Goal: Transaction & Acquisition: Book appointment/travel/reservation

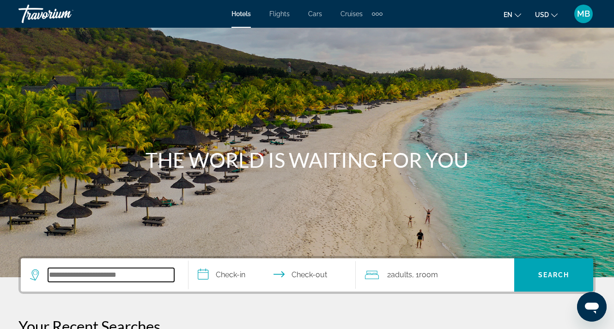
click at [89, 272] on input "Search widget" at bounding box center [111, 275] width 126 height 14
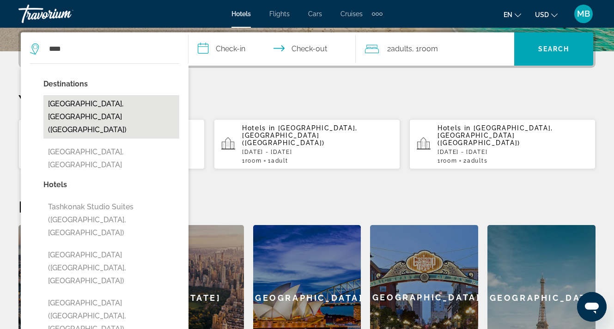
drag, startPoint x: 0, startPoint y: 166, endPoint x: 116, endPoint y: 103, distance: 132.2
click at [116, 103] on button "[GEOGRAPHIC_DATA], [GEOGRAPHIC_DATA] ([GEOGRAPHIC_DATA])" at bounding box center [111, 116] width 136 height 43
type input "**********"
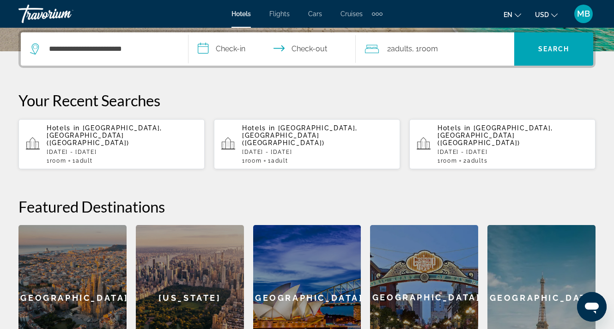
click at [218, 63] on input "**********" at bounding box center [273, 50] width 171 height 36
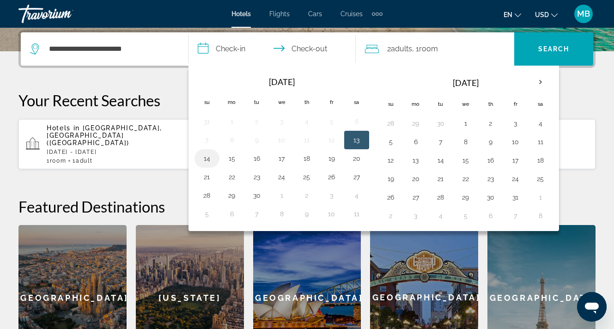
click at [208, 158] on button "14" at bounding box center [206, 158] width 15 height 13
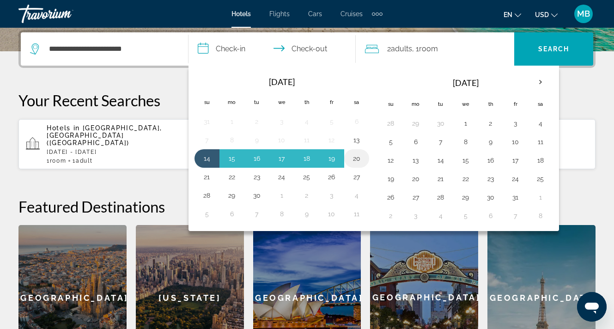
click at [354, 156] on button "20" at bounding box center [356, 158] width 15 height 13
type input "**********"
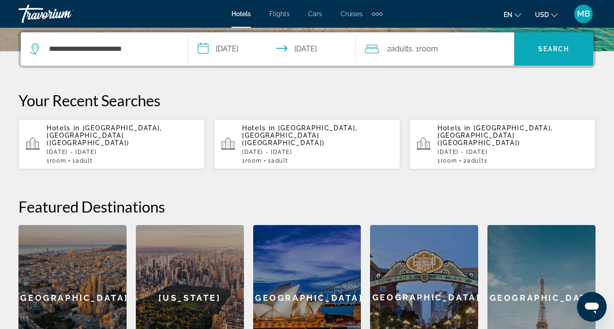
click at [551, 46] on span "Search" at bounding box center [553, 48] width 31 height 7
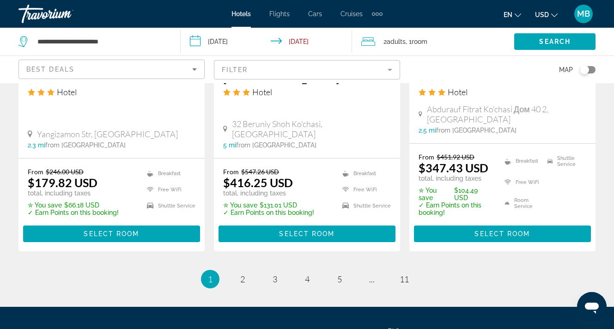
scroll to position [1298, 0]
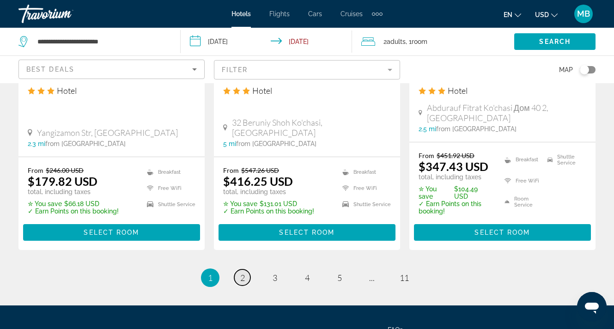
click at [235, 269] on link "page 2" at bounding box center [242, 277] width 16 height 16
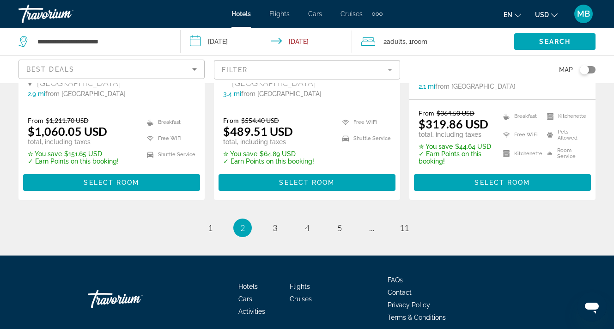
scroll to position [1328, 0]
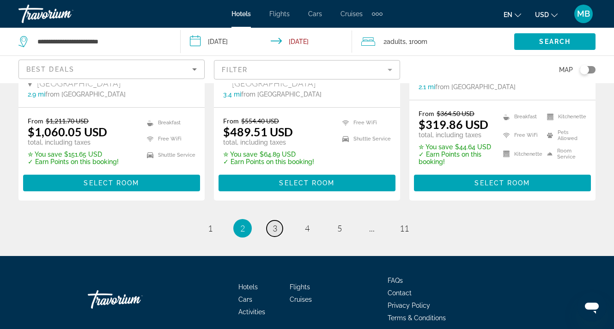
click at [278, 220] on link "page 3" at bounding box center [274, 228] width 16 height 16
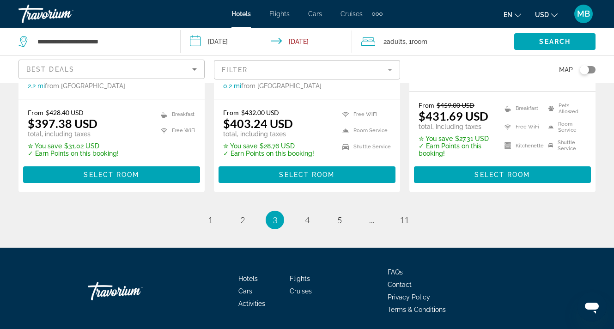
scroll to position [1301, 0]
click at [305, 215] on span "4" at bounding box center [307, 220] width 5 height 10
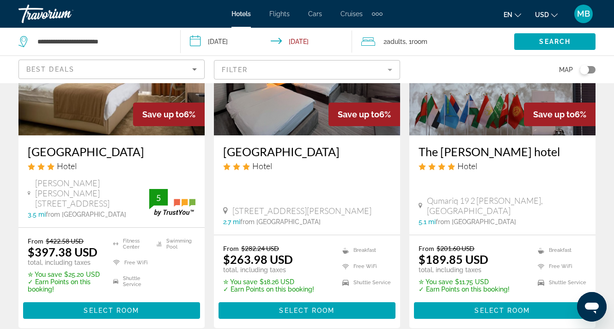
scroll to position [131, 0]
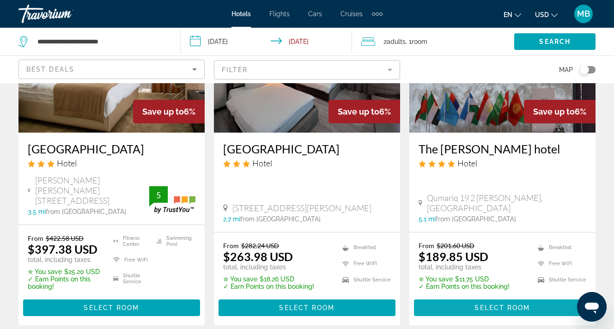
click at [484, 296] on span "Main content" at bounding box center [502, 307] width 177 height 22
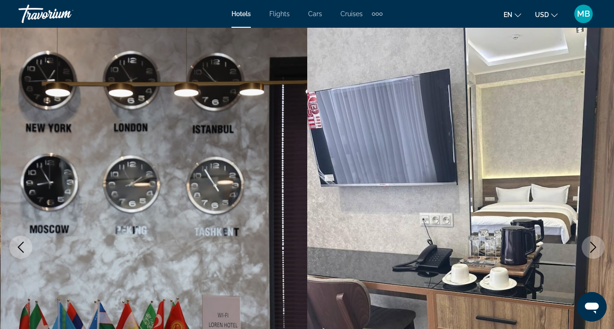
click at [598, 247] on icon "Next image" at bounding box center [592, 247] width 11 height 11
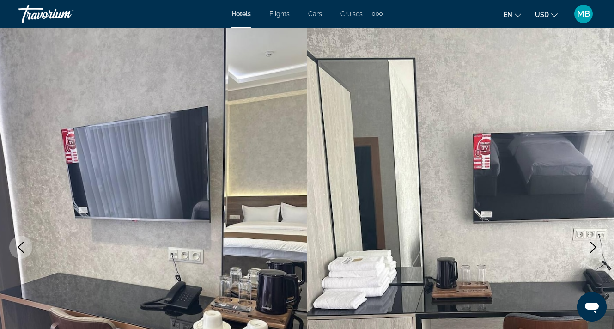
click at [598, 247] on icon "Next image" at bounding box center [592, 247] width 11 height 11
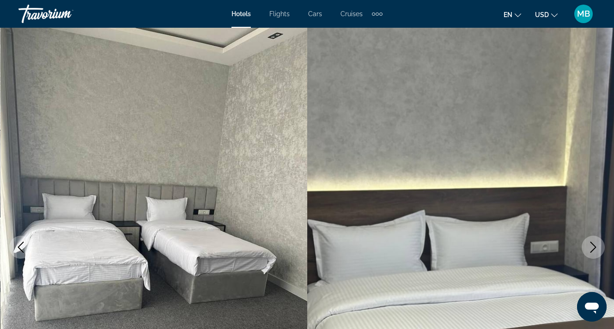
click at [598, 247] on icon "Next image" at bounding box center [592, 247] width 11 height 11
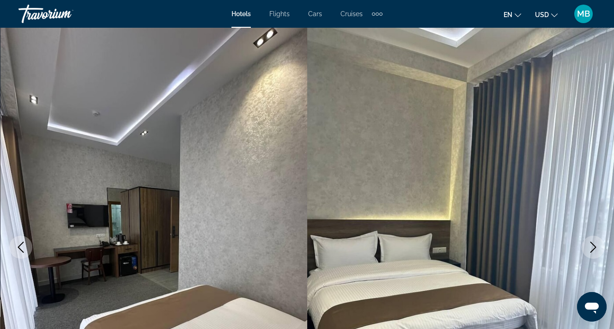
click at [598, 247] on icon "Next image" at bounding box center [592, 247] width 11 height 11
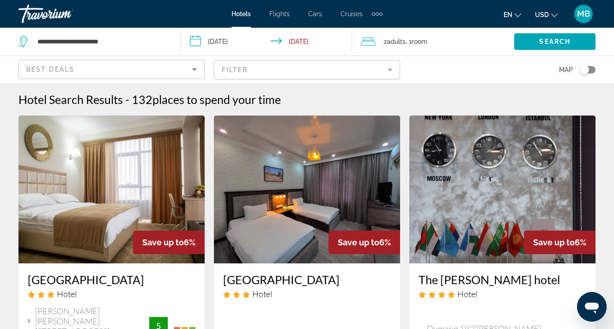
click at [423, 44] on span "Room" at bounding box center [419, 41] width 16 height 7
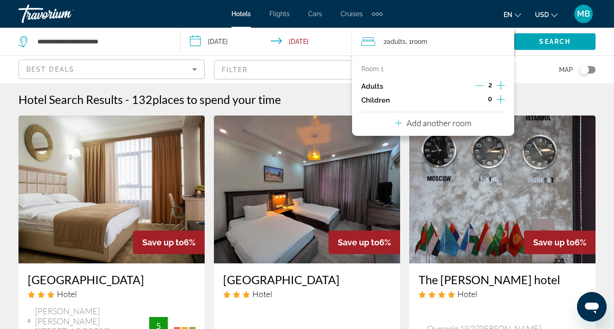
click at [484, 87] on div "2" at bounding box center [490, 86] width 30 height 14
click at [482, 86] on icon "Decrement adults" at bounding box center [479, 85] width 8 height 8
click at [547, 41] on span "Search" at bounding box center [554, 41] width 31 height 7
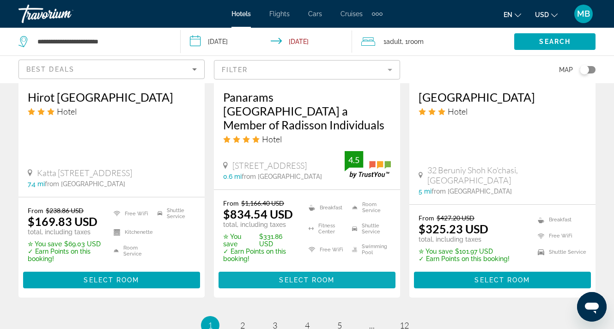
scroll to position [1307, 0]
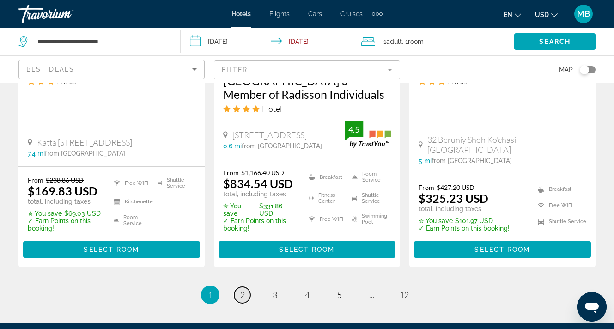
click at [241, 290] on span "2" at bounding box center [242, 295] width 5 height 10
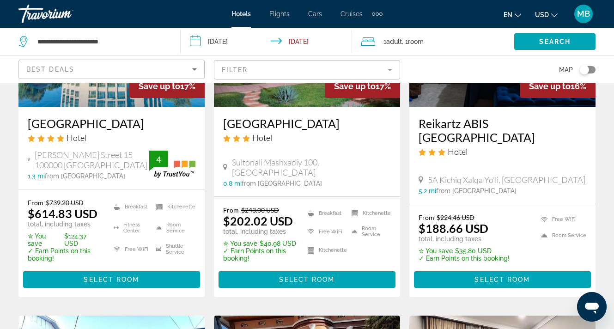
scroll to position [513, 0]
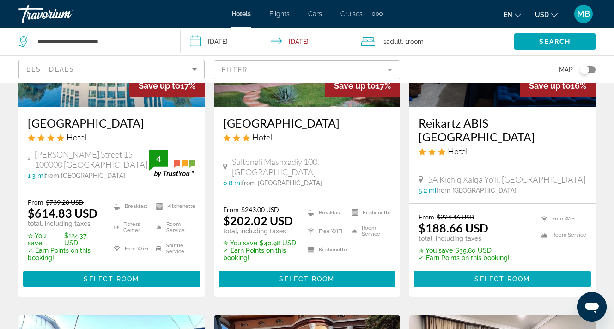
click at [518, 275] on span "Select Room" at bounding box center [501, 278] width 55 height 7
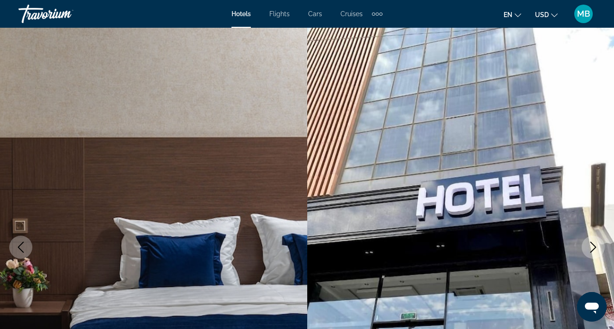
click at [590, 245] on icon "Next image" at bounding box center [592, 247] width 11 height 11
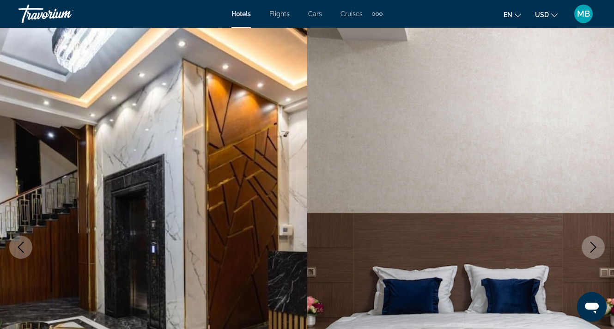
click at [590, 245] on icon "Next image" at bounding box center [592, 247] width 11 height 11
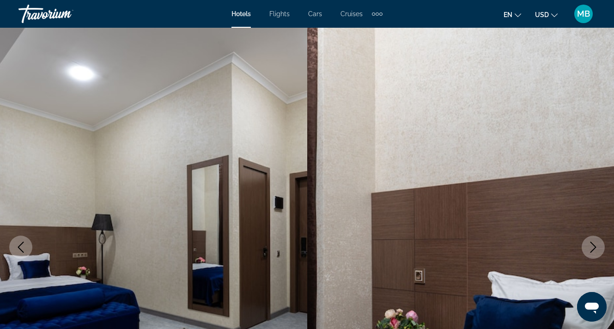
click at [590, 245] on icon "Next image" at bounding box center [592, 247] width 11 height 11
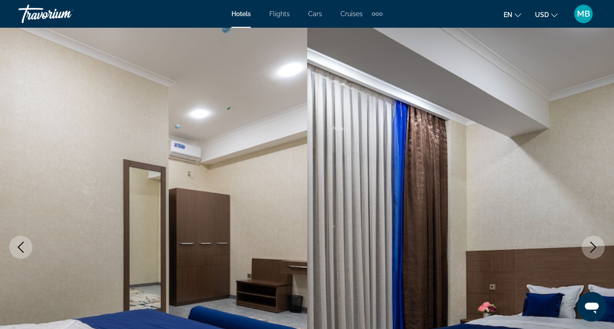
click at [590, 245] on icon "Next image" at bounding box center [592, 247] width 11 height 11
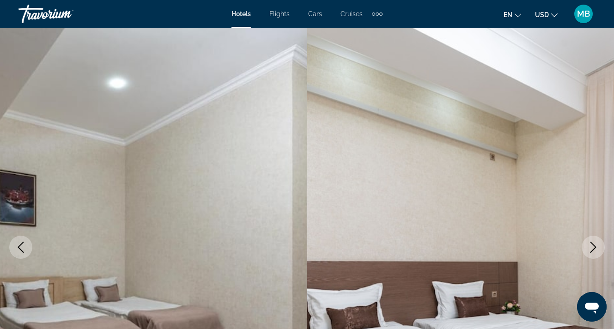
click at [590, 245] on icon "Next image" at bounding box center [592, 247] width 11 height 11
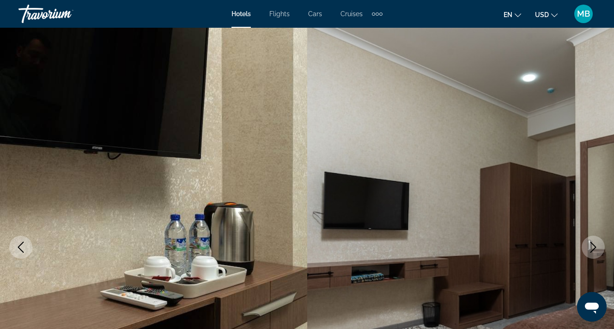
click at [590, 245] on icon "Next image" at bounding box center [592, 247] width 11 height 11
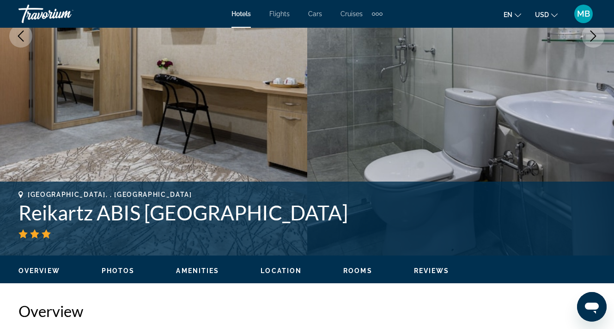
scroll to position [215, 0]
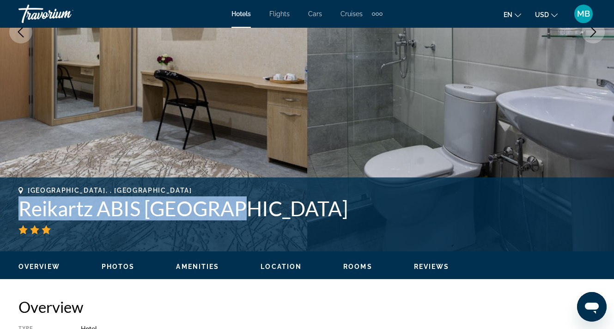
drag, startPoint x: 252, startPoint y: 208, endPoint x: 17, endPoint y: 210, distance: 235.5
click at [17, 210] on div "[GEOGRAPHIC_DATA], , [GEOGRAPHIC_DATA] Reikartz ABIS [GEOGRAPHIC_DATA] Address …" at bounding box center [307, 214] width 614 height 55
copy h1 "Reikartz ABIS [GEOGRAPHIC_DATA]"
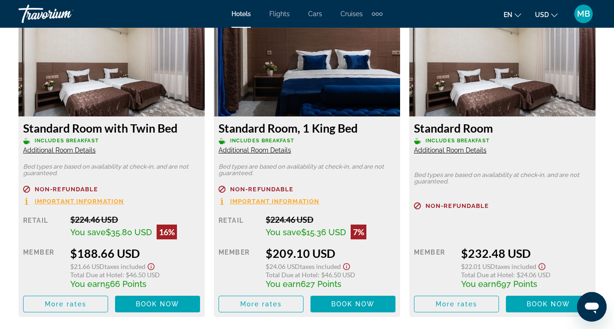
scroll to position [1472, 0]
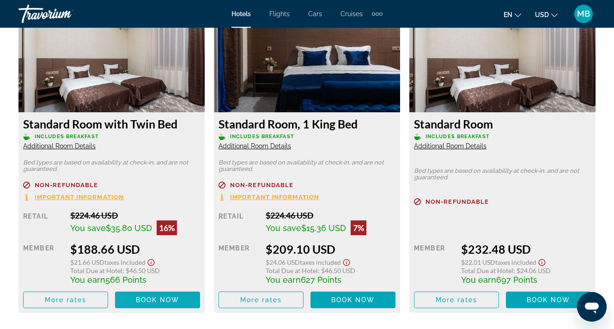
click at [167, 308] on span "Main content" at bounding box center [157, 300] width 85 height 22
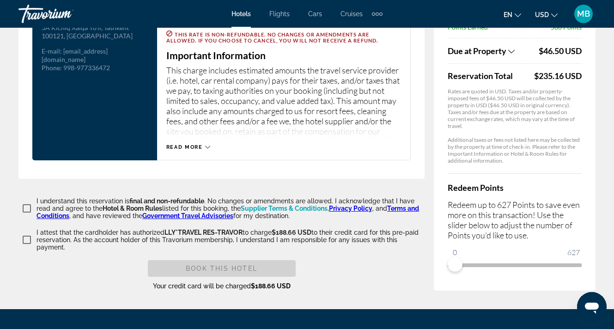
scroll to position [1291, 0]
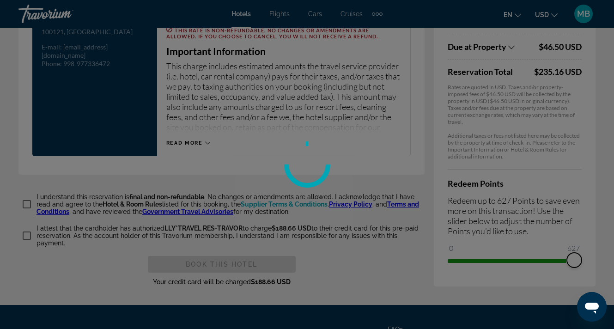
drag, startPoint x: 454, startPoint y: 263, endPoint x: 622, endPoint y: 276, distance: 168.1
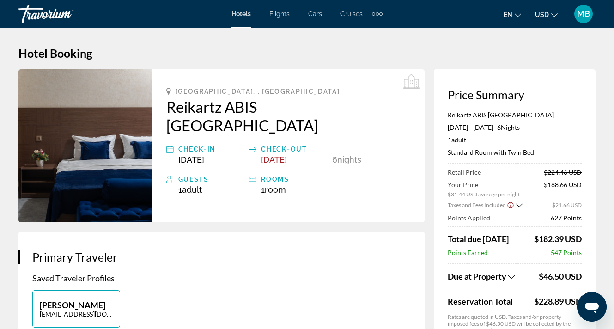
scroll to position [0, 0]
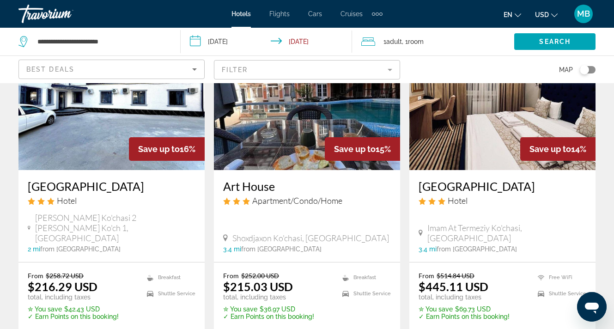
scroll to position [816, 0]
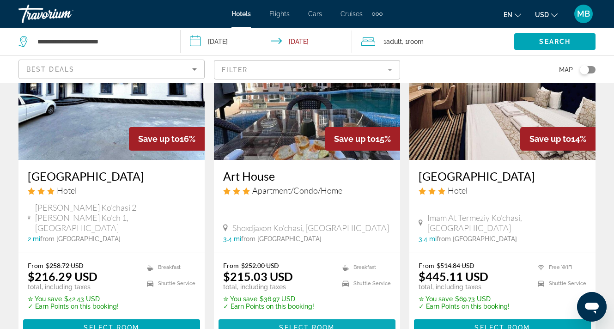
click at [304, 324] on span "Select Room" at bounding box center [306, 327] width 55 height 7
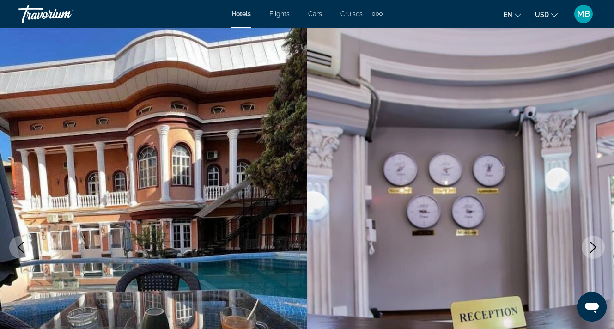
click at [597, 247] on icon "Next image" at bounding box center [592, 247] width 11 height 11
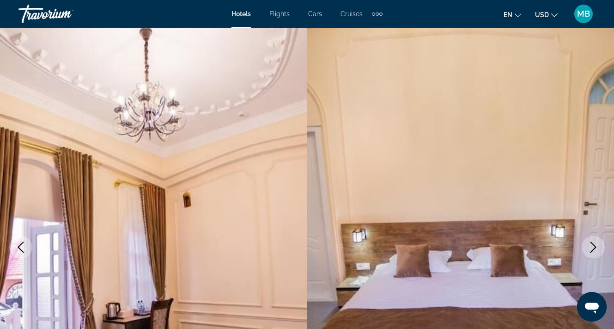
click at [597, 247] on icon "Next image" at bounding box center [592, 247] width 11 height 11
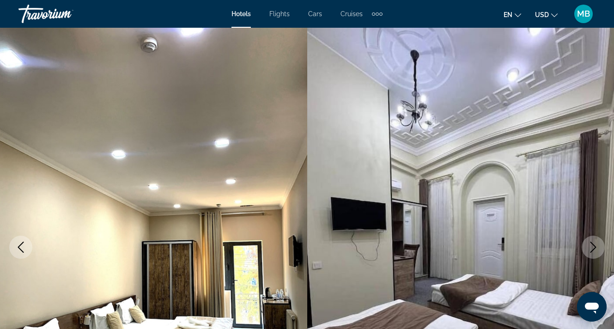
click at [597, 247] on icon "Next image" at bounding box center [592, 247] width 11 height 11
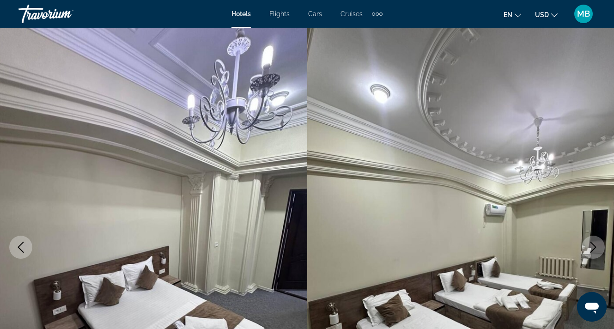
click at [597, 247] on icon "Next image" at bounding box center [592, 247] width 11 height 11
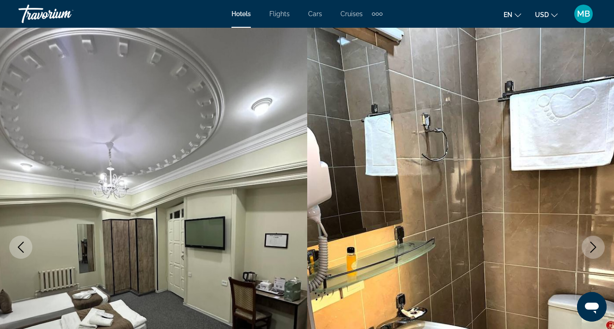
click at [597, 247] on icon "Next image" at bounding box center [592, 247] width 11 height 11
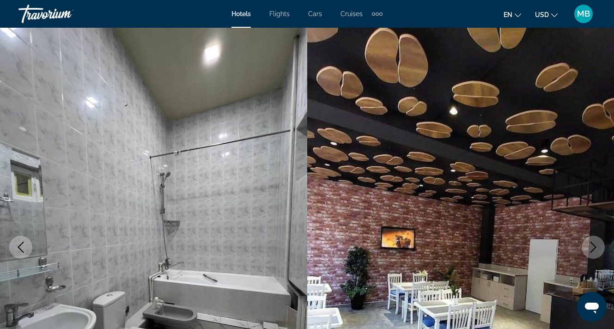
click at [597, 247] on icon "Next image" at bounding box center [592, 247] width 11 height 11
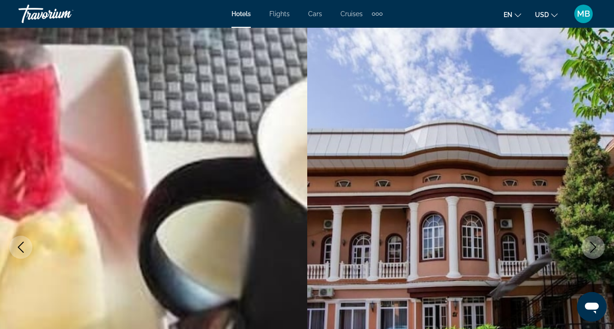
click at [597, 247] on icon "Next image" at bounding box center [592, 247] width 11 height 11
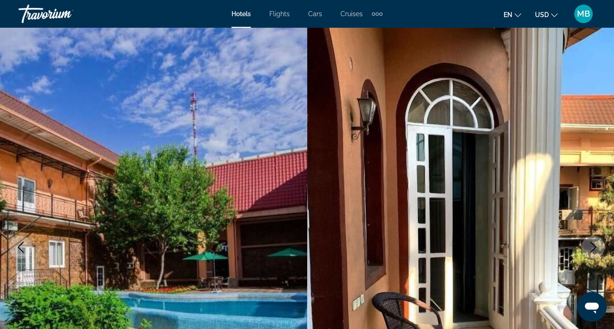
click at [597, 247] on icon "Next image" at bounding box center [592, 247] width 11 height 11
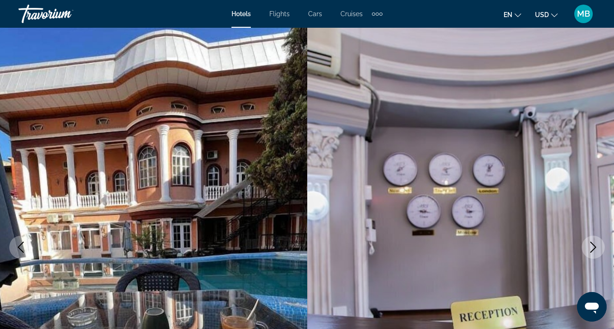
click at [597, 247] on icon "Next image" at bounding box center [592, 247] width 11 height 11
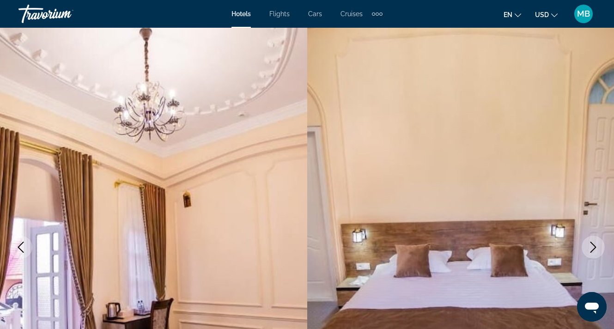
click at [597, 247] on icon "Next image" at bounding box center [592, 247] width 11 height 11
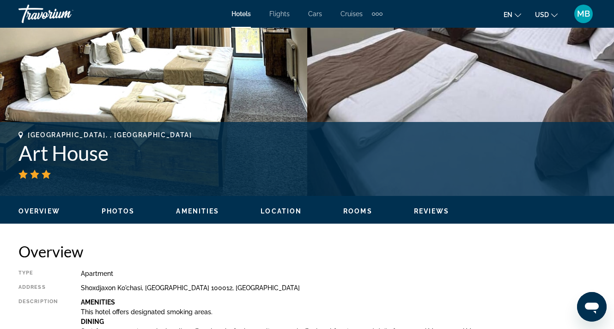
scroll to position [273, 0]
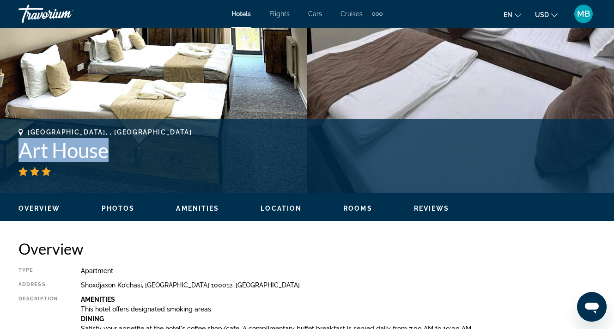
drag, startPoint x: 129, startPoint y: 153, endPoint x: 19, endPoint y: 153, distance: 109.4
click at [19, 153] on h1 "Art House" at bounding box center [306, 150] width 577 height 24
copy h1 "Art House"
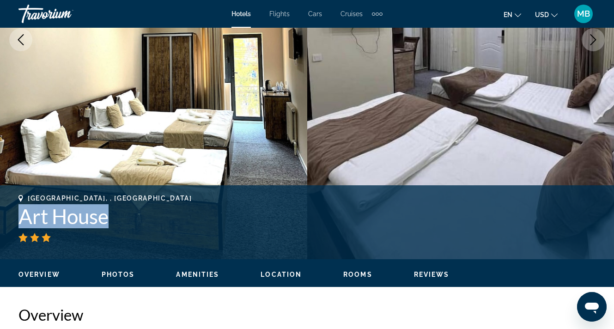
scroll to position [207, 0]
click at [592, 41] on icon "Next image" at bounding box center [592, 39] width 11 height 11
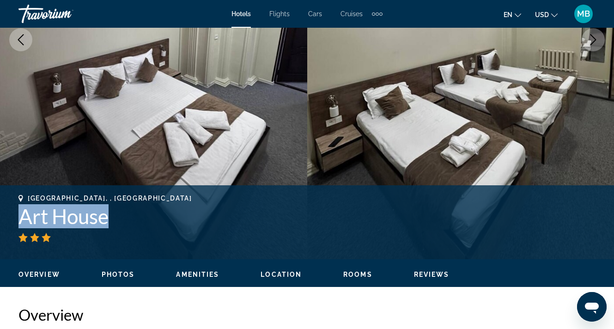
click at [598, 34] on icon "Next image" at bounding box center [592, 39] width 11 height 11
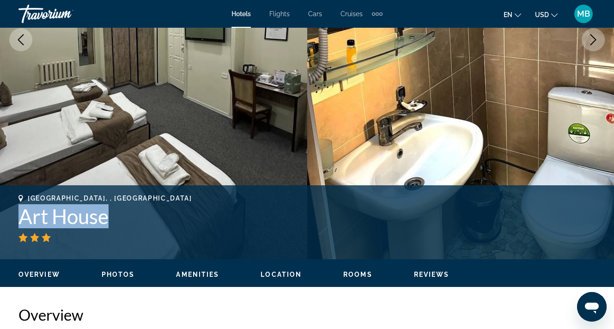
click at [598, 34] on icon "Next image" at bounding box center [592, 39] width 11 height 11
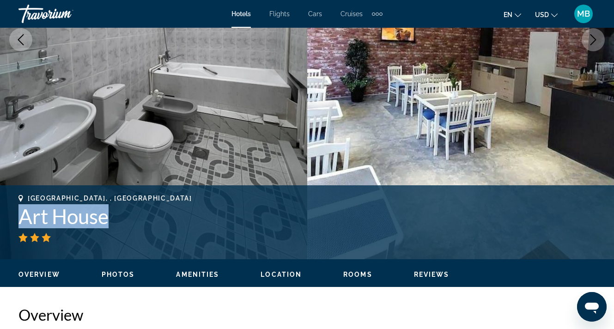
click at [598, 34] on icon "Next image" at bounding box center [592, 39] width 11 height 11
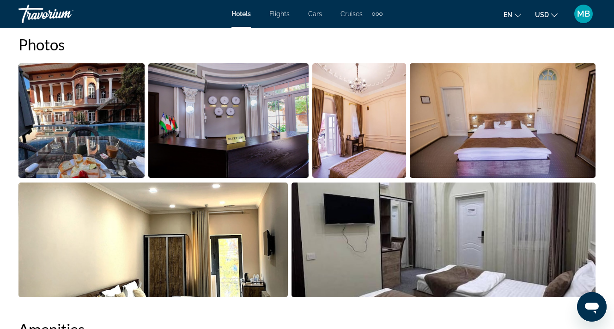
scroll to position [635, 0]
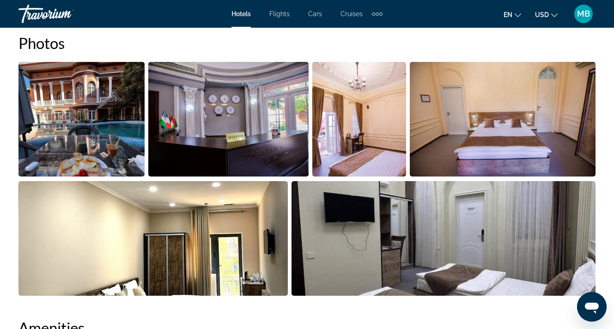
click at [103, 116] on img "Open full-screen image slider" at bounding box center [81, 119] width 126 height 115
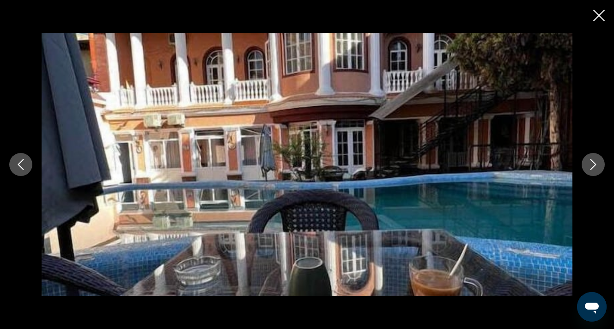
click at [599, 163] on button "Next image" at bounding box center [592, 164] width 23 height 23
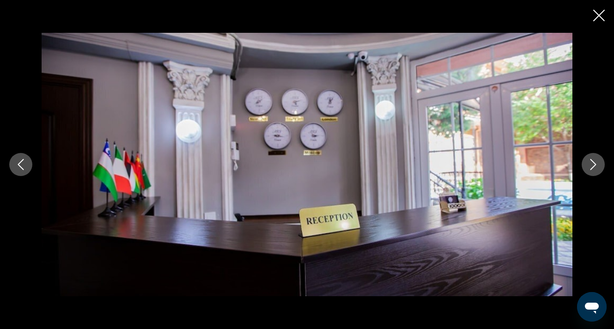
click at [599, 163] on button "Next image" at bounding box center [592, 164] width 23 height 23
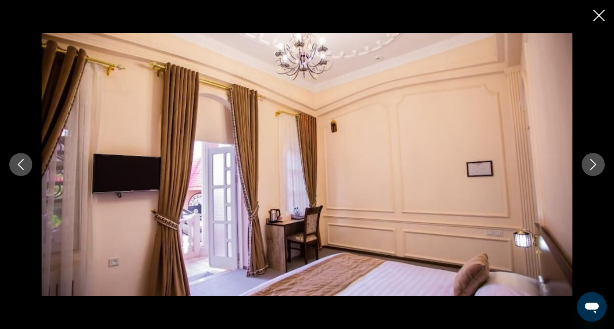
click at [599, 163] on button "Next image" at bounding box center [592, 164] width 23 height 23
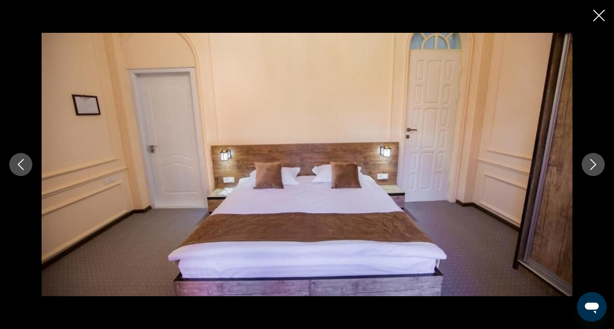
click at [599, 163] on button "Next image" at bounding box center [592, 164] width 23 height 23
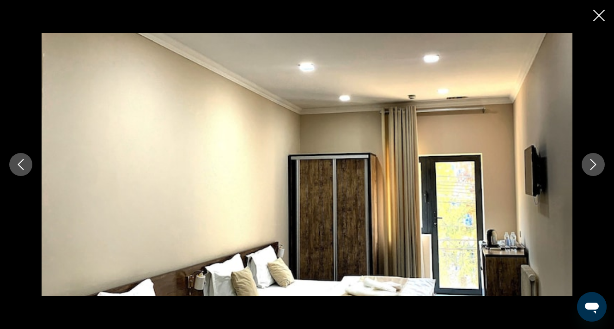
click at [599, 163] on button "Next image" at bounding box center [592, 164] width 23 height 23
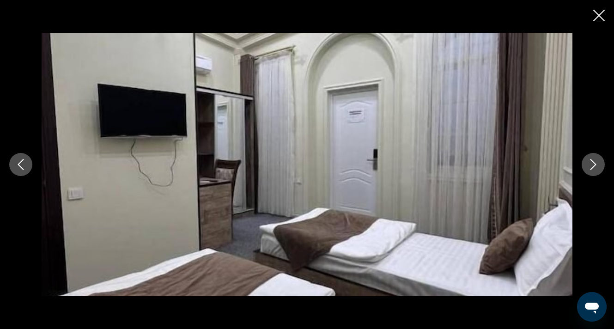
click at [601, 161] on button "Next image" at bounding box center [592, 164] width 23 height 23
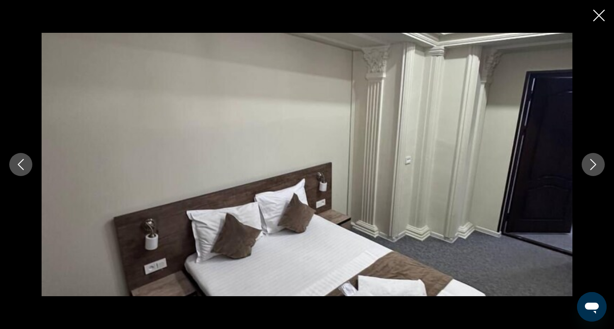
click at [598, 16] on icon "Close slideshow" at bounding box center [599, 16] width 12 height 12
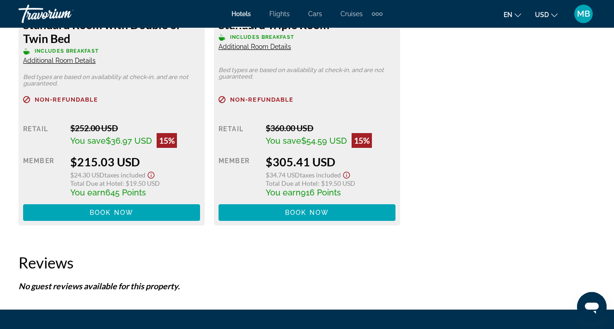
scroll to position [1574, 0]
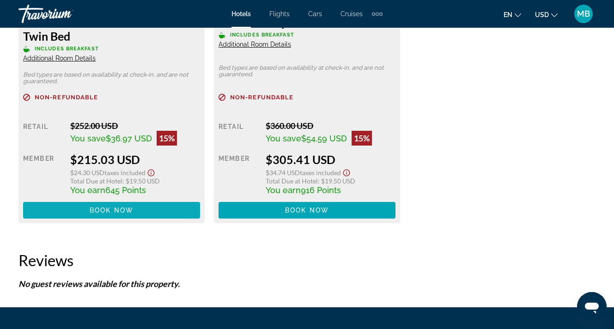
click at [127, 213] on span "Book now" at bounding box center [112, 209] width 44 height 7
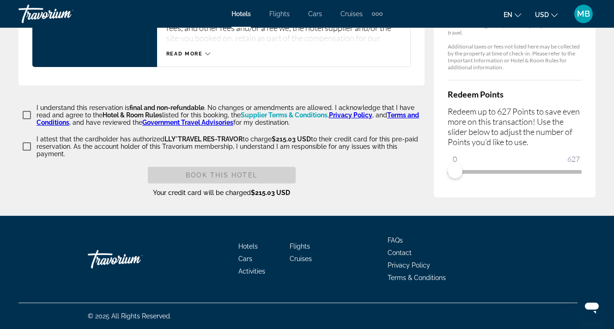
scroll to position [1417, 0]
drag, startPoint x: 454, startPoint y: 173, endPoint x: 622, endPoint y: 199, distance: 169.2
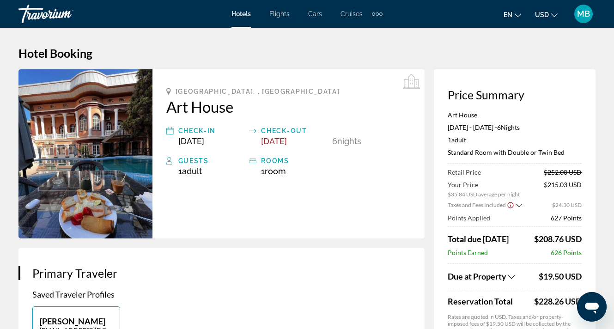
scroll to position [0, 0]
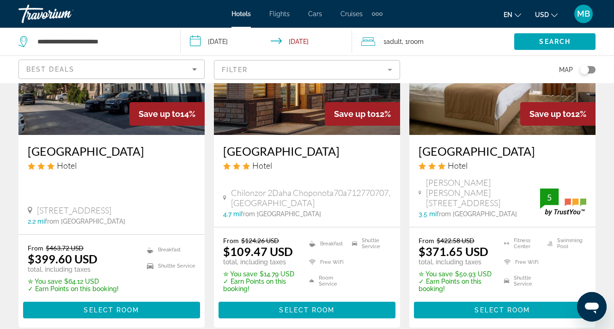
scroll to position [1193, 0]
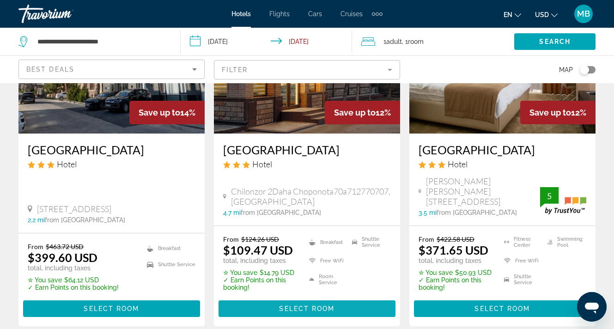
click at [301, 305] on span "Select Room" at bounding box center [306, 308] width 55 height 7
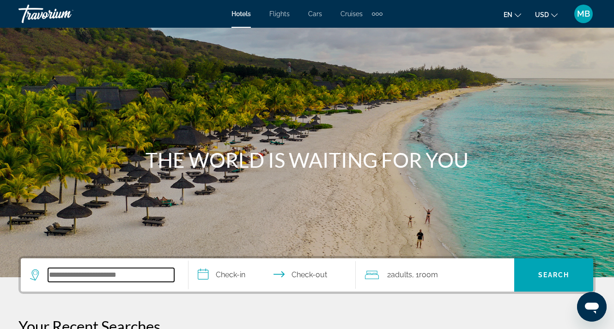
click at [106, 273] on input "Search widget" at bounding box center [111, 275] width 126 height 14
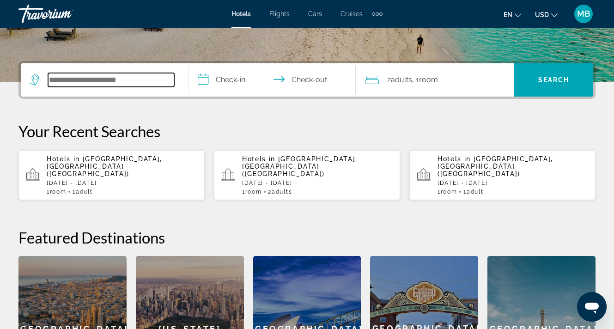
scroll to position [226, 0]
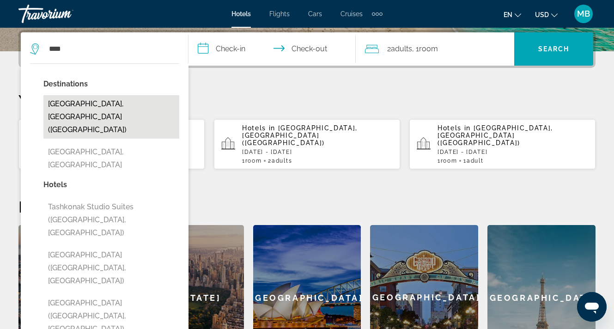
drag, startPoint x: 105, startPoint y: 273, endPoint x: 134, endPoint y: 105, distance: 170.6
click at [134, 105] on button "[GEOGRAPHIC_DATA], [GEOGRAPHIC_DATA] ([GEOGRAPHIC_DATA])" at bounding box center [111, 116] width 136 height 43
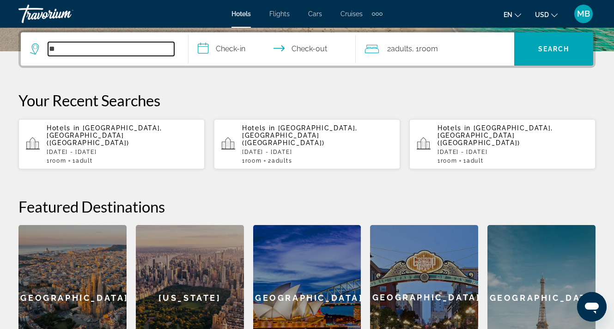
type input "*"
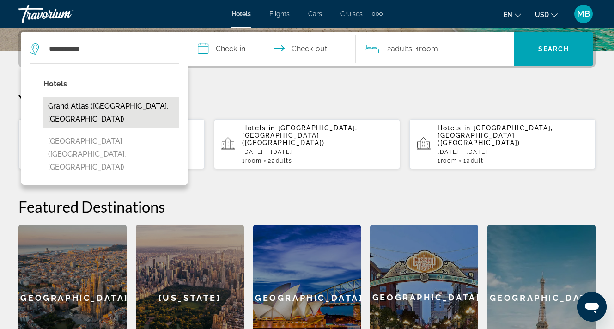
click at [76, 108] on button "Grand Atlas (Tashkent, UZ)" at bounding box center [111, 112] width 136 height 30
type input "**********"
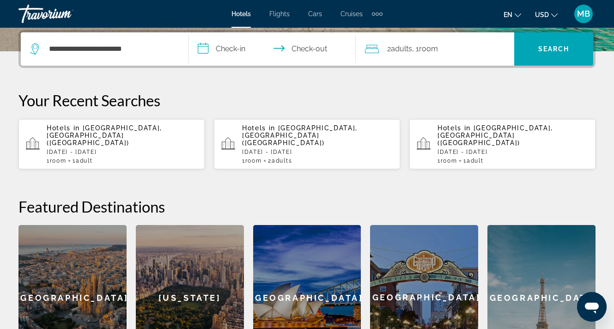
click at [241, 49] on input "**********" at bounding box center [273, 50] width 171 height 36
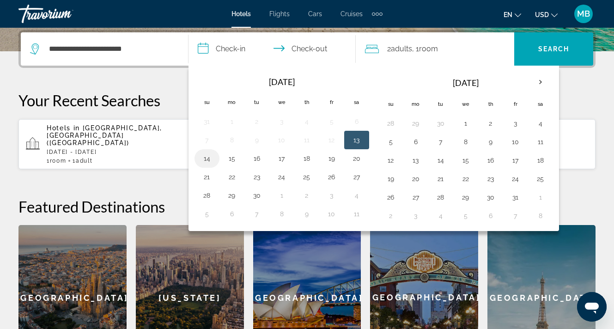
click at [201, 158] on button "14" at bounding box center [206, 158] width 15 height 13
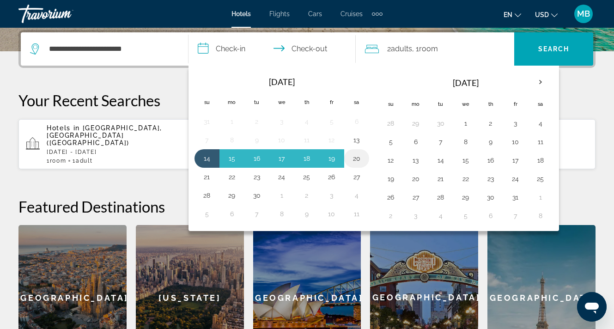
click at [355, 160] on button "20" at bounding box center [356, 158] width 15 height 13
type input "**********"
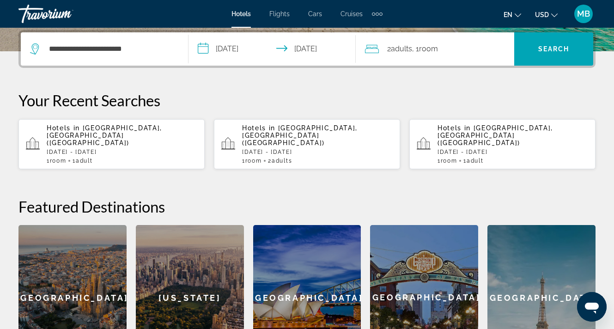
click at [432, 63] on div "2 Adult Adults , 1 Room rooms" at bounding box center [439, 48] width 149 height 33
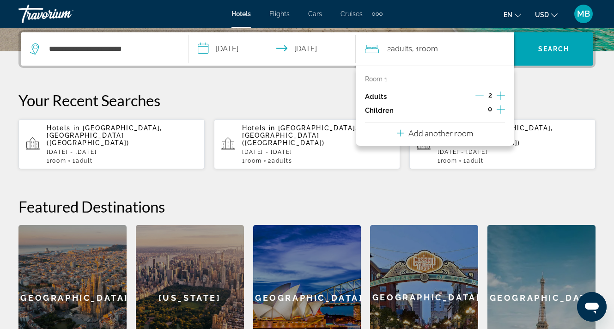
click at [482, 100] on icon "Decrement adults" at bounding box center [479, 95] width 8 height 8
click at [546, 48] on span "Search" at bounding box center [553, 48] width 31 height 7
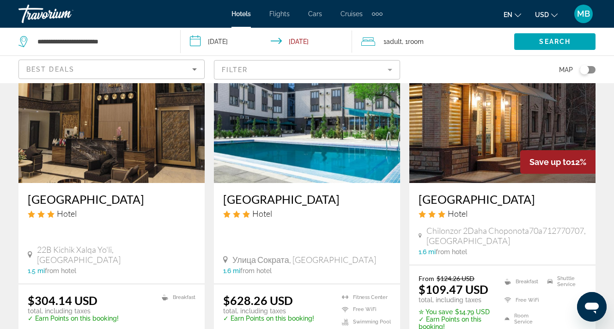
scroll to position [83, 0]
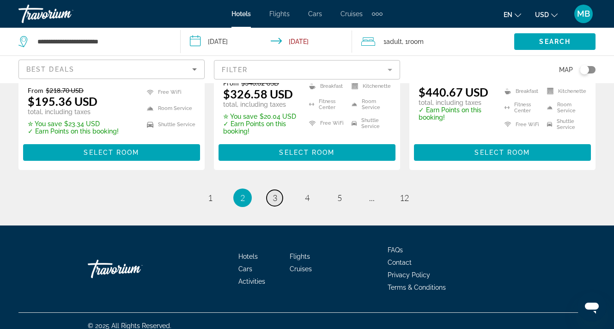
click at [277, 190] on link "page 3" at bounding box center [274, 198] width 16 height 16
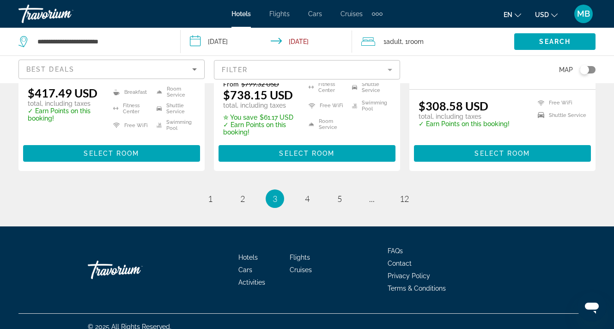
scroll to position [1309, 0]
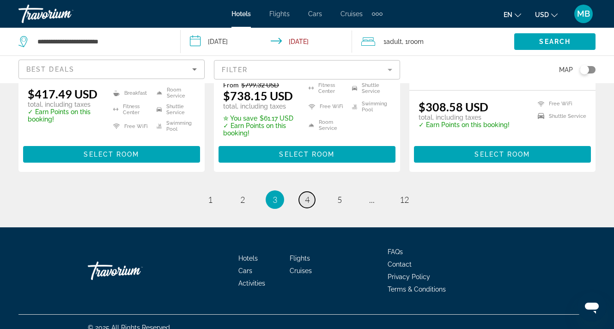
click at [305, 194] on span "4" at bounding box center [307, 199] width 5 height 10
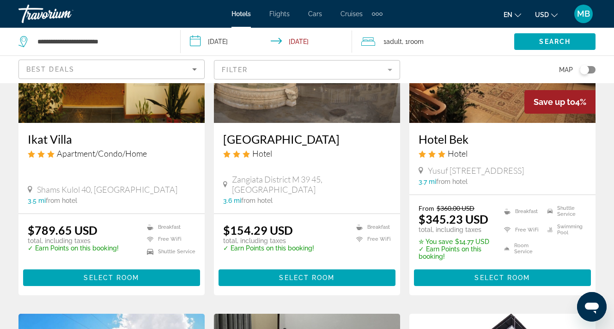
scroll to position [487, 0]
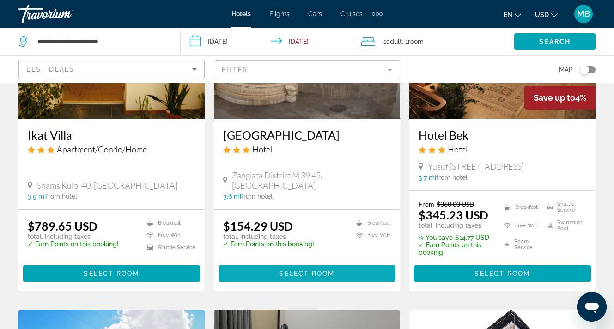
click at [312, 272] on span "Select Room" at bounding box center [306, 273] width 55 height 7
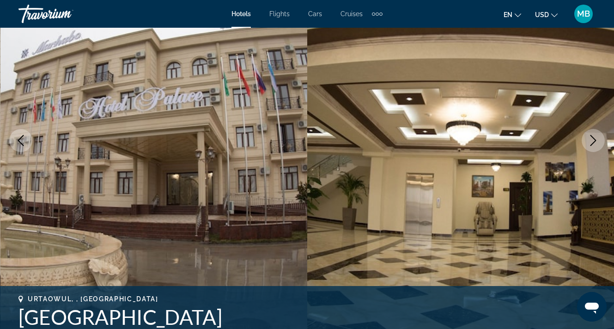
scroll to position [113, 0]
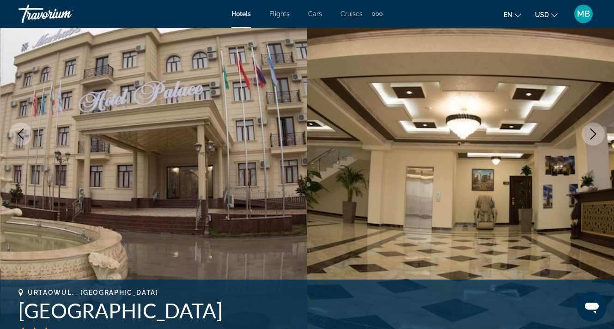
click at [592, 135] on icon "Next image" at bounding box center [592, 133] width 11 height 11
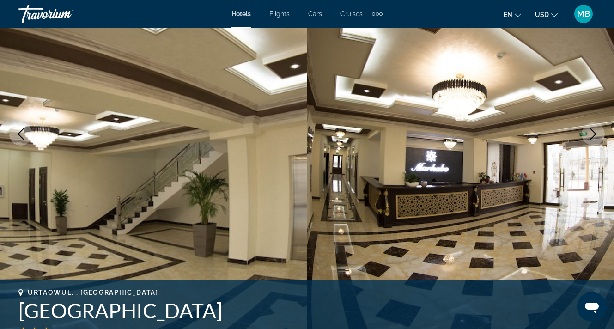
click at [592, 135] on icon "Next image" at bounding box center [592, 133] width 11 height 11
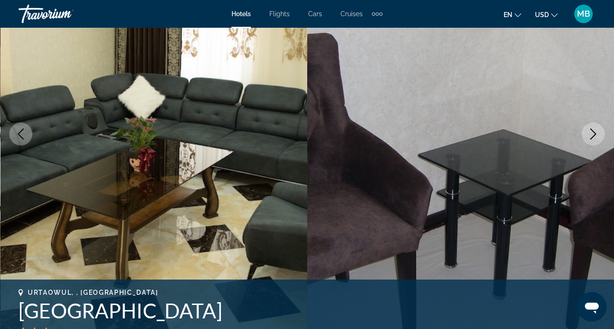
click at [592, 135] on icon "Next image" at bounding box center [592, 133] width 11 height 11
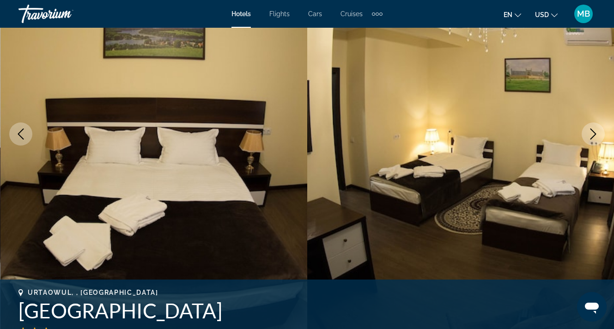
click at [592, 135] on icon "Next image" at bounding box center [592, 133] width 11 height 11
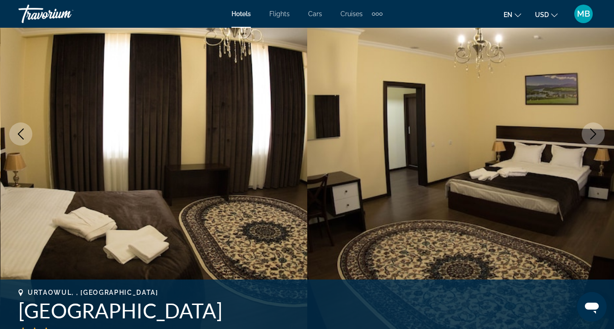
click at [592, 135] on icon "Next image" at bounding box center [592, 133] width 11 height 11
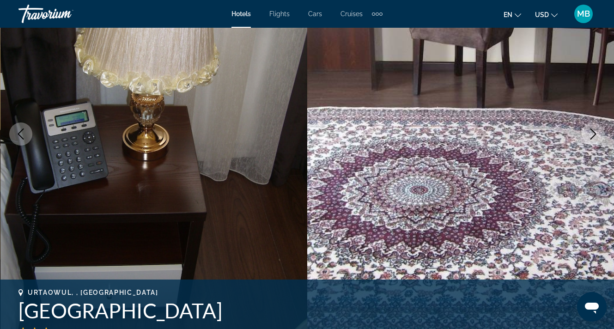
click at [592, 135] on icon "Next image" at bounding box center [592, 133] width 11 height 11
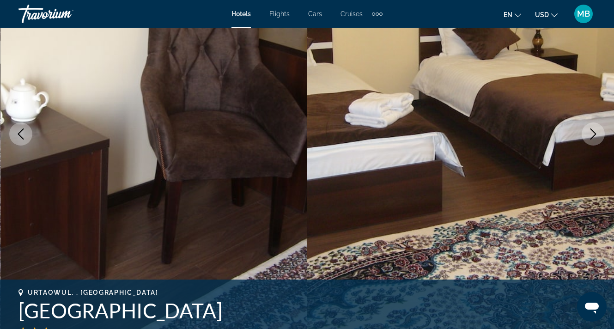
click at [592, 135] on icon "Next image" at bounding box center [592, 133] width 11 height 11
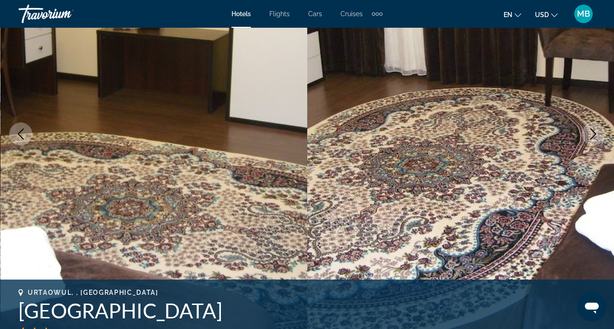
click at [592, 135] on icon "Next image" at bounding box center [592, 133] width 11 height 11
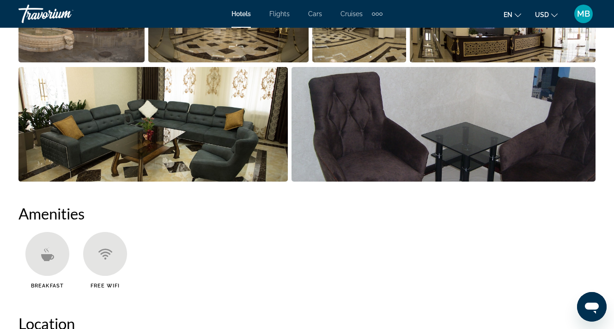
scroll to position [491, 0]
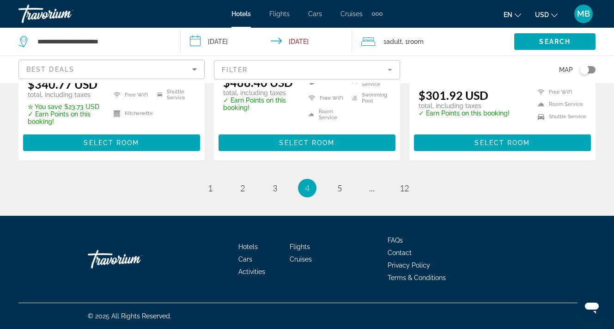
scroll to position [1299, 0]
click at [342, 185] on link "page 5" at bounding box center [339, 188] width 16 height 16
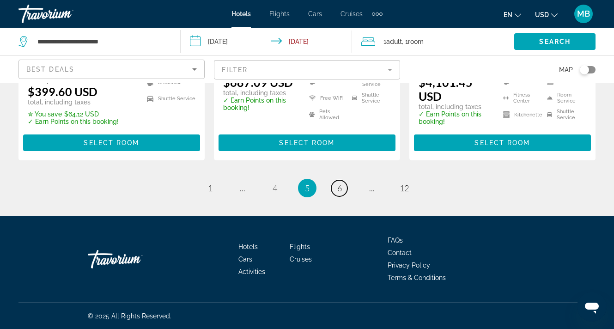
scroll to position [1282, 0]
click at [338, 189] on span "6" at bounding box center [339, 188] width 5 height 10
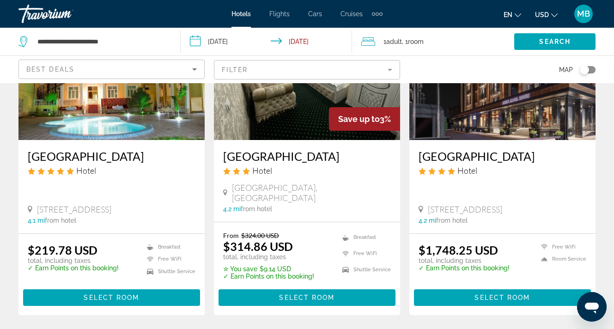
scroll to position [815, 0]
click at [119, 294] on span "Select Room" at bounding box center [111, 297] width 55 height 7
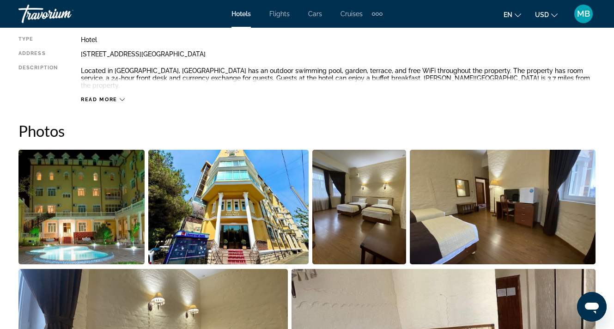
scroll to position [505, 0]
click at [119, 183] on img "Open full-screen image slider" at bounding box center [81, 206] width 126 height 115
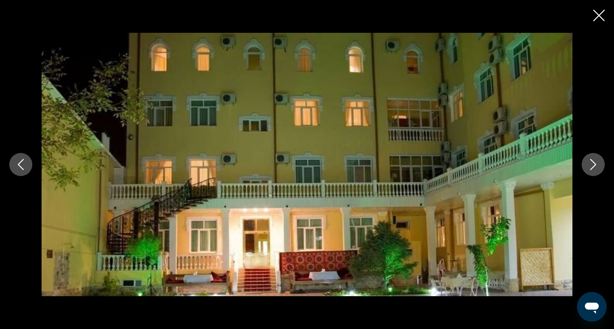
click at [596, 170] on button "Next image" at bounding box center [592, 164] width 23 height 23
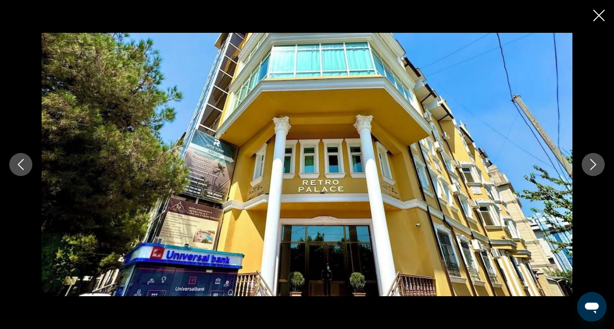
click at [596, 170] on button "Next image" at bounding box center [592, 164] width 23 height 23
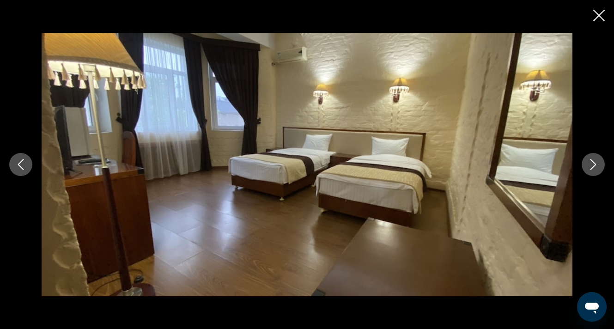
click at [596, 170] on button "Next image" at bounding box center [592, 164] width 23 height 23
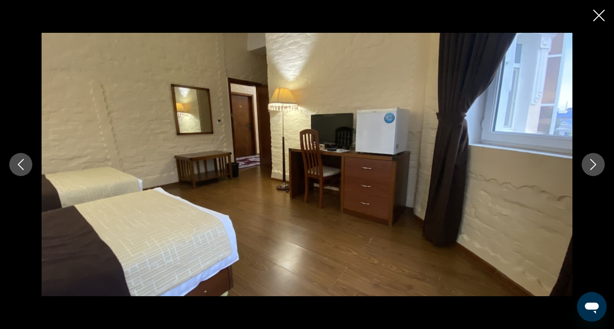
click at [596, 170] on button "Next image" at bounding box center [592, 164] width 23 height 23
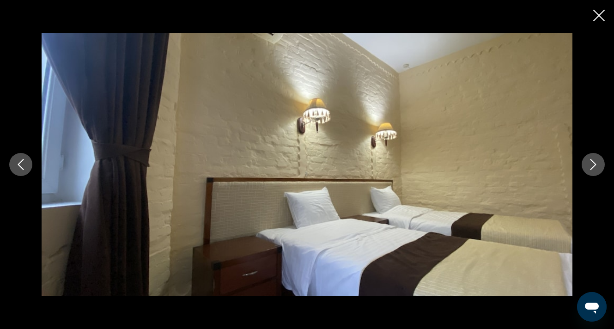
click at [596, 170] on button "Next image" at bounding box center [592, 164] width 23 height 23
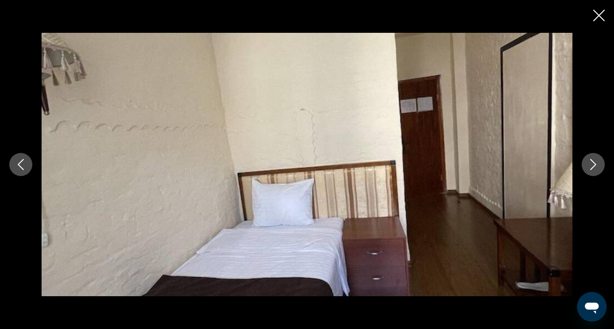
click at [596, 170] on button "Next image" at bounding box center [592, 164] width 23 height 23
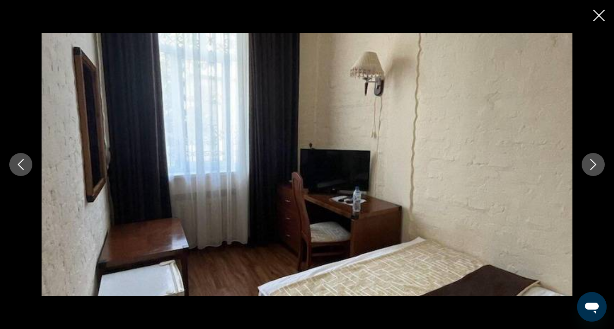
click at [596, 170] on button "Next image" at bounding box center [592, 164] width 23 height 23
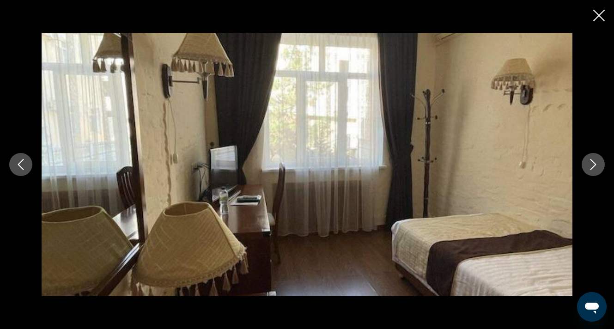
click at [596, 170] on button "Next image" at bounding box center [592, 164] width 23 height 23
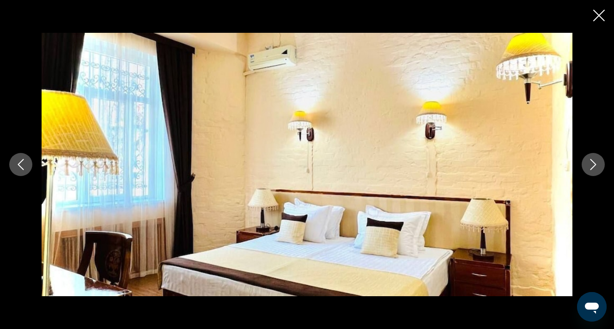
click at [596, 170] on button "Next image" at bounding box center [592, 164] width 23 height 23
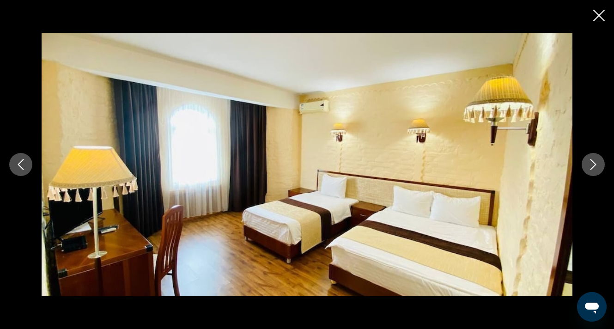
click at [596, 170] on button "Next image" at bounding box center [592, 164] width 23 height 23
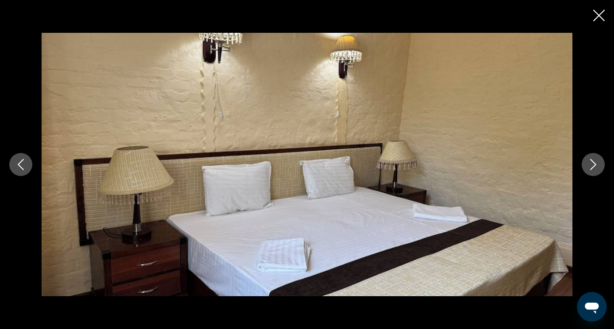
click at [596, 170] on button "Next image" at bounding box center [592, 164] width 23 height 23
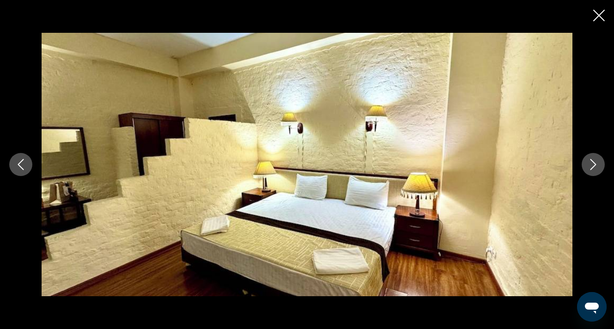
click at [596, 170] on button "Next image" at bounding box center [592, 164] width 23 height 23
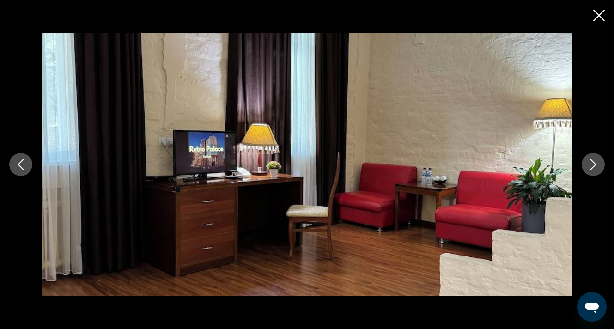
click at [596, 170] on button "Next image" at bounding box center [592, 164] width 23 height 23
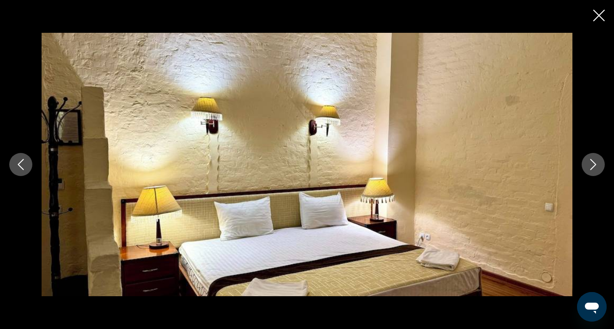
click at [596, 170] on button "Next image" at bounding box center [592, 164] width 23 height 23
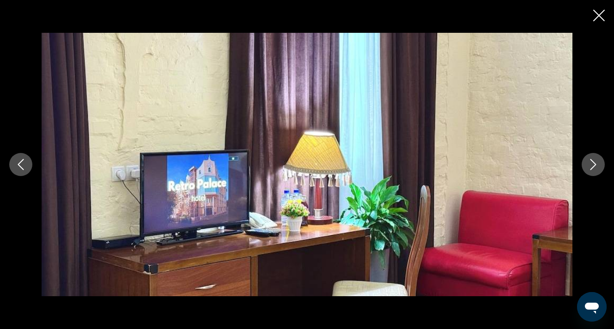
click at [596, 170] on button "Next image" at bounding box center [592, 164] width 23 height 23
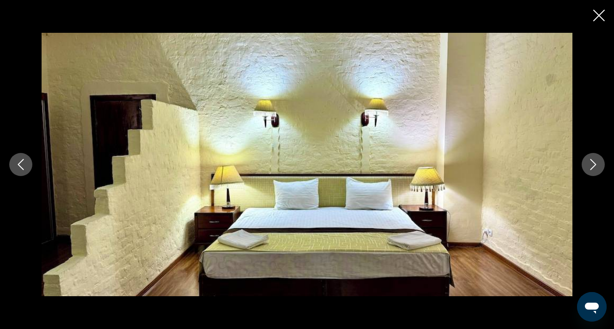
click at [596, 170] on button "Next image" at bounding box center [592, 164] width 23 height 23
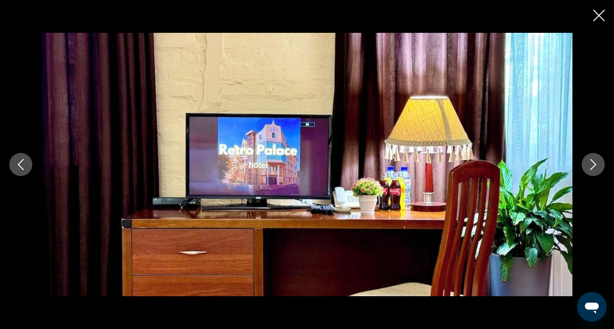
click at [596, 170] on button "Next image" at bounding box center [592, 164] width 23 height 23
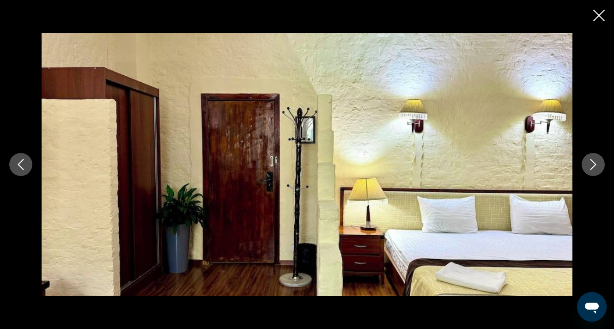
click at [596, 170] on button "Next image" at bounding box center [592, 164] width 23 height 23
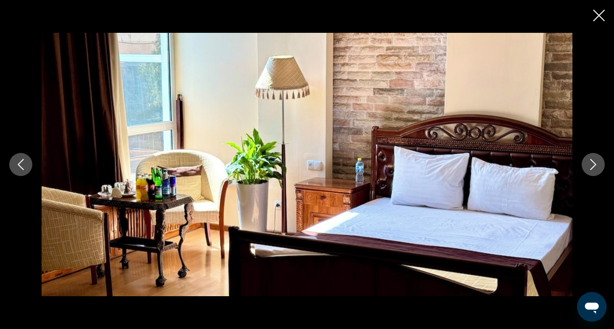
click at [596, 170] on button "Next image" at bounding box center [592, 164] width 23 height 23
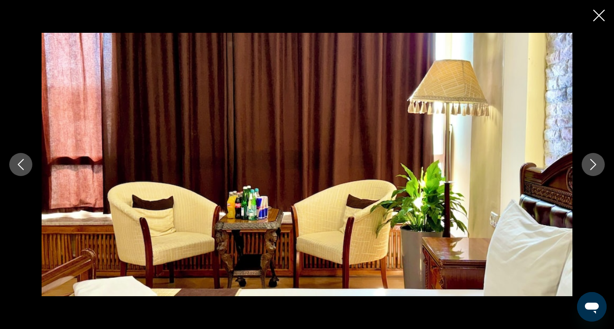
click at [596, 170] on button "Next image" at bounding box center [592, 164] width 23 height 23
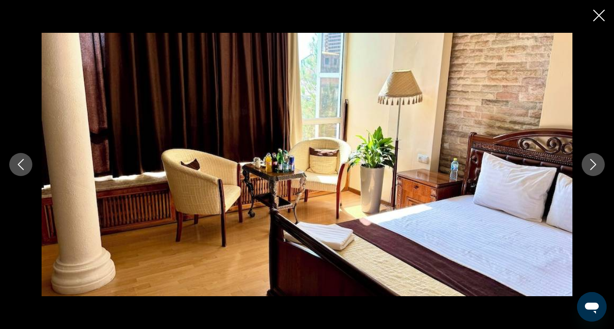
click at [596, 170] on button "Next image" at bounding box center [592, 164] width 23 height 23
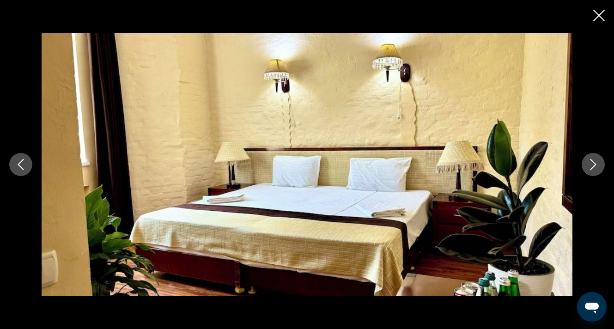
click at [596, 170] on button "Next image" at bounding box center [592, 164] width 23 height 23
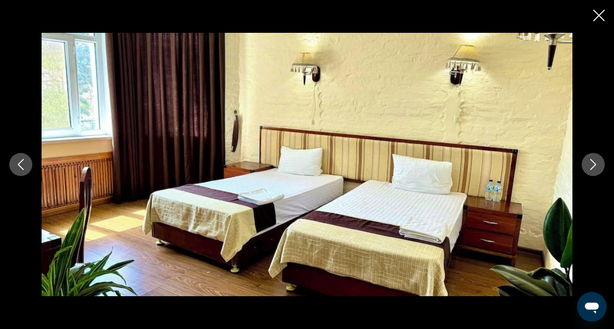
click at [596, 170] on button "Next image" at bounding box center [592, 164] width 23 height 23
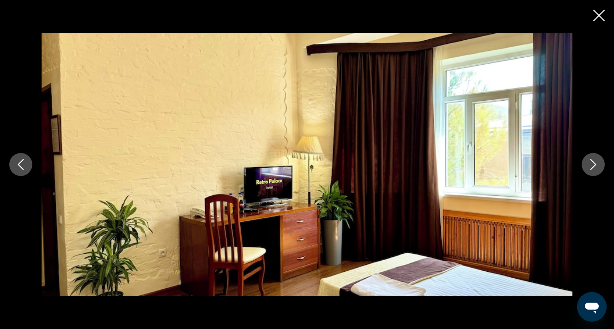
click at [596, 170] on button "Next image" at bounding box center [592, 164] width 23 height 23
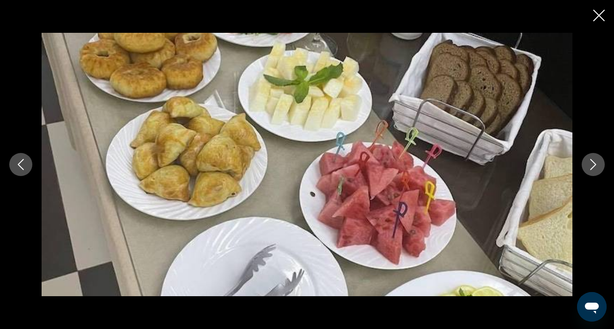
click at [596, 170] on button "Next image" at bounding box center [592, 164] width 23 height 23
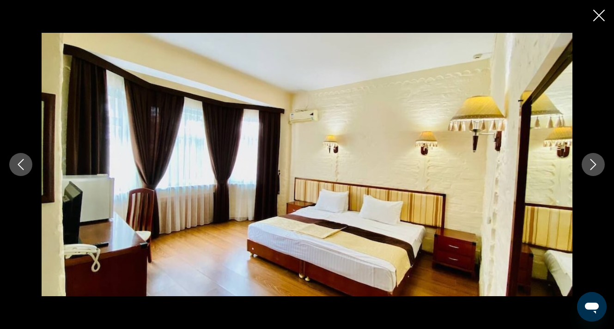
click at [596, 170] on button "Next image" at bounding box center [592, 164] width 23 height 23
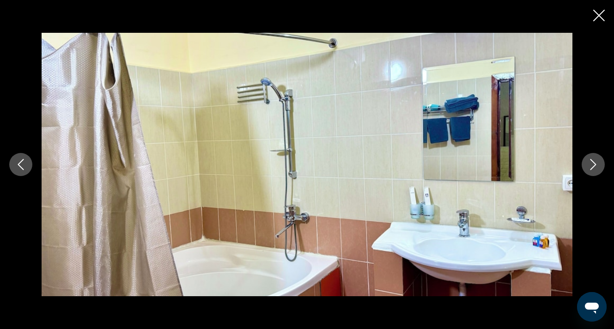
click at [596, 170] on button "Next image" at bounding box center [592, 164] width 23 height 23
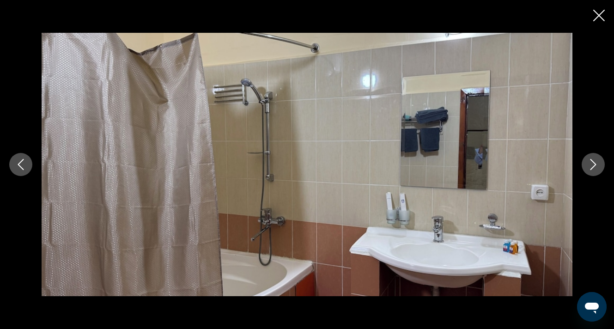
click at [596, 170] on button "Next image" at bounding box center [592, 164] width 23 height 23
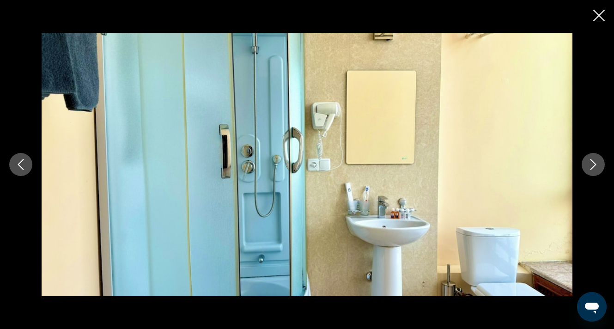
click at [596, 170] on button "Next image" at bounding box center [592, 164] width 23 height 23
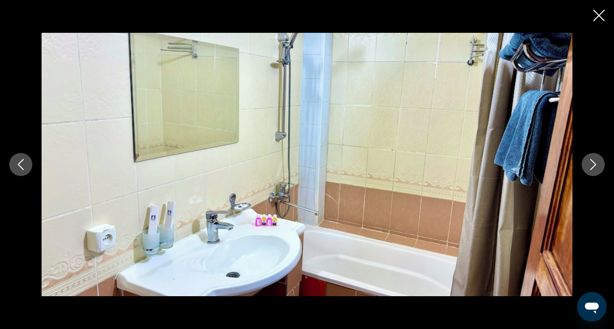
click at [596, 170] on button "Next image" at bounding box center [592, 164] width 23 height 23
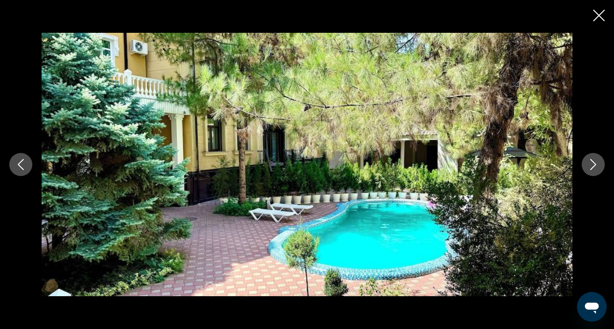
click at [596, 170] on button "Next image" at bounding box center [592, 164] width 23 height 23
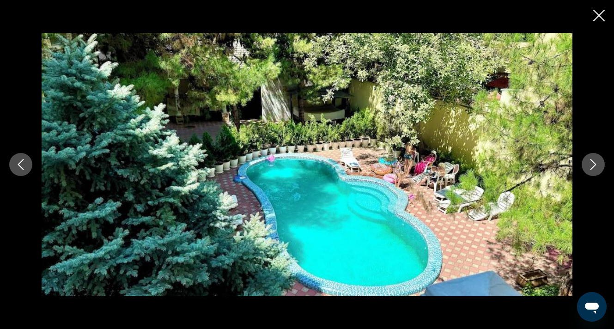
click at [21, 165] on icon "Previous image" at bounding box center [20, 164] width 11 height 11
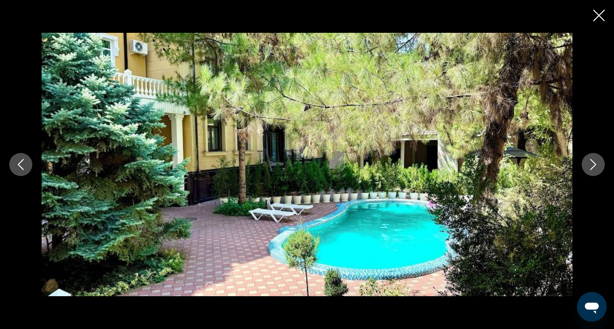
click at [21, 165] on icon "Previous image" at bounding box center [20, 164] width 11 height 11
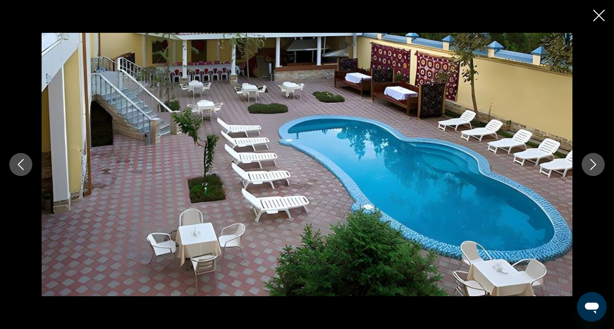
click at [597, 160] on icon "Next image" at bounding box center [592, 164] width 11 height 11
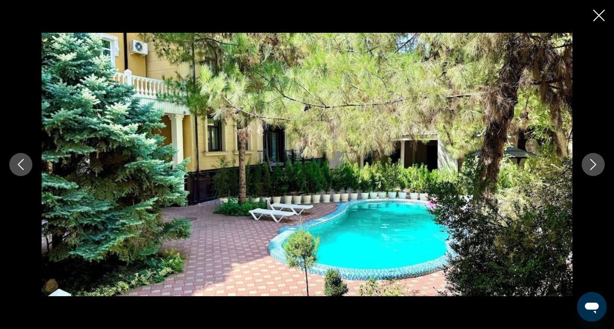
click at [598, 164] on button "Next image" at bounding box center [592, 164] width 23 height 23
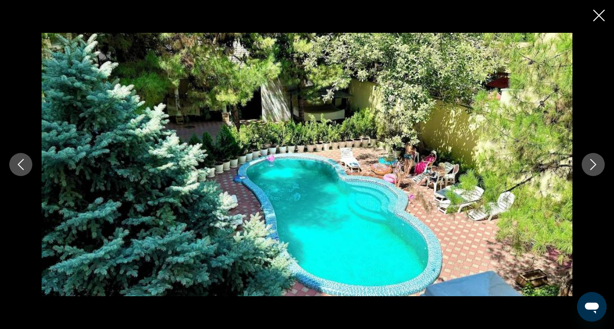
click at [598, 163] on button "Next image" at bounding box center [592, 164] width 23 height 23
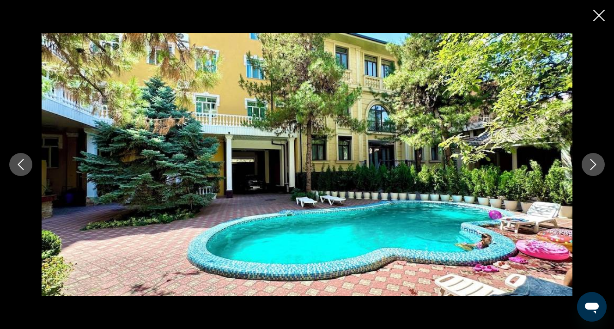
click at [598, 163] on button "Next image" at bounding box center [592, 164] width 23 height 23
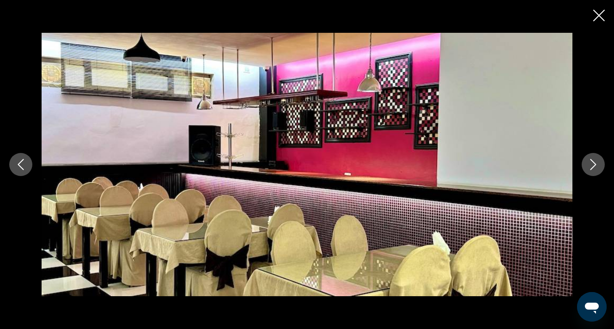
click at [598, 163] on button "Next image" at bounding box center [592, 164] width 23 height 23
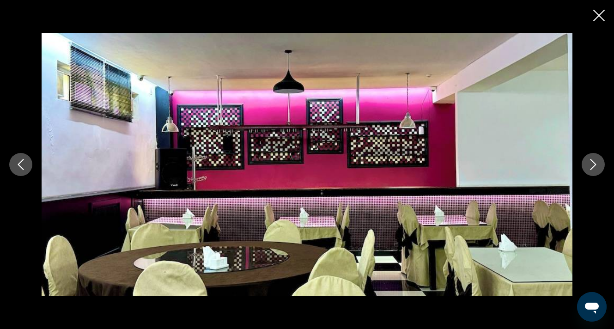
click at [598, 163] on button "Next image" at bounding box center [592, 164] width 23 height 23
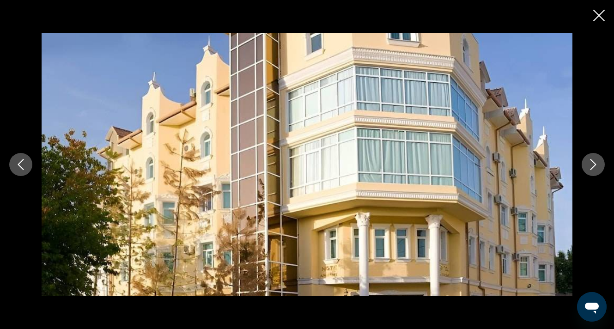
click at [598, 163] on button "Next image" at bounding box center [592, 164] width 23 height 23
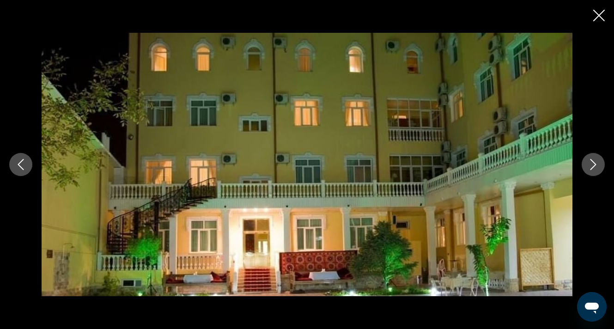
click at [598, 163] on button "Next image" at bounding box center [592, 164] width 23 height 23
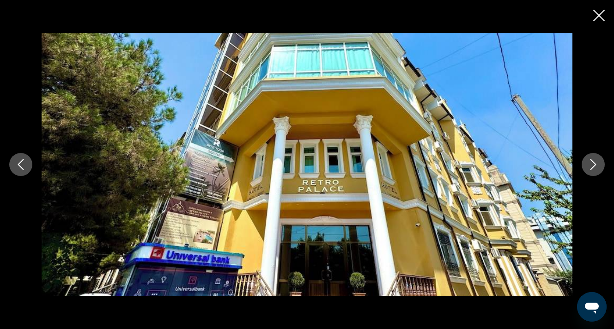
click at [14, 165] on button "Previous image" at bounding box center [20, 164] width 23 height 23
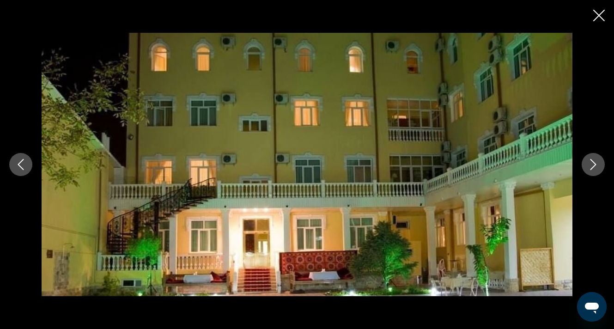
click at [600, 24] on button "Close slideshow" at bounding box center [599, 16] width 12 height 14
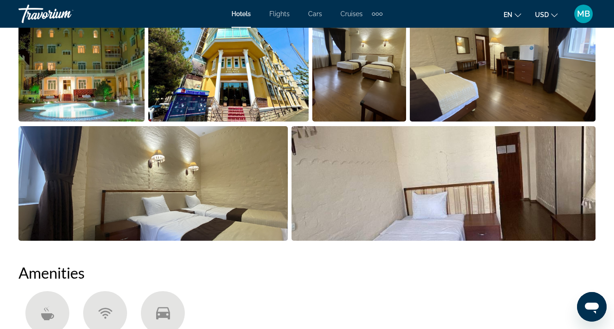
scroll to position [414, 0]
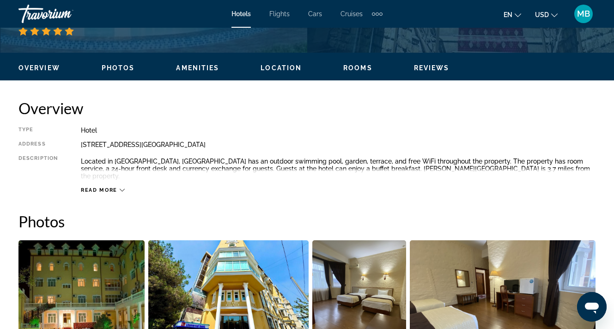
click at [109, 187] on span "Read more" at bounding box center [99, 190] width 36 height 6
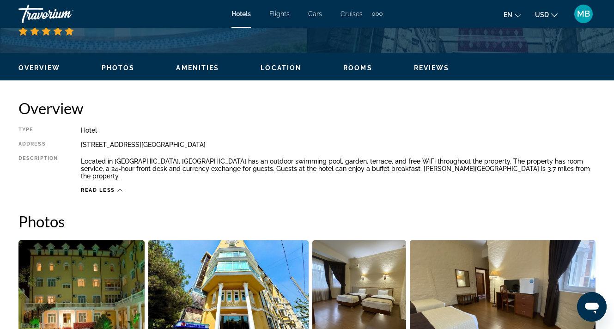
click at [119, 187] on icon "Main content" at bounding box center [119, 189] width 5 height 5
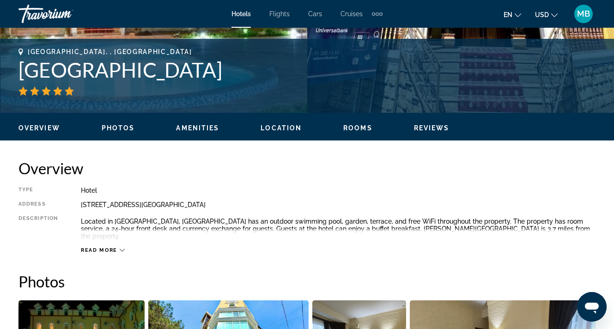
scroll to position [357, 0]
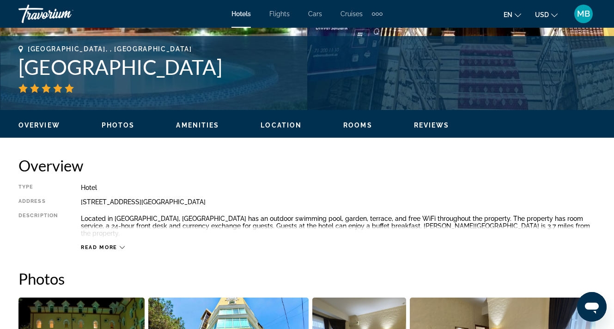
click at [120, 245] on icon "Main content" at bounding box center [122, 247] width 5 height 5
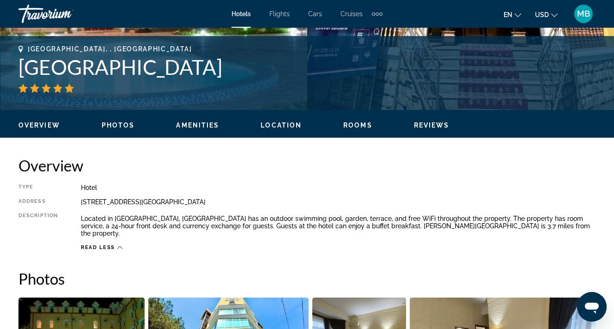
click at [291, 122] on span "Location" at bounding box center [280, 124] width 41 height 7
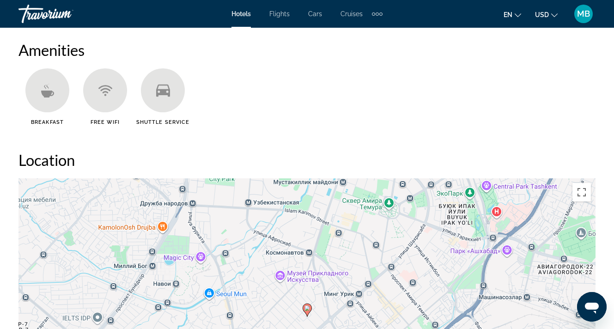
scroll to position [957, 0]
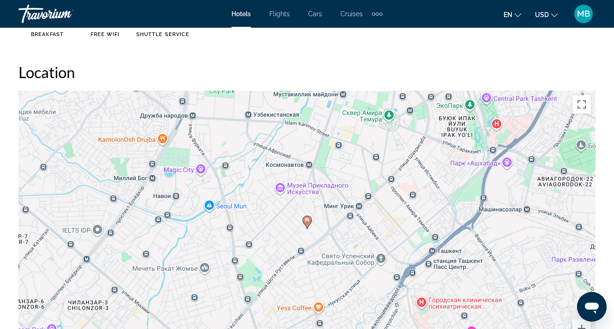
click at [307, 218] on image "Main content" at bounding box center [307, 221] width 6 height 6
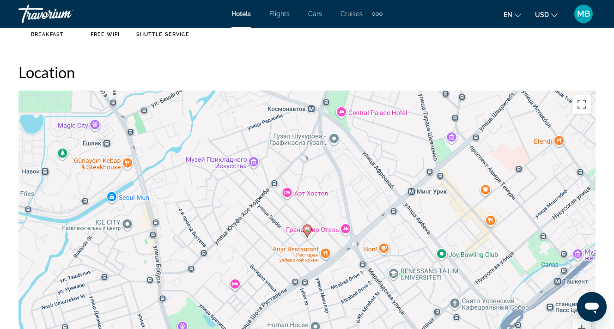
click at [288, 184] on div "Для навигации используйте клавиши со стрелками. Чтобы активировать перетаскиван…" at bounding box center [306, 229] width 577 height 277
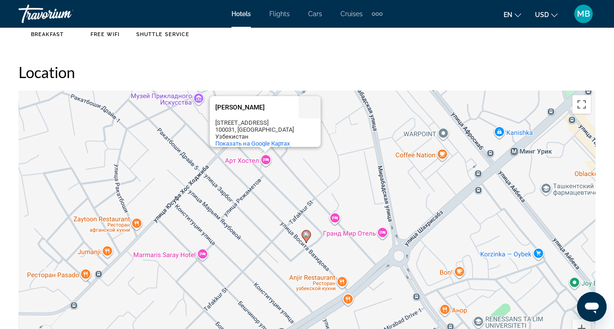
click at [305, 232] on image "Main content" at bounding box center [306, 235] width 6 height 6
click at [265, 149] on div "Для навигации используйте клавиши со стрелками. Чтобы активировать перетаскиван…" at bounding box center [306, 229] width 577 height 277
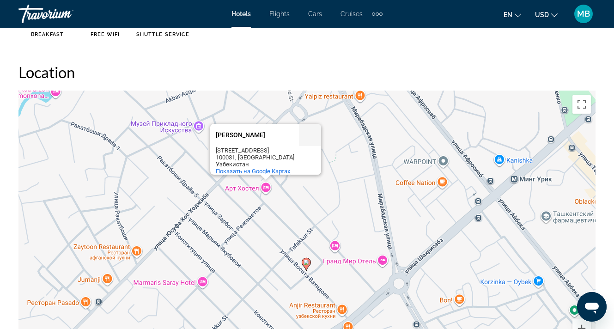
click at [217, 124] on div "Арт Хостел" at bounding box center [257, 135] width 83 height 22
click at [203, 274] on div "Чтобы активировать перетаскивание с помощью клавиатуры, нажмите Alt + Ввод. Пос…" at bounding box center [306, 229] width 577 height 277
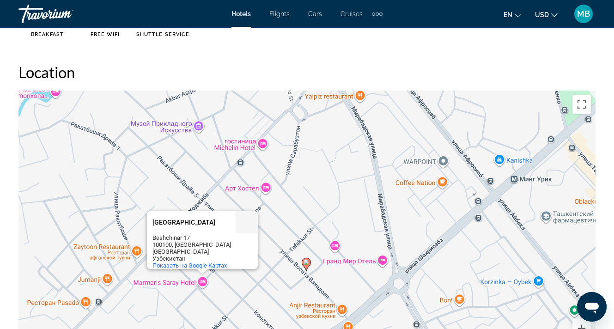
click at [335, 242] on div "Чтобы активировать перетаскивание с помощью клавиатуры, нажмите Alt + Ввод. Пос…" at bounding box center [306, 229] width 577 height 277
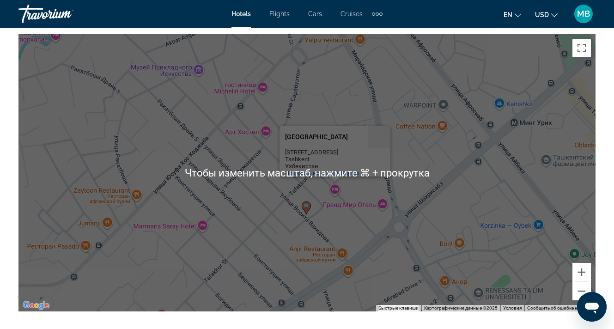
scroll to position [1014, 0]
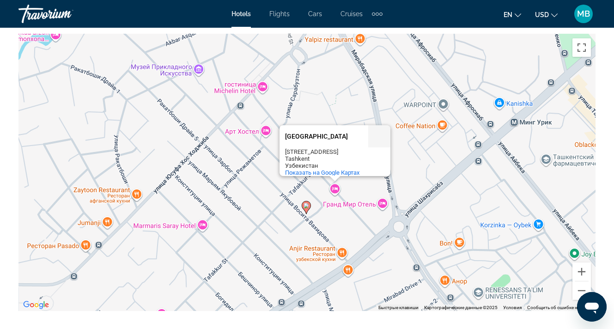
click at [305, 202] on icon "Main content" at bounding box center [306, 207] width 8 height 12
click at [305, 203] on image "Main content" at bounding box center [306, 206] width 6 height 6
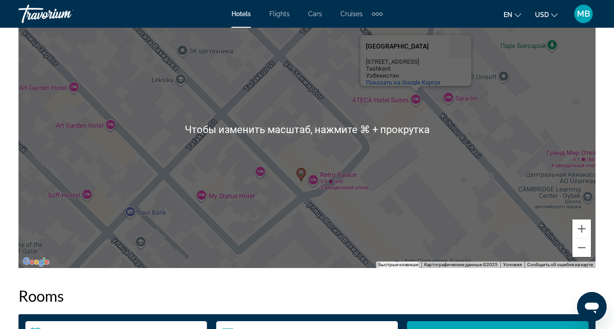
scroll to position [1057, 0]
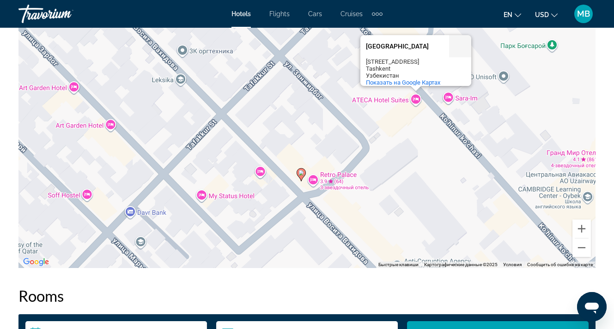
click at [297, 286] on h2 "Rooms" at bounding box center [306, 295] width 577 height 18
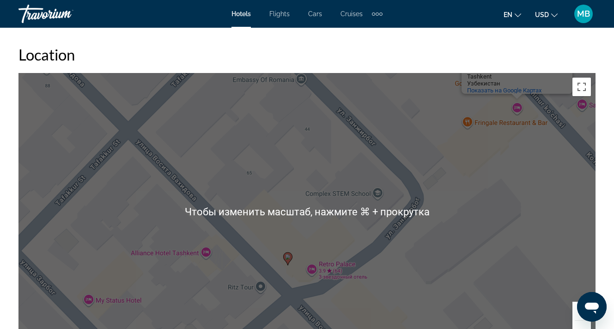
scroll to position [594, 0]
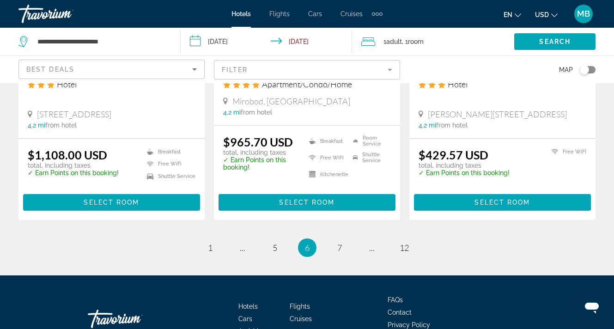
scroll to position [1243, 0]
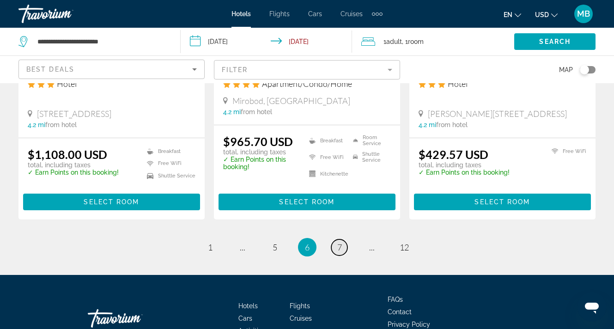
click at [340, 242] on span "7" at bounding box center [339, 247] width 5 height 10
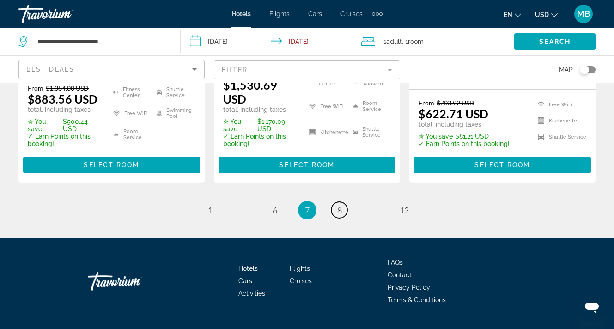
scroll to position [1322, 0]
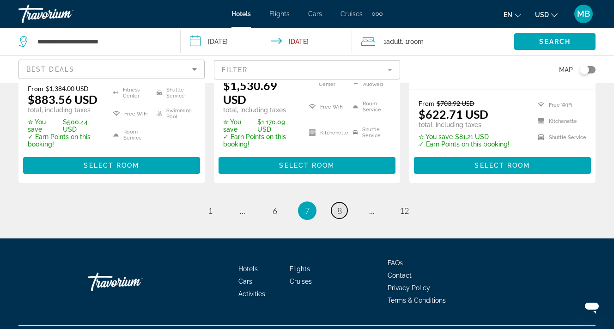
click at [339, 206] on span "8" at bounding box center [339, 211] width 5 height 10
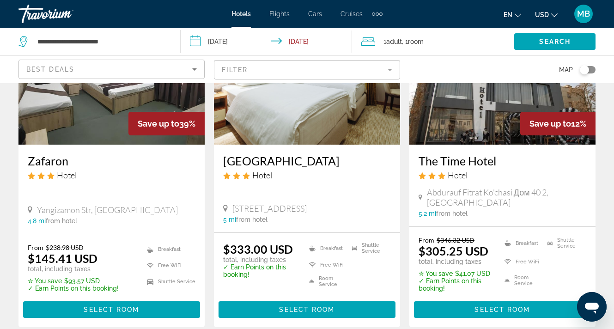
scroll to position [120, 0]
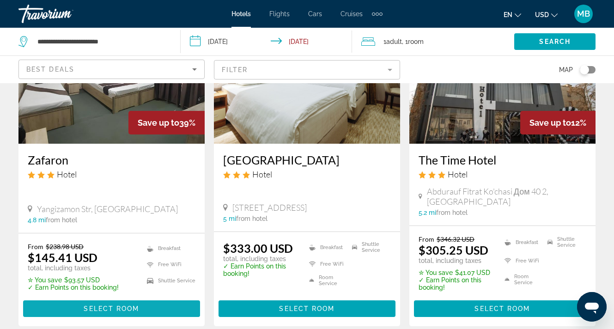
click at [112, 305] on span "Select Room" at bounding box center [111, 308] width 55 height 7
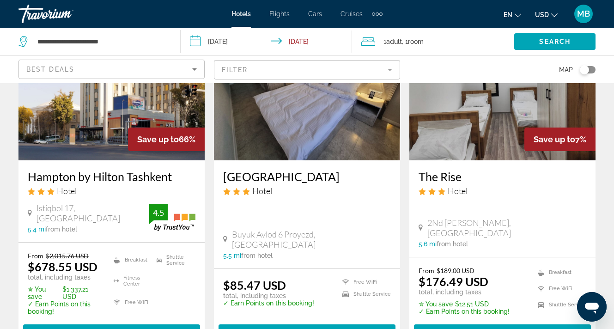
scroll to position [797, 0]
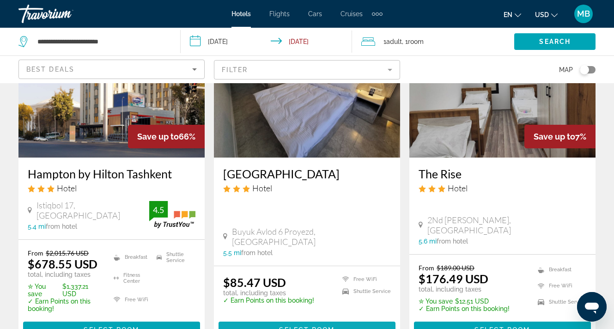
click at [311, 326] on span "Select Room" at bounding box center [306, 329] width 55 height 7
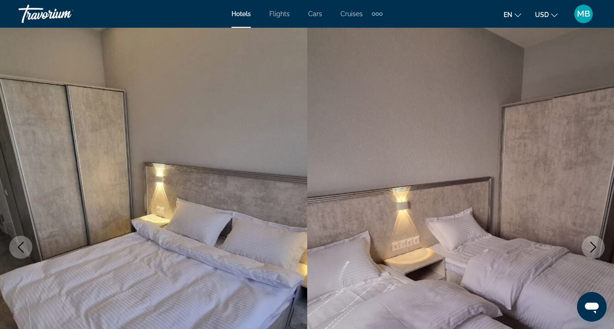
click at [596, 253] on button "Next image" at bounding box center [592, 247] width 23 height 23
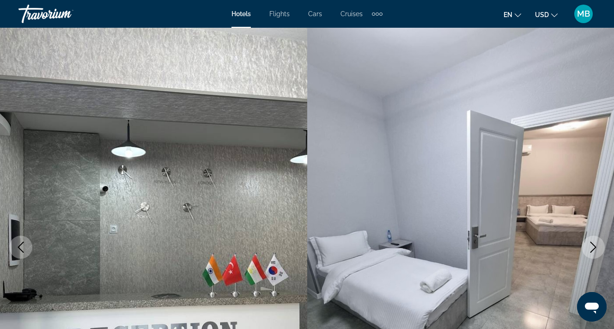
click at [596, 253] on button "Next image" at bounding box center [592, 247] width 23 height 23
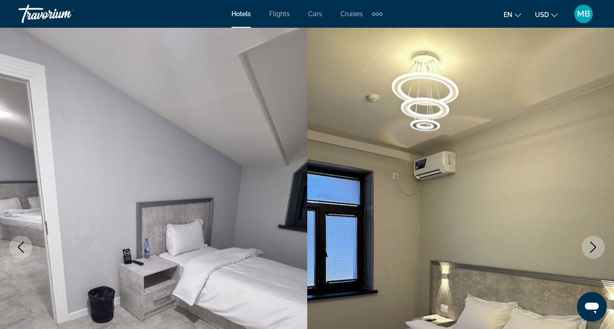
click at [596, 253] on button "Next image" at bounding box center [592, 247] width 23 height 23
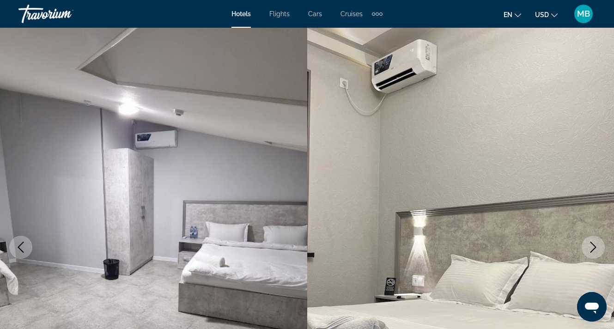
click at [596, 253] on button "Next image" at bounding box center [592, 247] width 23 height 23
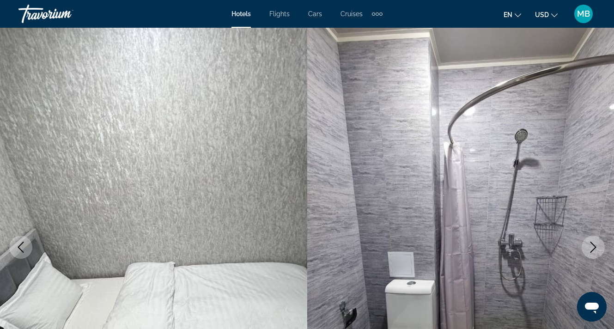
click at [596, 253] on button "Next image" at bounding box center [592, 247] width 23 height 23
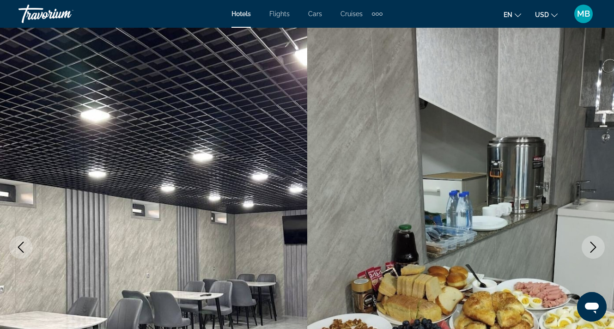
click at [596, 253] on button "Next image" at bounding box center [592, 247] width 23 height 23
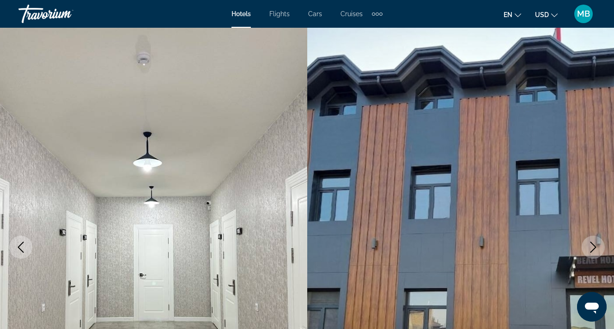
click at [596, 253] on button "Next image" at bounding box center [592, 247] width 23 height 23
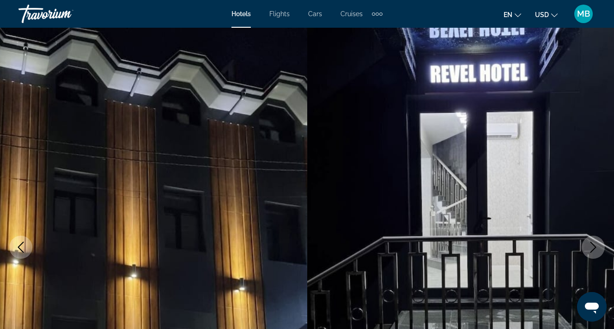
click at [596, 253] on button "Next image" at bounding box center [592, 247] width 23 height 23
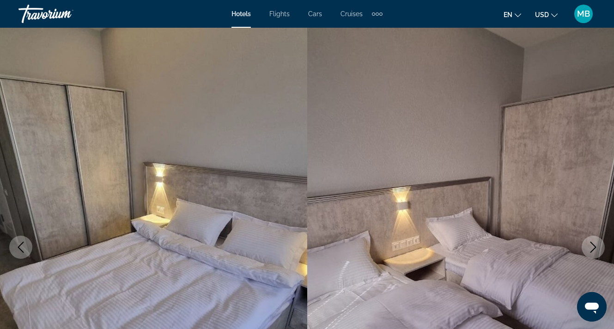
click at [596, 253] on button "Next image" at bounding box center [592, 247] width 23 height 23
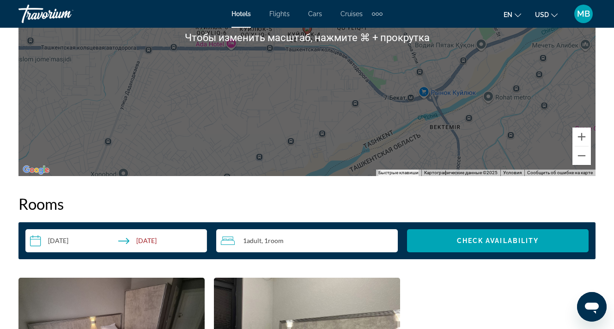
scroll to position [1166, 0]
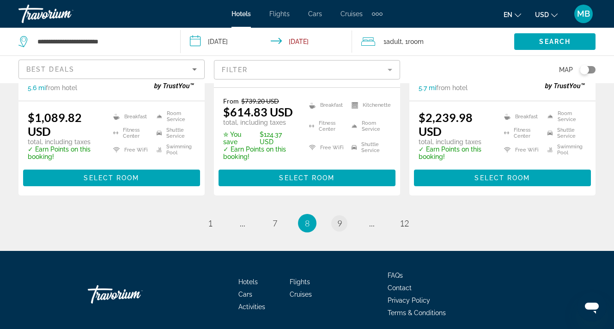
scroll to position [1305, 0]
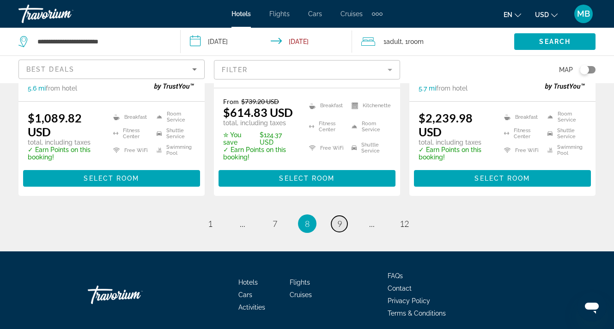
click at [342, 216] on link "page 9" at bounding box center [339, 224] width 16 height 16
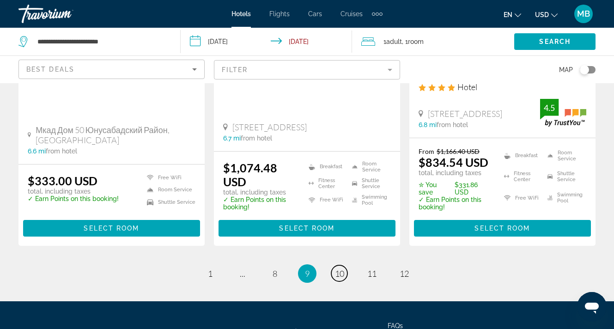
scroll to position [1295, 0]
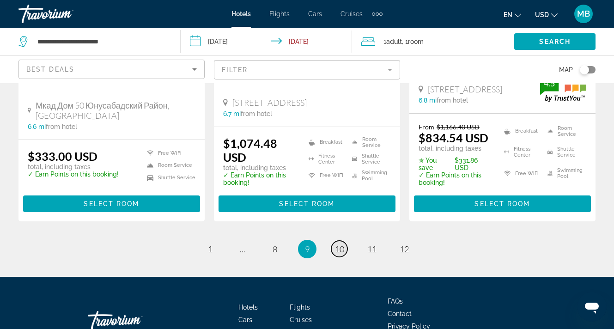
click at [340, 244] on span "10" at bounding box center [339, 249] width 9 height 10
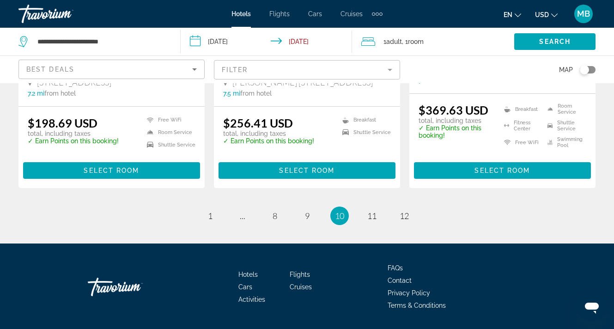
scroll to position [1296, 0]
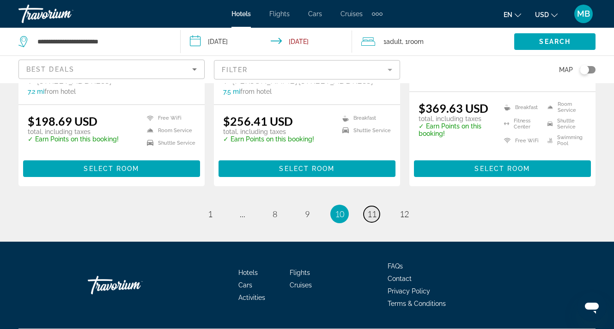
click at [368, 209] on span "11" at bounding box center [371, 214] width 9 height 10
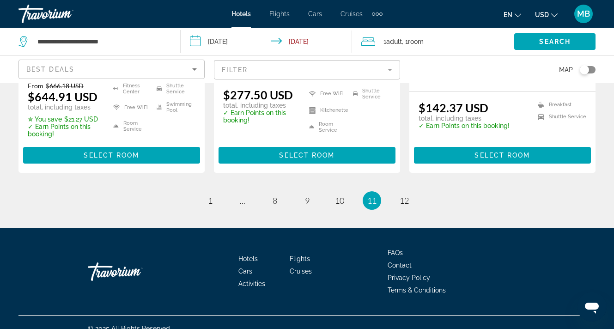
scroll to position [1319, 0]
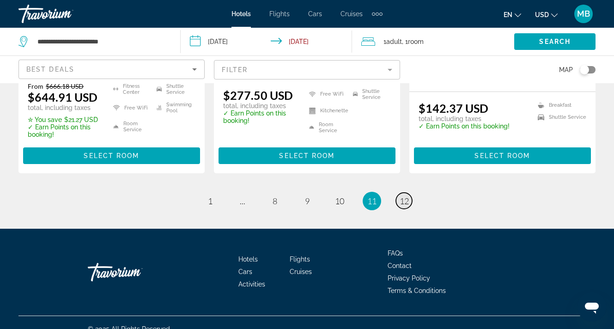
click at [405, 193] on link "page 12" at bounding box center [404, 201] width 16 height 16
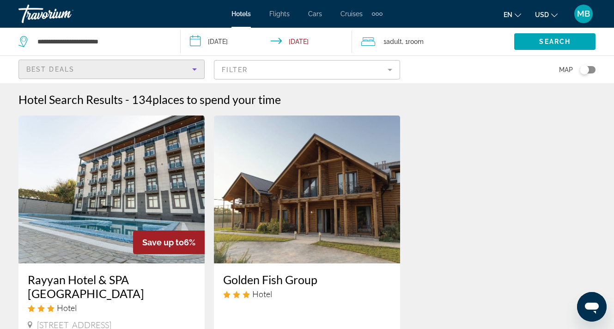
click at [162, 64] on div "Best Deals" at bounding box center [109, 69] width 166 height 11
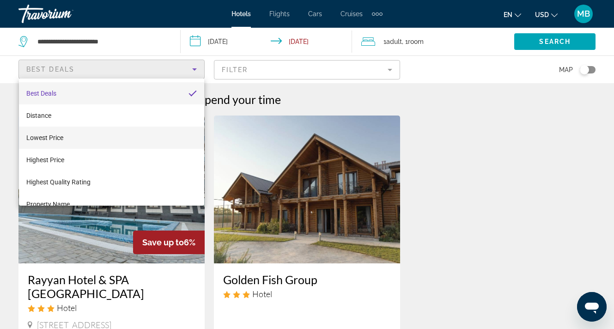
click at [51, 137] on span "Lowest Price" at bounding box center [44, 137] width 37 height 7
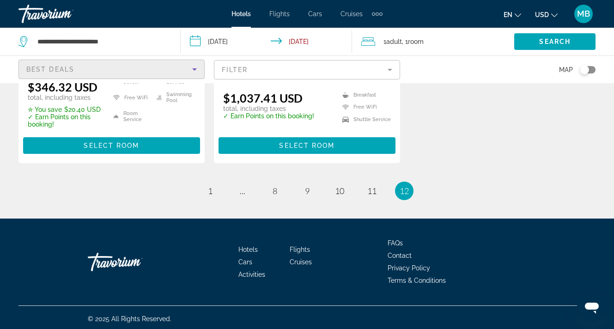
scroll to position [286, 0]
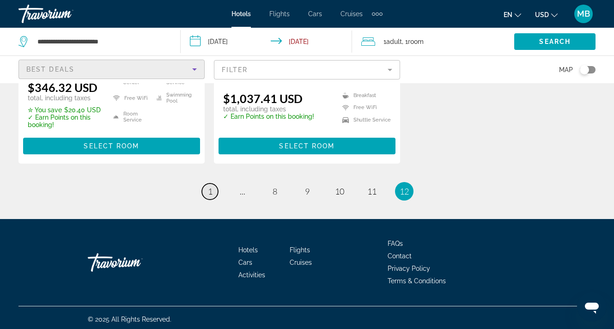
click at [210, 188] on span "1" at bounding box center [210, 191] width 5 height 10
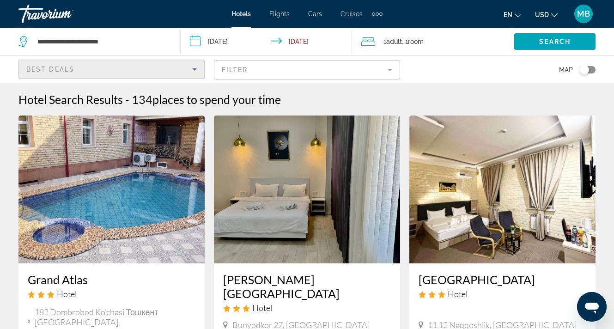
click at [171, 67] on div "Best Deals" at bounding box center [109, 69] width 166 height 11
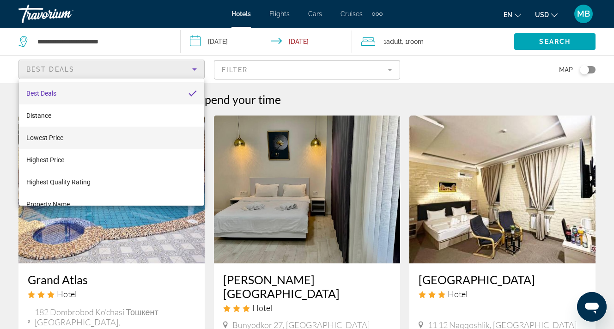
click at [56, 136] on span "Lowest Price" at bounding box center [44, 137] width 37 height 7
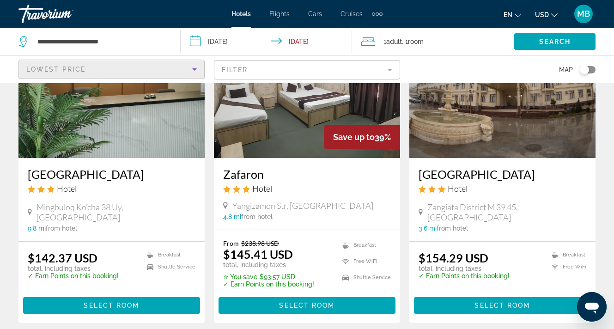
scroll to position [792, 0]
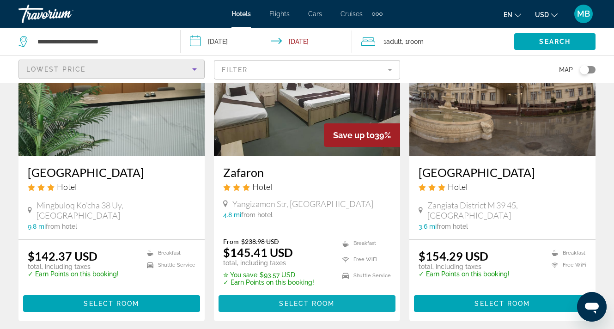
click at [304, 300] on span "Select Room" at bounding box center [306, 303] width 55 height 7
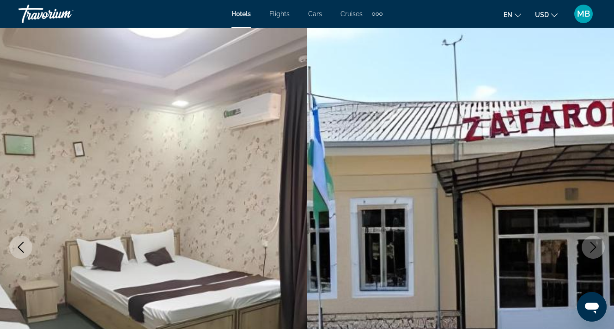
click at [598, 245] on icon "Next image" at bounding box center [592, 247] width 11 height 11
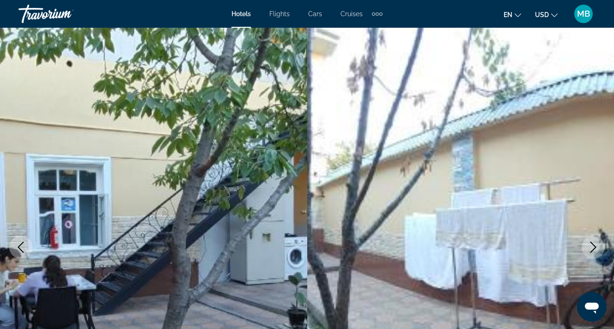
click at [598, 245] on icon "Next image" at bounding box center [592, 247] width 11 height 11
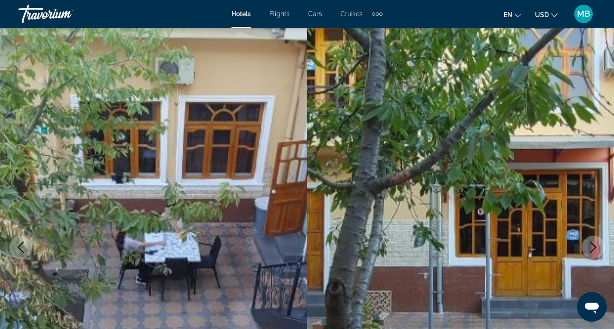
click at [598, 245] on icon "Next image" at bounding box center [592, 247] width 11 height 11
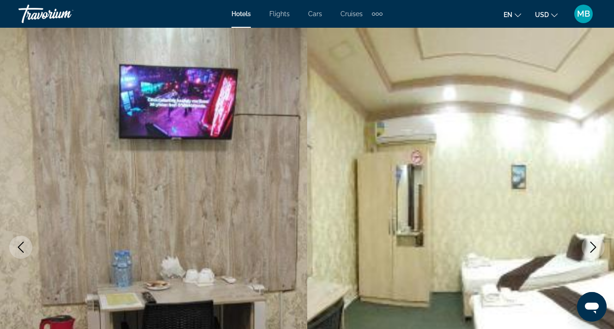
click at [598, 245] on icon "Next image" at bounding box center [592, 247] width 11 height 11
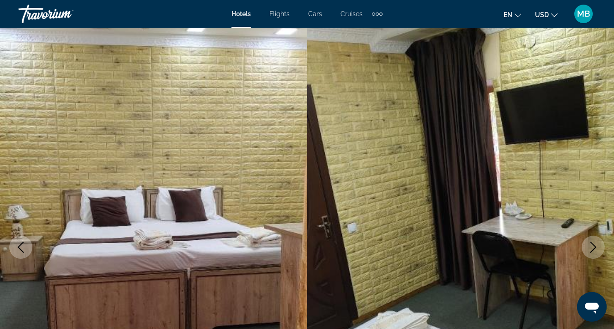
click at [598, 245] on icon "Next image" at bounding box center [592, 247] width 11 height 11
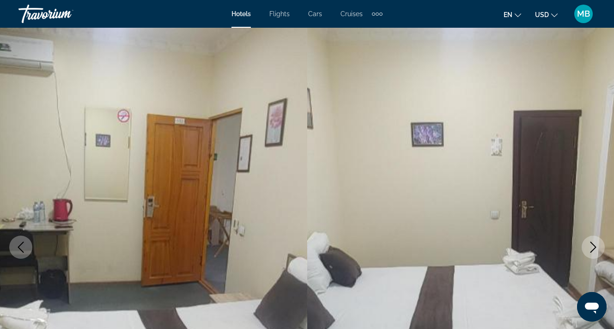
click at [598, 245] on icon "Next image" at bounding box center [592, 247] width 11 height 11
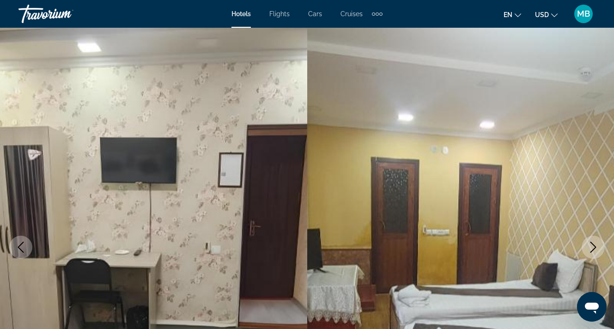
click at [598, 245] on icon "Next image" at bounding box center [592, 247] width 11 height 11
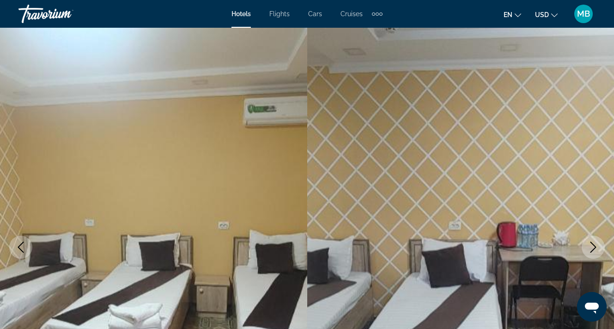
click at [598, 245] on icon "Next image" at bounding box center [592, 247] width 11 height 11
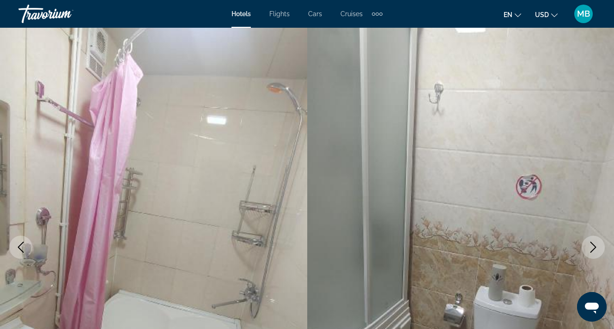
click at [598, 245] on icon "Next image" at bounding box center [592, 247] width 11 height 11
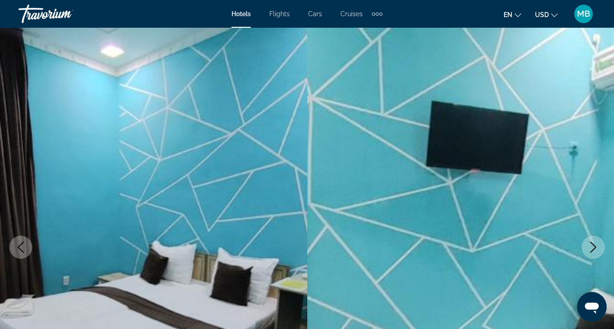
click at [598, 245] on icon "Next image" at bounding box center [592, 247] width 11 height 11
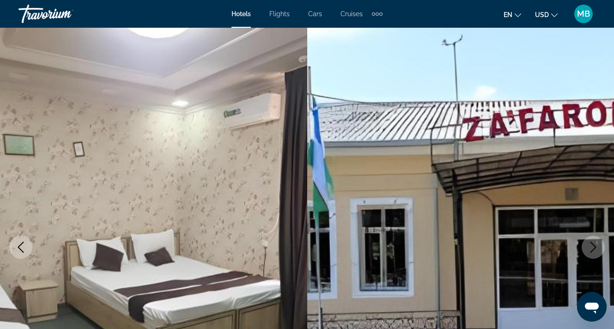
click at [598, 245] on icon "Next image" at bounding box center [592, 247] width 11 height 11
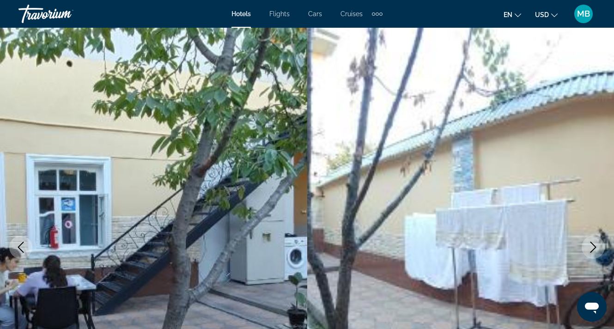
click at [598, 245] on icon "Next image" at bounding box center [592, 247] width 11 height 11
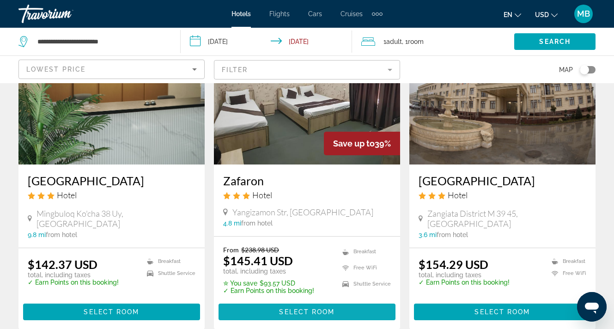
scroll to position [783, 0]
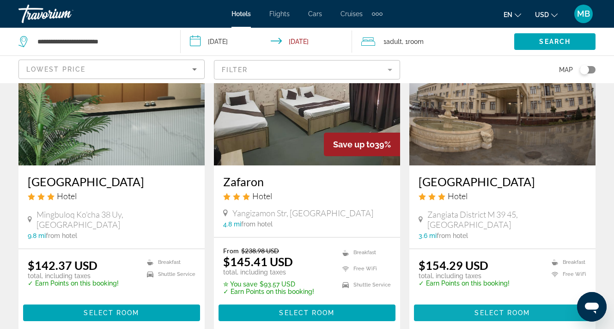
click at [499, 309] on span "Select Room" at bounding box center [501, 312] width 55 height 7
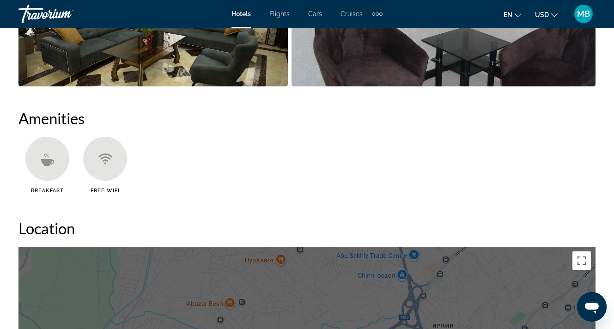
scroll to position [810, 0]
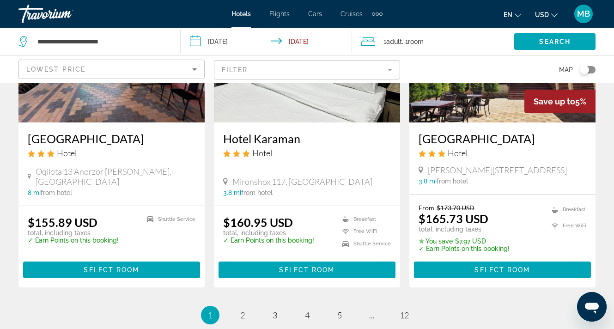
scroll to position [1157, 0]
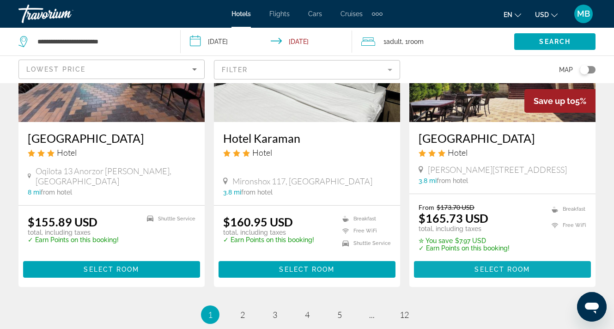
click at [510, 266] on span "Select Room" at bounding box center [501, 269] width 55 height 7
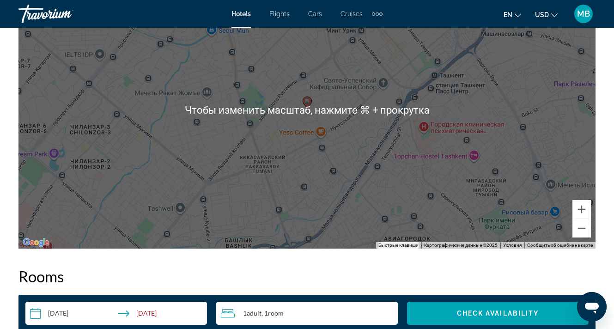
scroll to position [1091, 0]
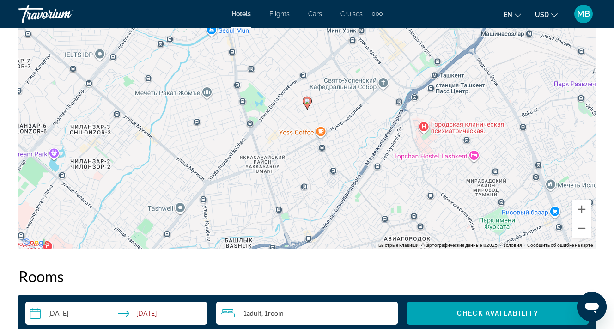
click at [346, 275] on h2 "Rooms" at bounding box center [306, 276] width 577 height 18
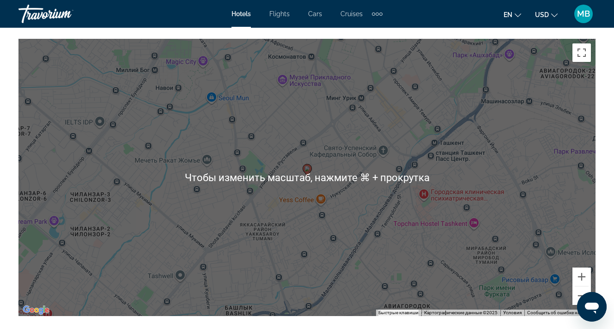
scroll to position [1022, 0]
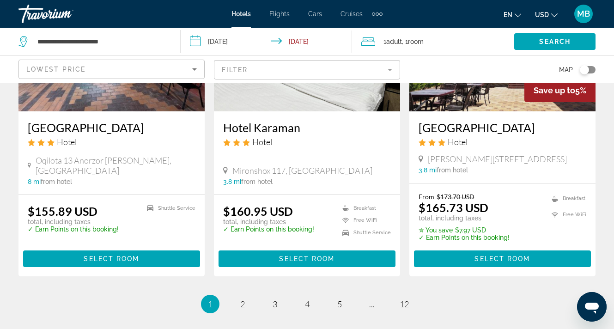
scroll to position [1262, 0]
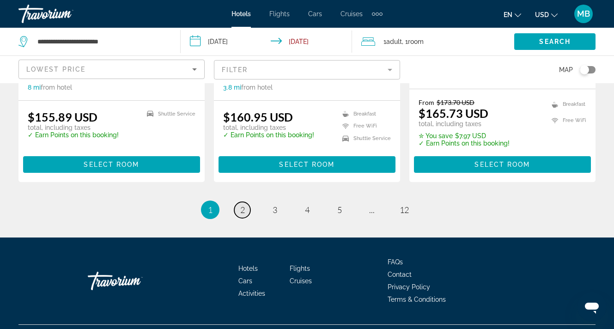
click at [239, 208] on link "page 2" at bounding box center [242, 210] width 16 height 16
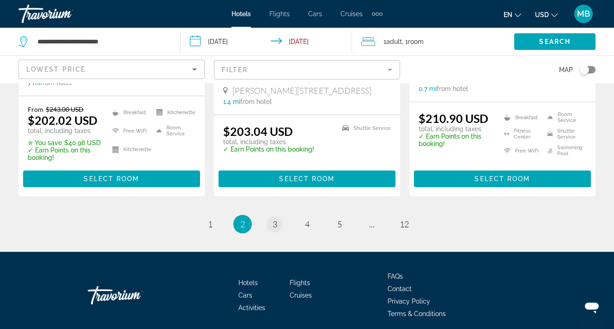
scroll to position [1287, 0]
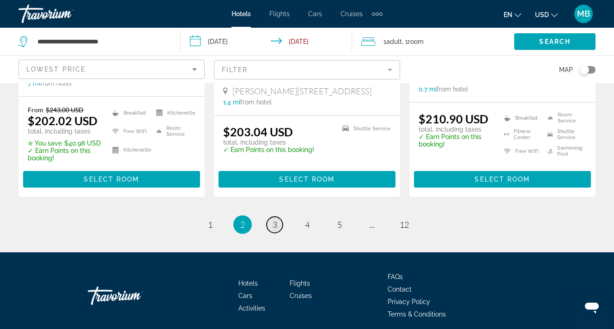
click at [277, 219] on span "3" at bounding box center [274, 224] width 5 height 10
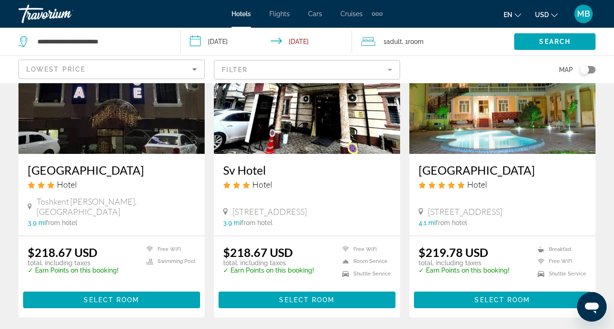
scroll to position [463, 0]
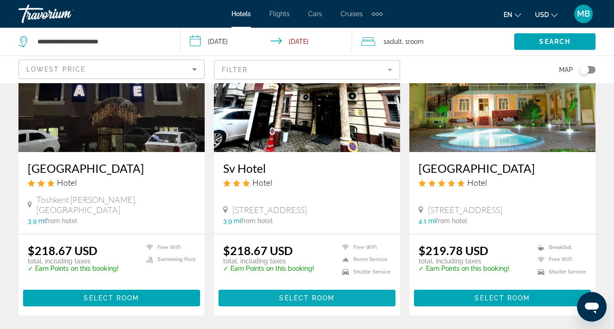
click at [319, 294] on span "Select Room" at bounding box center [306, 297] width 55 height 7
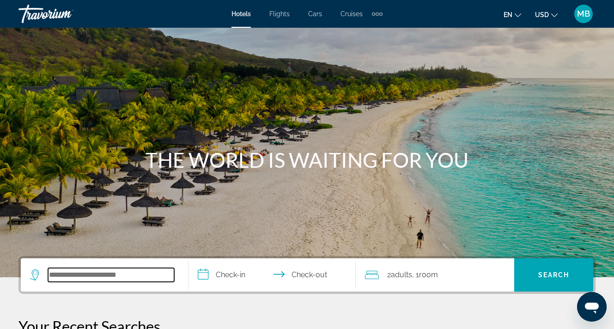
click at [68, 276] on input "Search widget" at bounding box center [111, 275] width 126 height 14
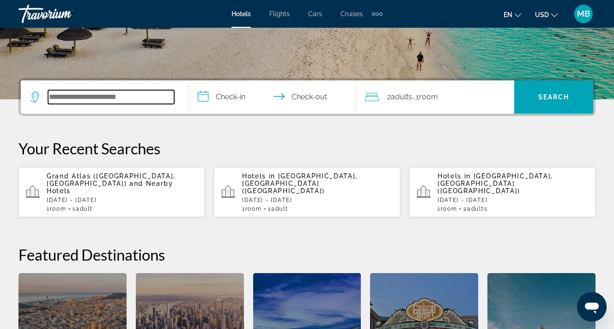
scroll to position [226, 0]
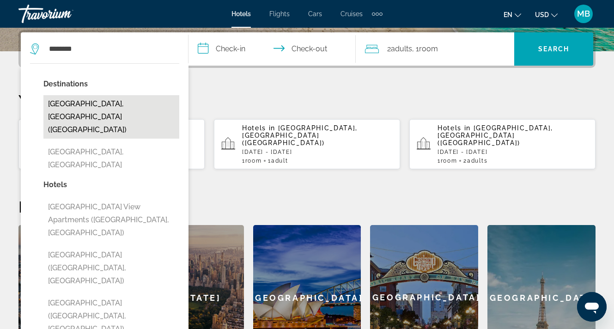
drag, startPoint x: 68, startPoint y: 276, endPoint x: 97, endPoint y: 104, distance: 174.2
click at [97, 104] on button "Tashkent, Uzbekistan (TAS)" at bounding box center [111, 116] width 136 height 43
type input "**********"
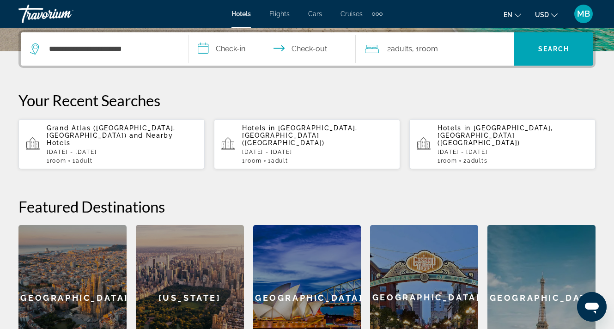
click at [236, 51] on input "**********" at bounding box center [273, 50] width 171 height 36
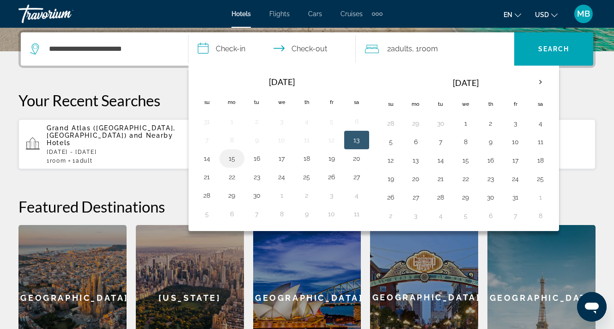
click at [230, 153] on button "15" at bounding box center [231, 158] width 15 height 13
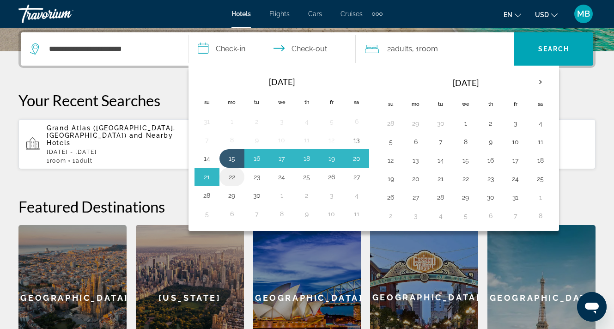
click at [233, 169] on td "22" at bounding box center [231, 177] width 25 height 18
click at [233, 179] on button "22" at bounding box center [231, 176] width 15 height 13
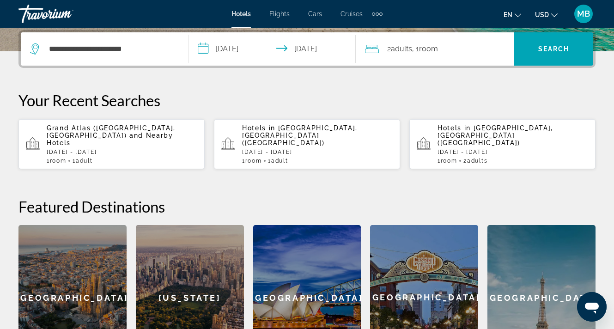
type input "**********"
click at [462, 46] on div "2 Adult Adults , 1 Room rooms" at bounding box center [439, 48] width 149 height 13
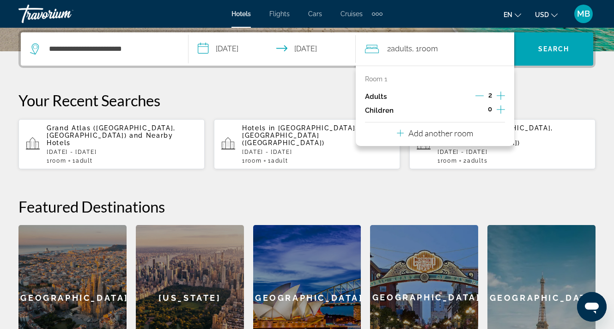
click at [486, 101] on div "2" at bounding box center [490, 97] width 30 height 14
click at [482, 100] on icon "Decrement adults" at bounding box center [479, 95] width 8 height 8
click at [538, 54] on span "Search widget" at bounding box center [553, 49] width 79 height 22
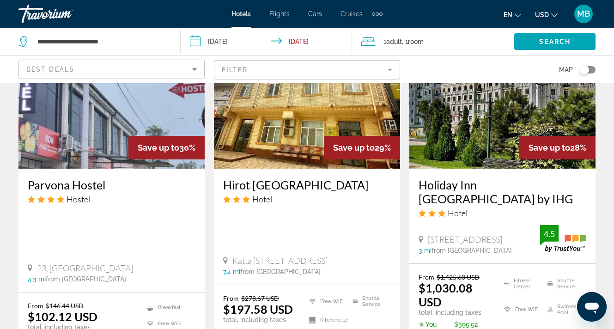
scroll to position [1192, 0]
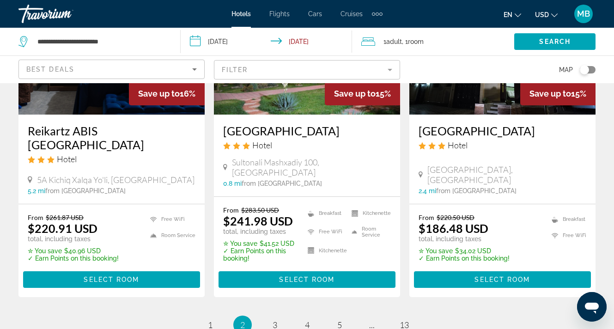
scroll to position [1239, 0]
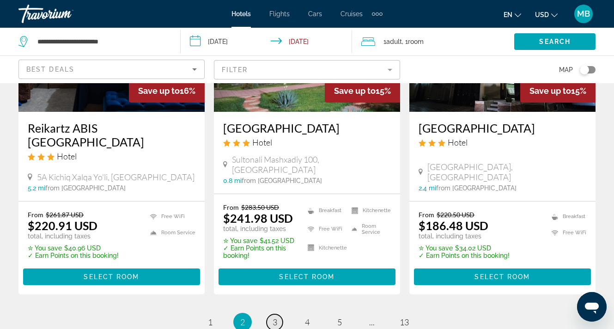
click at [276, 317] on span "3" at bounding box center [274, 322] width 5 height 10
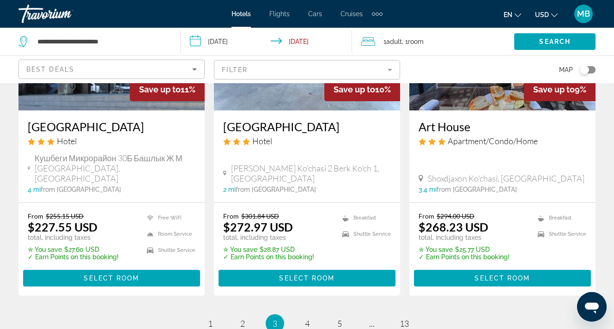
scroll to position [1226, 0]
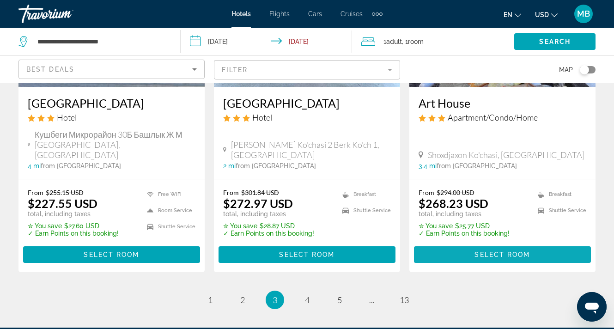
click at [497, 251] on span "Select Room" at bounding box center [501, 254] width 55 height 7
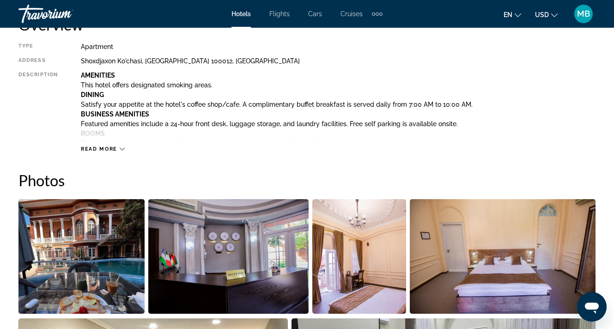
scroll to position [436, 0]
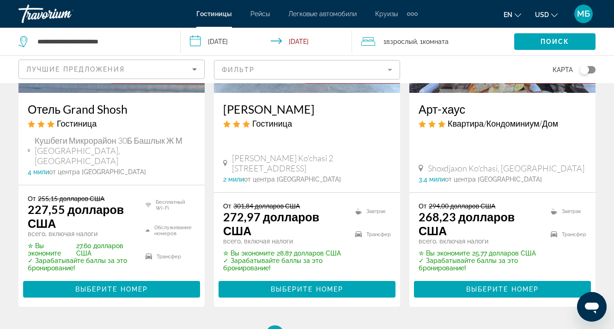
scroll to position [1420, 0]
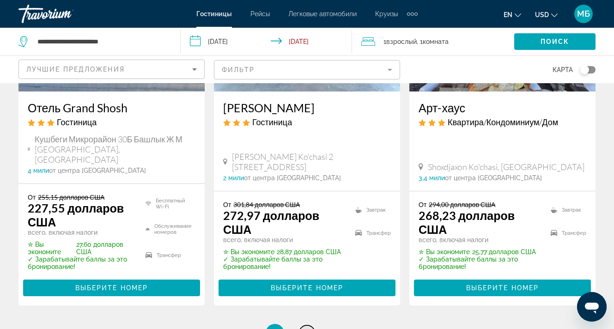
click at [309, 328] on span "4" at bounding box center [307, 333] width 5 height 10
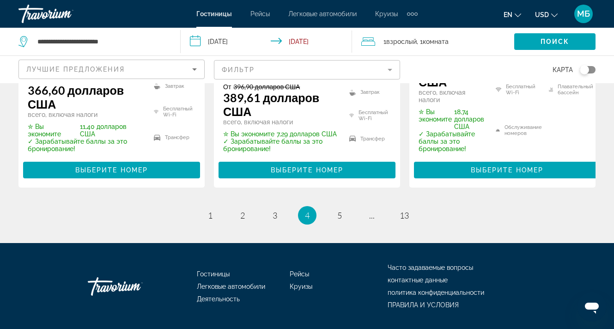
scroll to position [1595, 0]
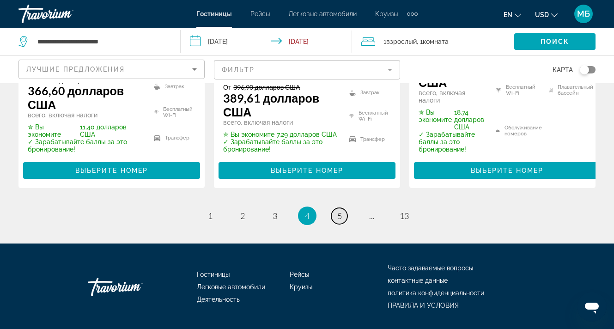
click at [338, 211] on span "5" at bounding box center [339, 216] width 5 height 10
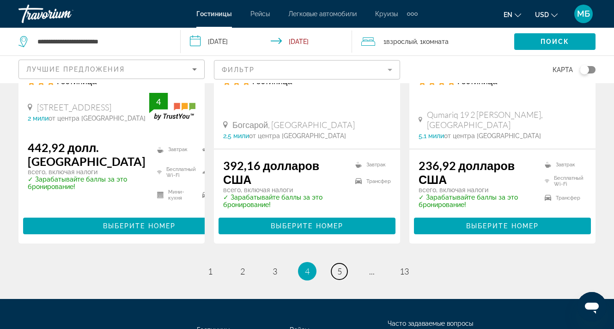
scroll to position [1378, 0]
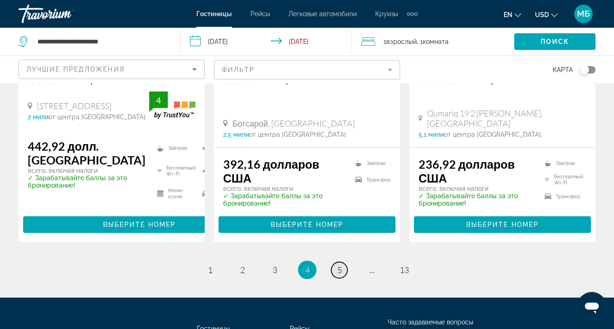
click at [342, 265] on link "Страница 5" at bounding box center [339, 270] width 16 height 16
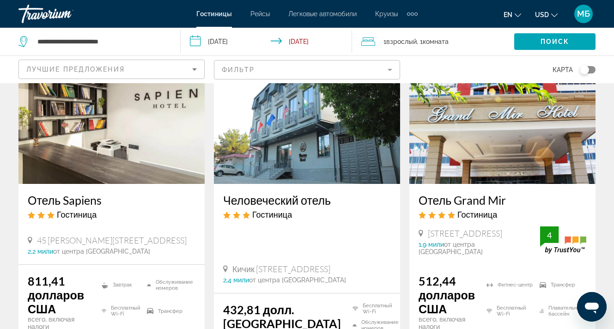
scroll to position [813, 0]
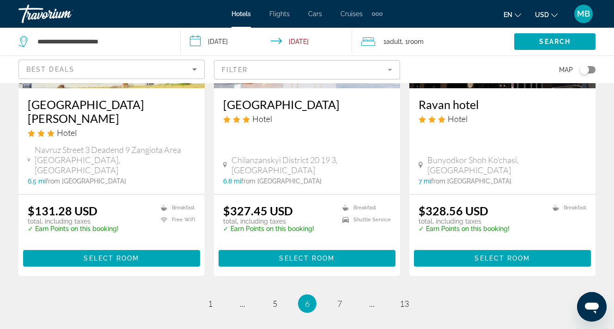
scroll to position [1184, 0]
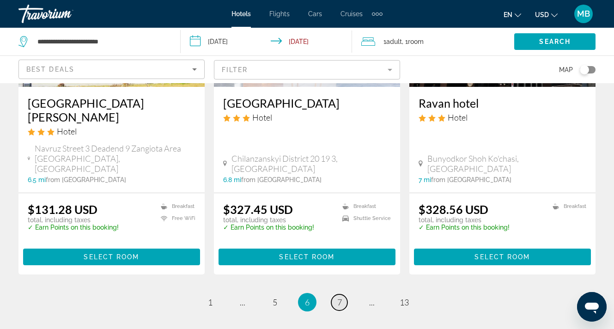
click at [341, 297] on span "7" at bounding box center [339, 302] width 5 height 10
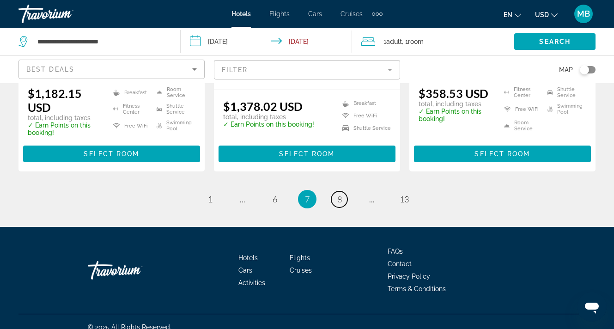
scroll to position [1300, 0]
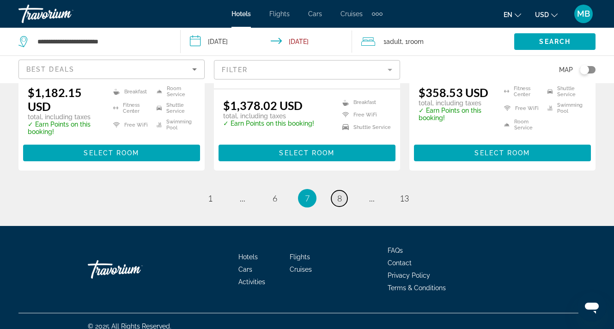
click at [339, 193] on span "8" at bounding box center [339, 198] width 5 height 10
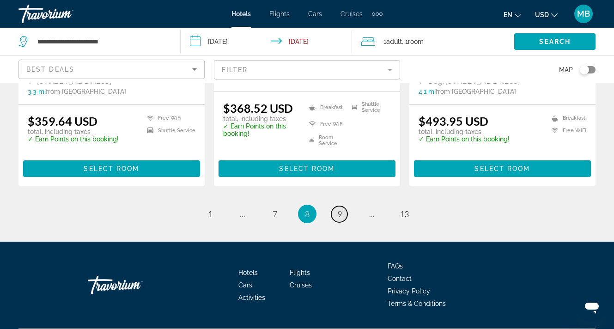
scroll to position [1277, 0]
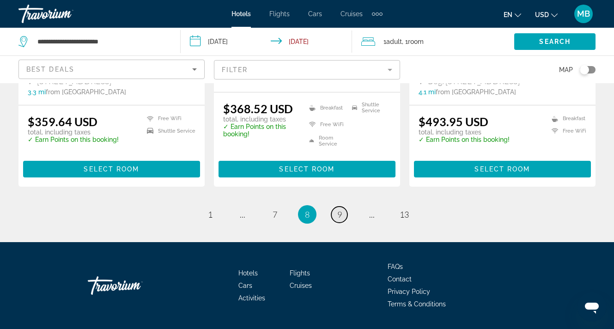
click at [343, 206] on link "page 9" at bounding box center [339, 214] width 16 height 16
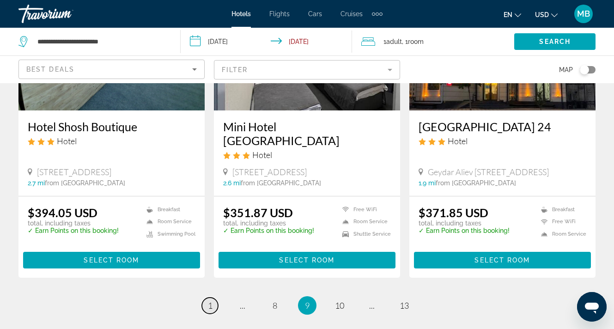
click at [208, 300] on span "1" at bounding box center [210, 305] width 5 height 10
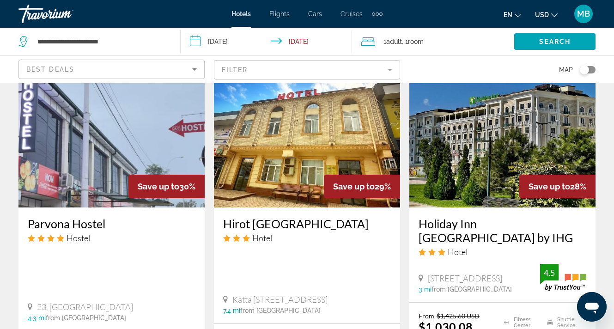
scroll to position [1176, 0]
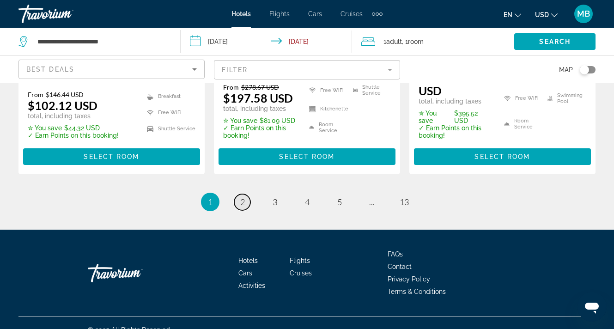
click at [246, 194] on link "page 2" at bounding box center [242, 202] width 16 height 16
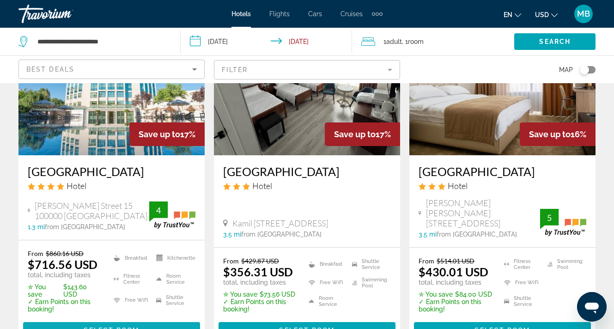
click at [111, 326] on span "Select Room" at bounding box center [111, 329] width 55 height 7
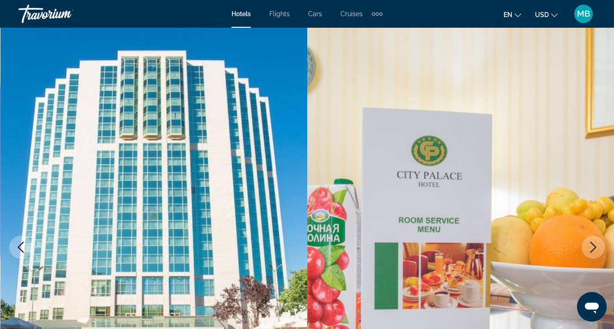
click at [596, 244] on icon "Next image" at bounding box center [592, 247] width 11 height 11
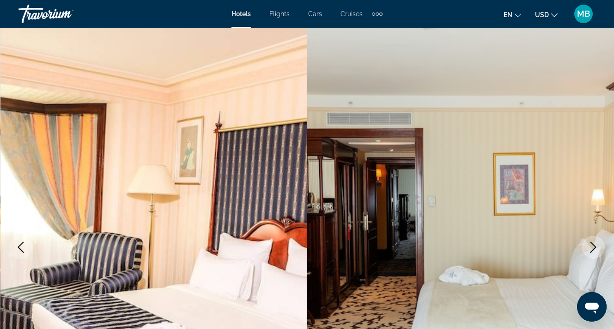
click at [596, 244] on icon "Next image" at bounding box center [592, 247] width 11 height 11
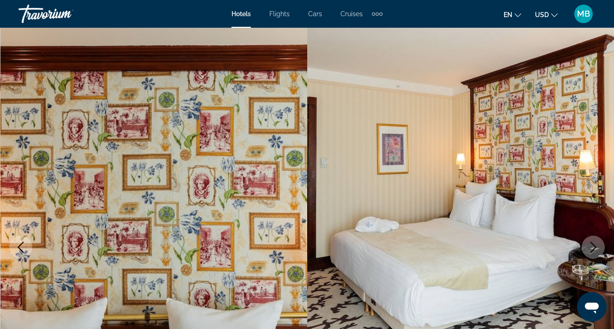
click at [596, 244] on icon "Next image" at bounding box center [592, 247] width 11 height 11
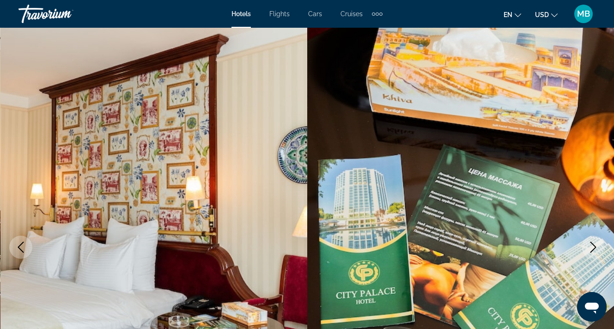
click at [596, 244] on icon "Next image" at bounding box center [592, 247] width 11 height 11
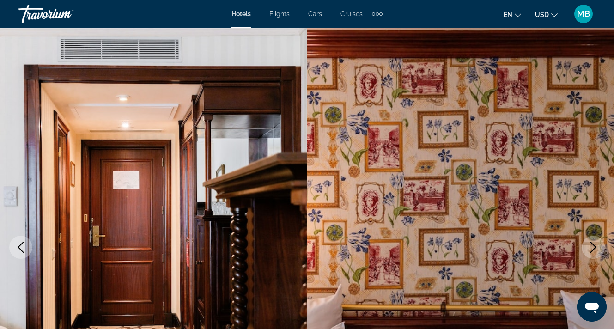
click at [596, 244] on icon "Next image" at bounding box center [592, 247] width 11 height 11
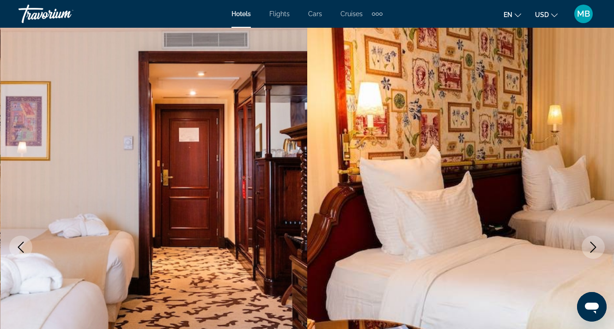
click at [596, 244] on icon "Next image" at bounding box center [592, 247] width 11 height 11
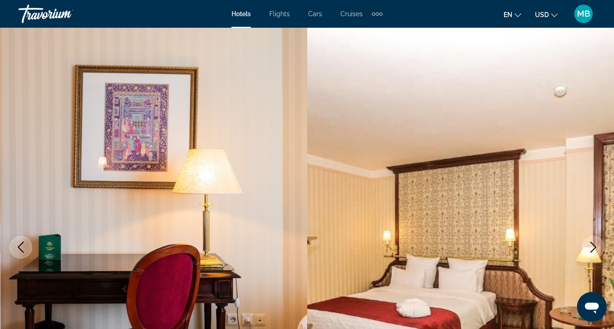
click at [596, 244] on icon "Next image" at bounding box center [592, 247] width 11 height 11
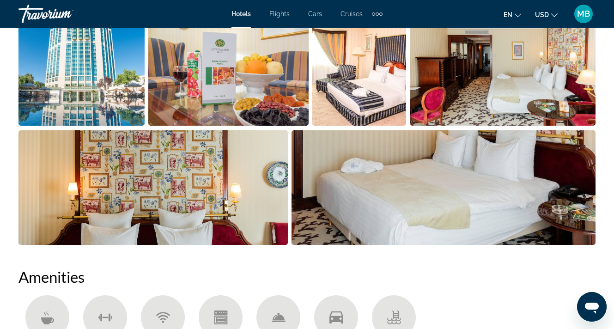
scroll to position [656, 0]
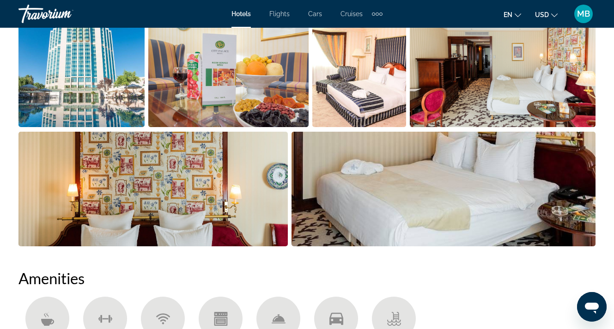
click at [65, 63] on img "Open full-screen image slider" at bounding box center [81, 69] width 126 height 115
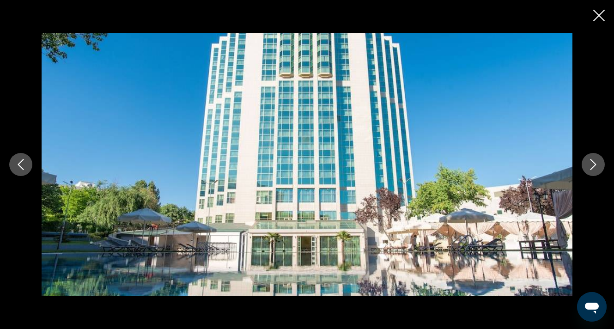
click at [586, 163] on button "Next image" at bounding box center [592, 164] width 23 height 23
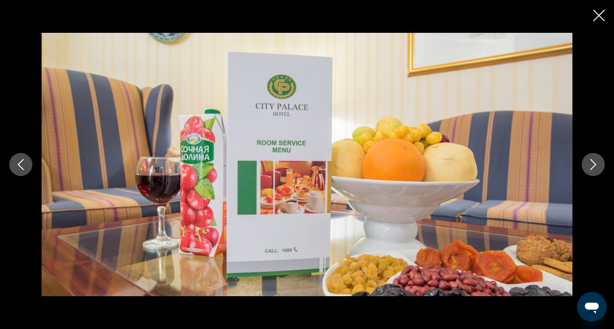
click at [586, 163] on button "Next image" at bounding box center [592, 164] width 23 height 23
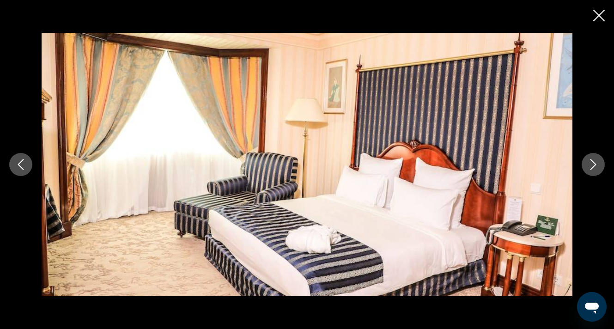
click at [586, 163] on button "Next image" at bounding box center [592, 164] width 23 height 23
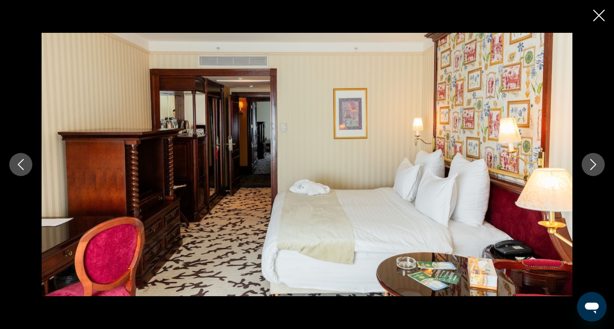
click at [586, 163] on button "Next image" at bounding box center [592, 164] width 23 height 23
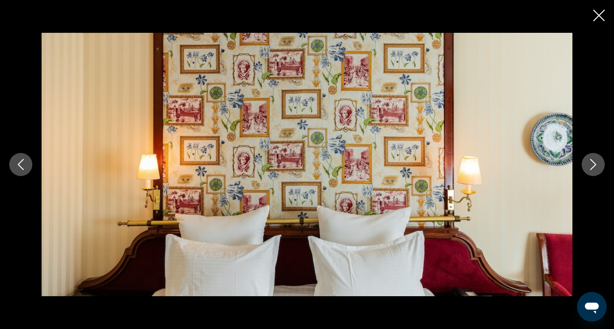
click at [586, 163] on button "Next image" at bounding box center [592, 164] width 23 height 23
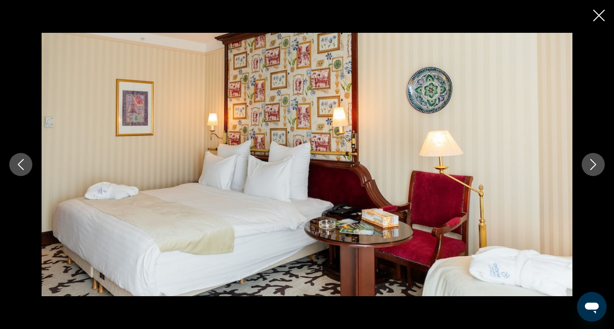
click at [586, 163] on button "Next image" at bounding box center [592, 164] width 23 height 23
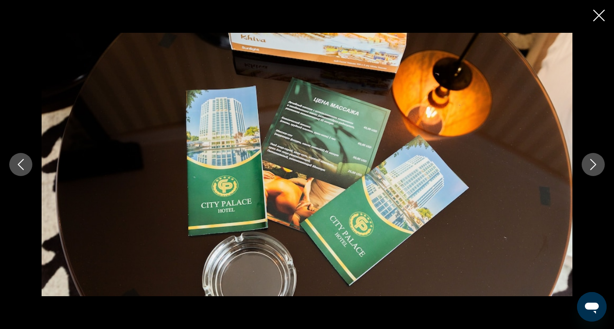
click at [586, 163] on button "Next image" at bounding box center [592, 164] width 23 height 23
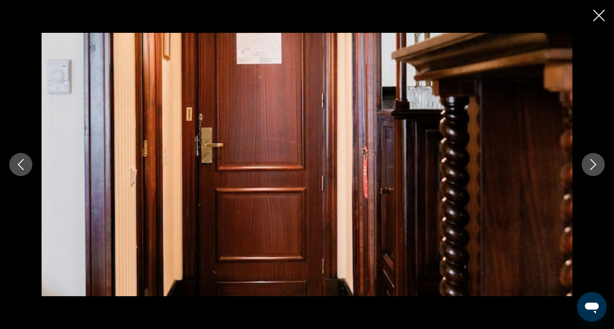
click at [586, 163] on button "Next image" at bounding box center [592, 164] width 23 height 23
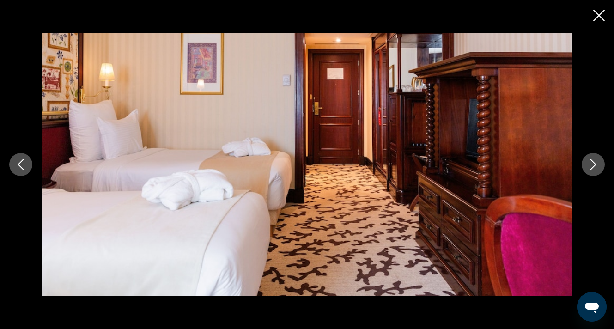
click at [586, 163] on button "Next image" at bounding box center [592, 164] width 23 height 23
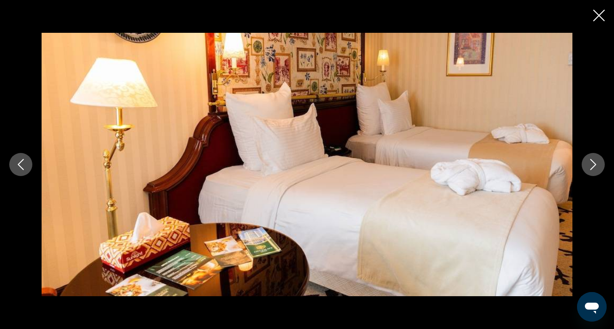
click at [586, 163] on button "Next image" at bounding box center [592, 164] width 23 height 23
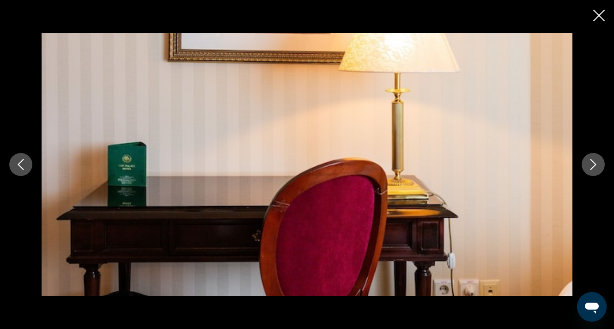
click at [586, 163] on button "Next image" at bounding box center [592, 164] width 23 height 23
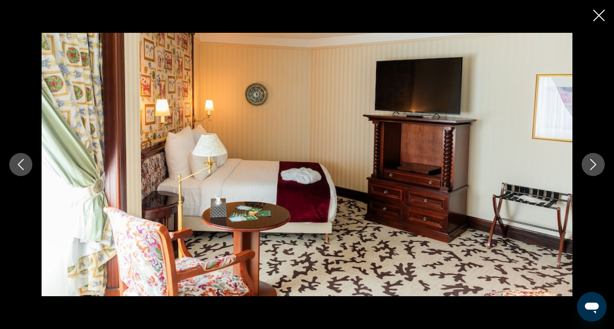
click at [586, 163] on button "Next image" at bounding box center [592, 164] width 23 height 23
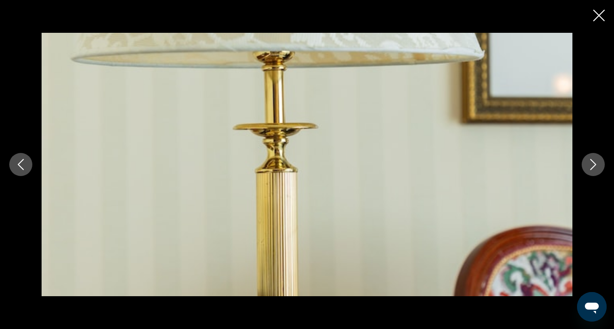
click at [586, 163] on button "Next image" at bounding box center [592, 164] width 23 height 23
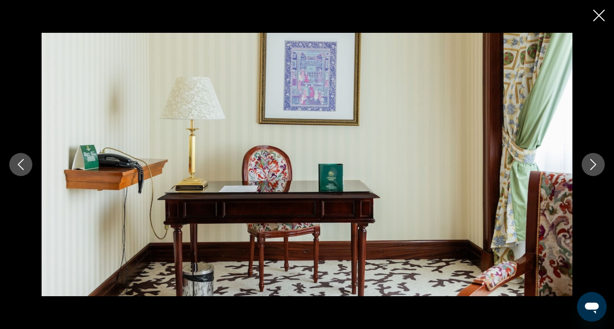
click at [586, 163] on button "Next image" at bounding box center [592, 164] width 23 height 23
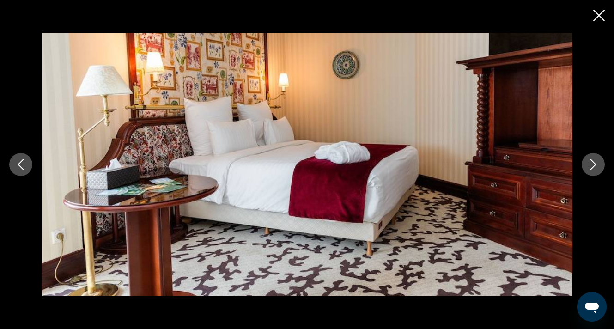
click at [586, 163] on button "Next image" at bounding box center [592, 164] width 23 height 23
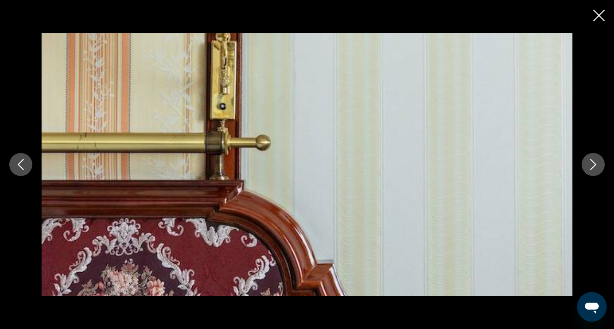
click at [586, 163] on button "Next image" at bounding box center [592, 164] width 23 height 23
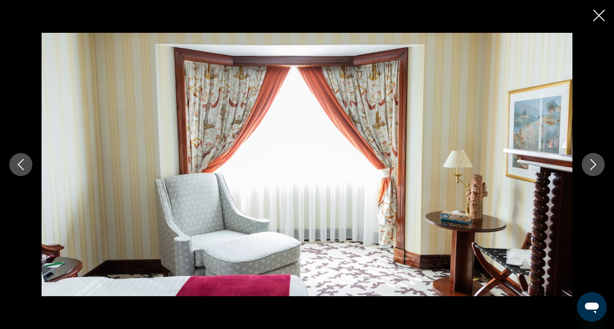
click at [586, 163] on button "Next image" at bounding box center [592, 164] width 23 height 23
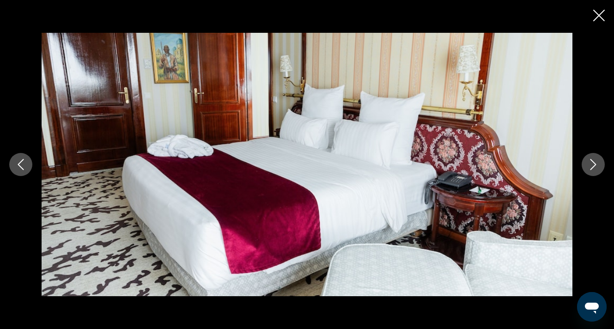
click at [586, 163] on button "Next image" at bounding box center [592, 164] width 23 height 23
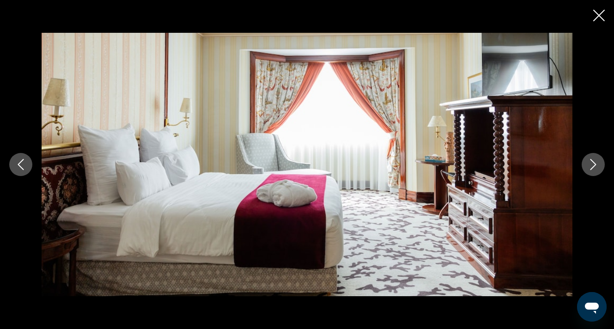
click at [586, 163] on button "Next image" at bounding box center [592, 164] width 23 height 23
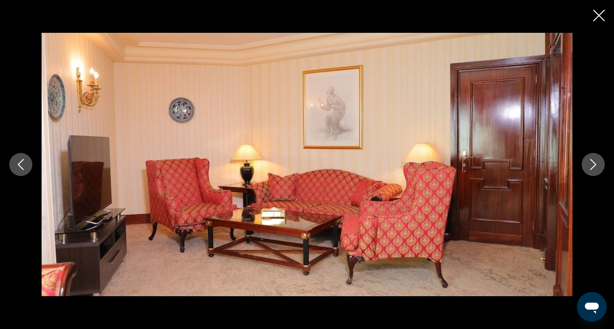
click at [586, 163] on button "Next image" at bounding box center [592, 164] width 23 height 23
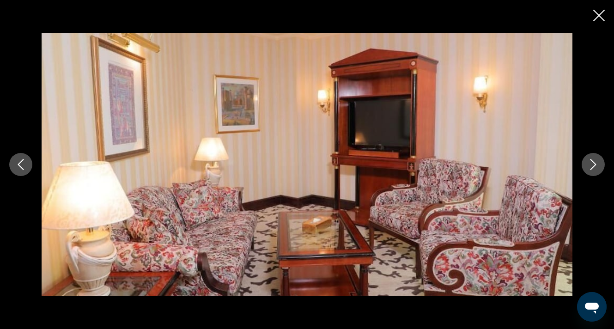
click at [586, 163] on button "Next image" at bounding box center [592, 164] width 23 height 23
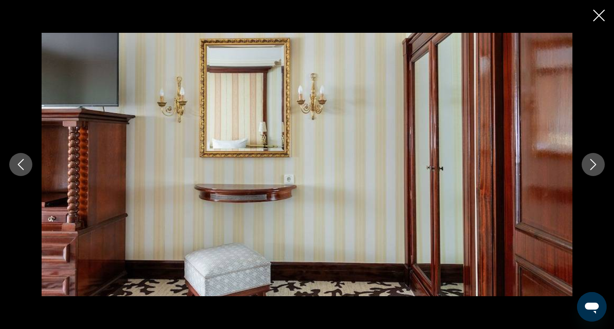
click at [586, 163] on button "Next image" at bounding box center [592, 164] width 23 height 23
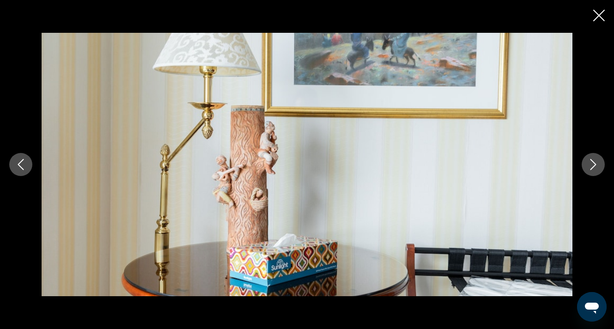
click at [586, 163] on button "Next image" at bounding box center [592, 164] width 23 height 23
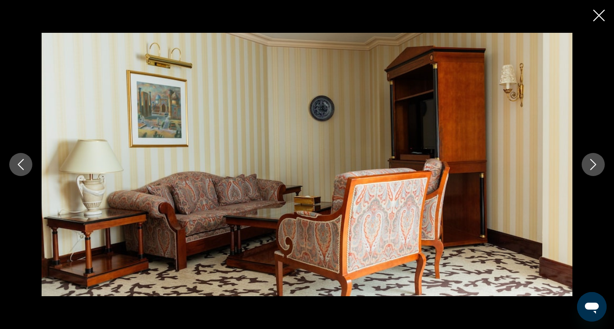
click at [586, 163] on button "Next image" at bounding box center [592, 164] width 23 height 23
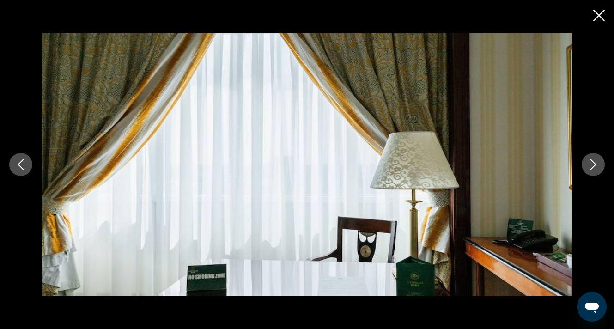
click at [586, 163] on button "Next image" at bounding box center [592, 164] width 23 height 23
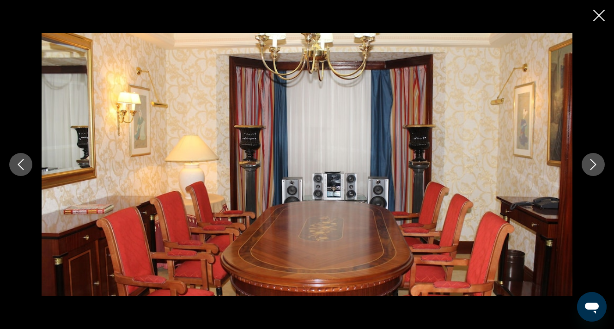
click at [586, 163] on button "Next image" at bounding box center [592, 164] width 23 height 23
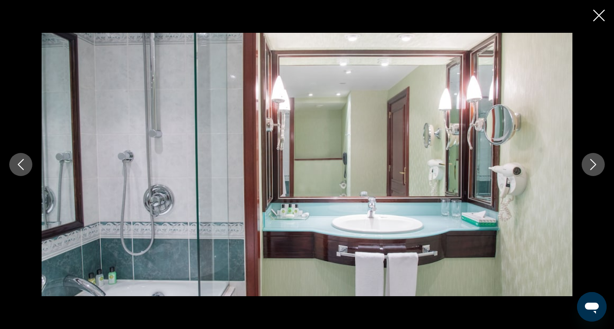
click at [586, 163] on button "Next image" at bounding box center [592, 164] width 23 height 23
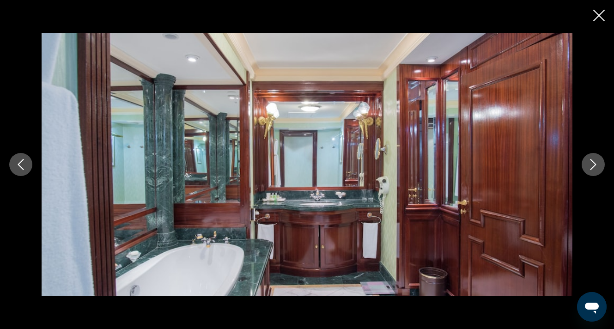
click at [586, 163] on button "Next image" at bounding box center [592, 164] width 23 height 23
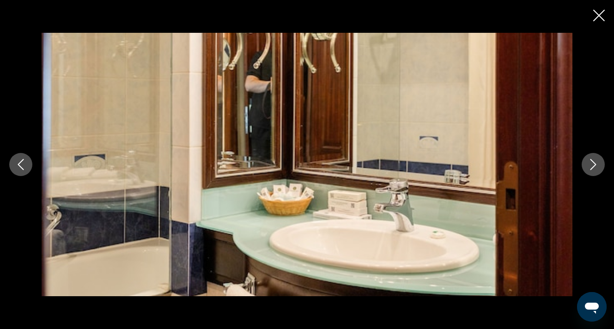
click at [586, 163] on button "Next image" at bounding box center [592, 164] width 23 height 23
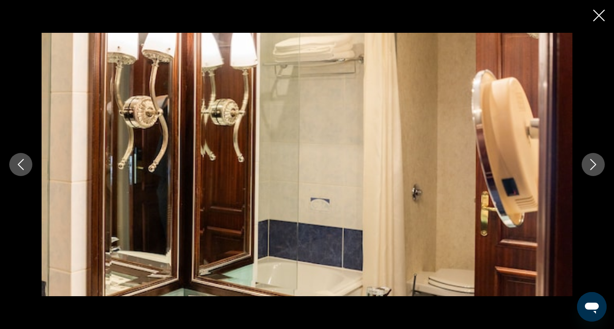
click at [586, 163] on button "Next image" at bounding box center [592, 164] width 23 height 23
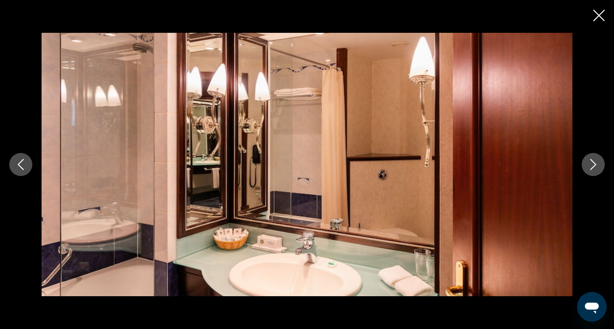
click at [586, 163] on button "Next image" at bounding box center [592, 164] width 23 height 23
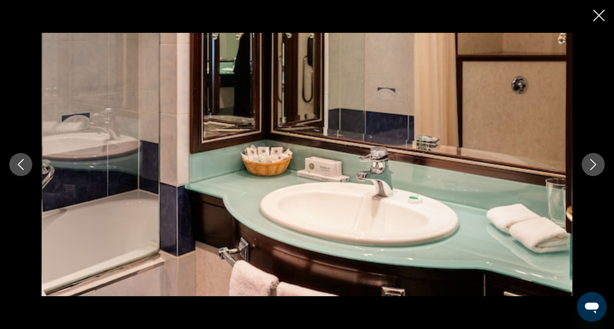
click at [586, 163] on button "Next image" at bounding box center [592, 164] width 23 height 23
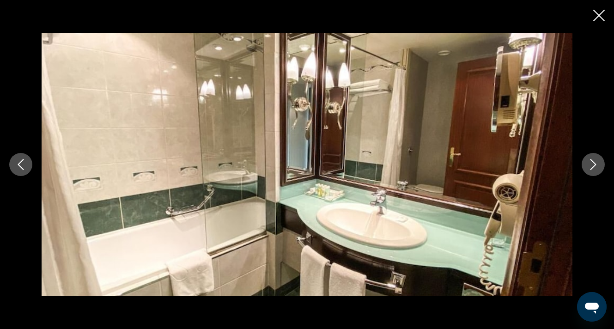
click at [586, 163] on button "Next image" at bounding box center [592, 164] width 23 height 23
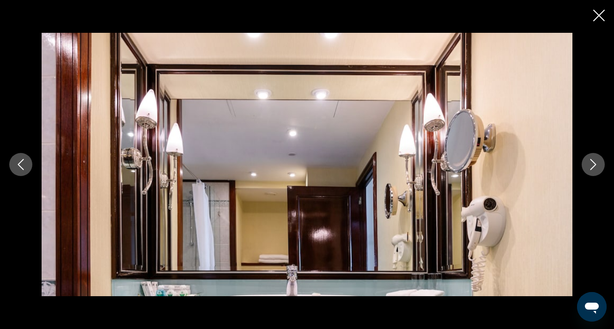
click at [586, 163] on button "Next image" at bounding box center [592, 164] width 23 height 23
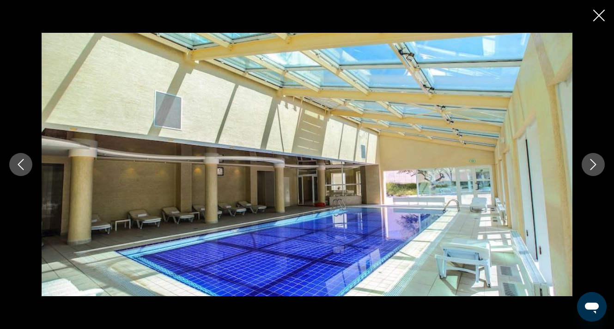
click at [586, 163] on button "Next image" at bounding box center [592, 164] width 23 height 23
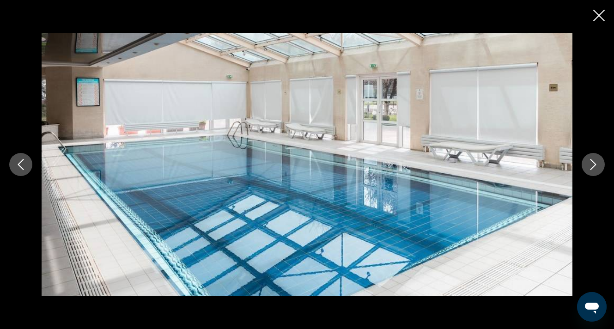
click at [586, 163] on button "Next image" at bounding box center [592, 164] width 23 height 23
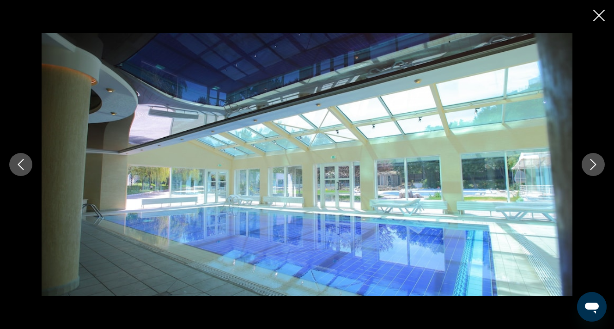
click at [586, 163] on button "Next image" at bounding box center [592, 164] width 23 height 23
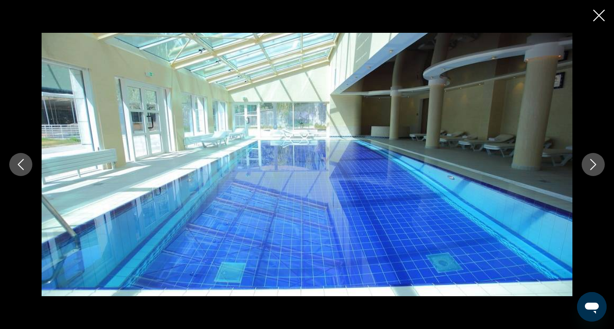
click at [24, 167] on icon "Previous image" at bounding box center [20, 164] width 11 height 11
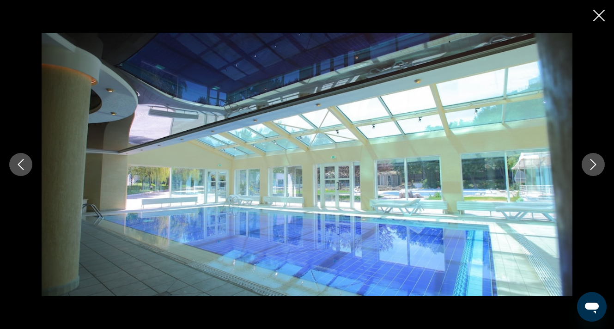
click at [24, 167] on icon "Previous image" at bounding box center [20, 164] width 11 height 11
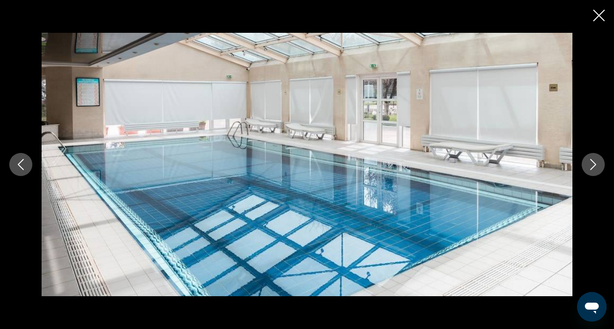
click at [24, 167] on icon "Previous image" at bounding box center [20, 164] width 11 height 11
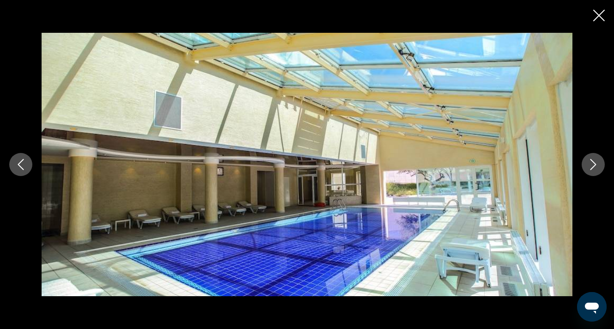
click at [598, 161] on icon "Next image" at bounding box center [592, 164] width 11 height 11
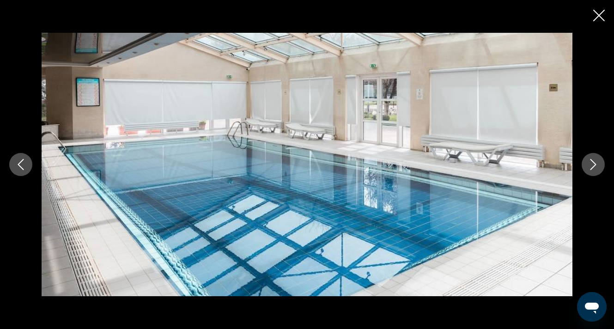
click at [598, 161] on icon "Next image" at bounding box center [592, 164] width 11 height 11
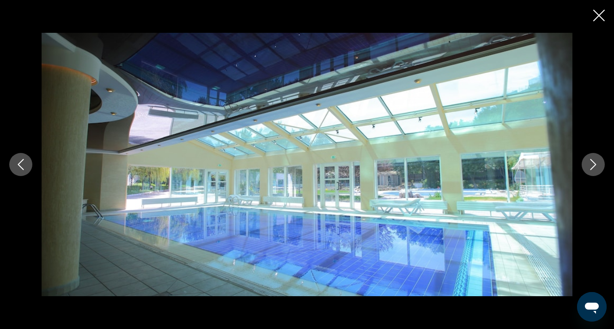
click at [598, 161] on icon "Next image" at bounding box center [592, 164] width 11 height 11
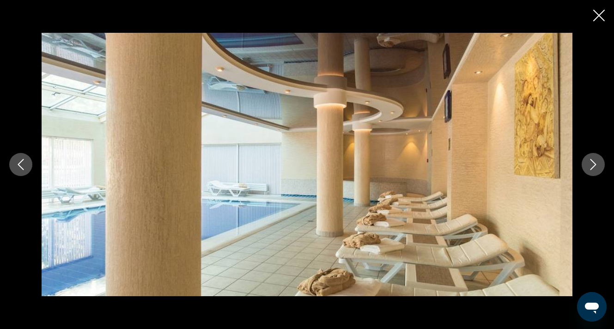
click at [598, 161] on icon "Next image" at bounding box center [592, 164] width 11 height 11
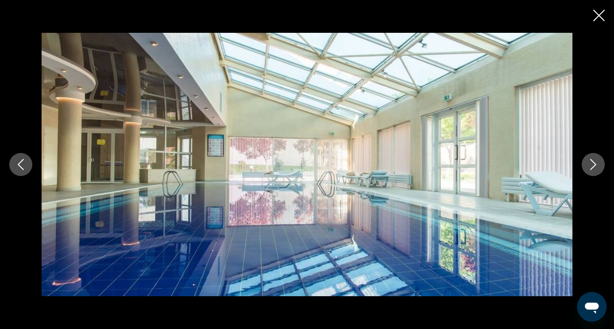
click at [598, 161] on icon "Next image" at bounding box center [592, 164] width 11 height 11
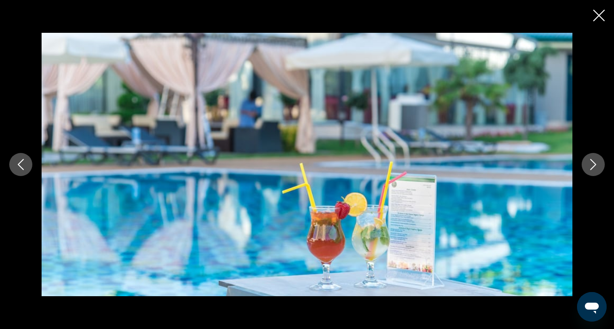
click at [598, 161] on icon "Next image" at bounding box center [592, 164] width 11 height 11
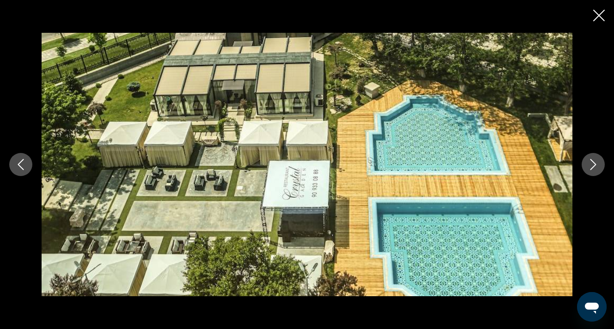
click at [598, 161] on icon "Next image" at bounding box center [592, 164] width 11 height 11
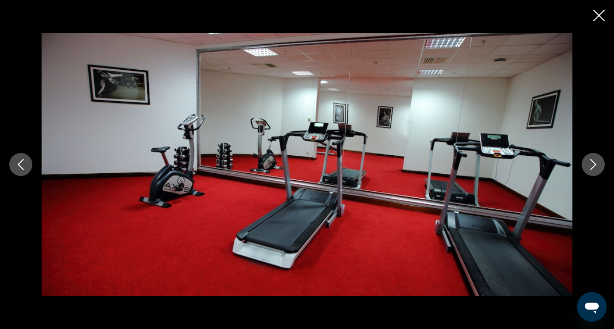
click at [598, 161] on icon "Next image" at bounding box center [592, 164] width 11 height 11
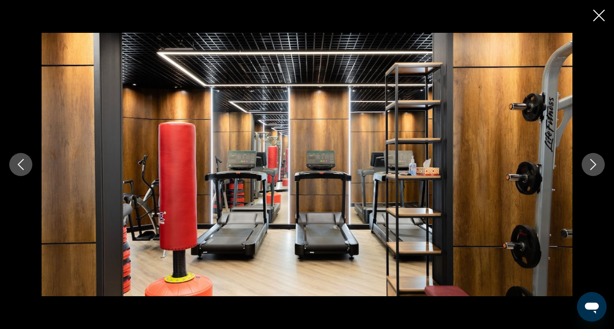
click at [598, 161] on icon "Next image" at bounding box center [592, 164] width 11 height 11
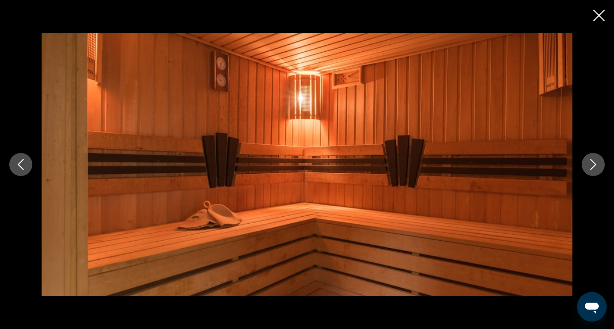
click at [598, 161] on icon "Next image" at bounding box center [592, 164] width 11 height 11
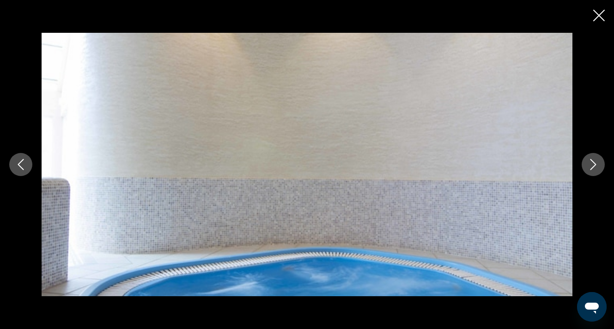
click at [598, 161] on icon "Next image" at bounding box center [592, 164] width 11 height 11
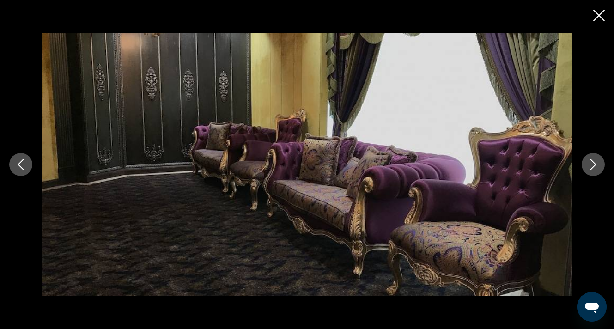
click at [598, 161] on icon "Next image" at bounding box center [592, 164] width 11 height 11
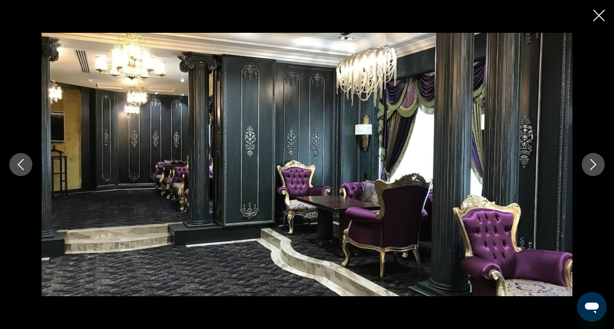
click at [598, 161] on icon "Next image" at bounding box center [592, 164] width 11 height 11
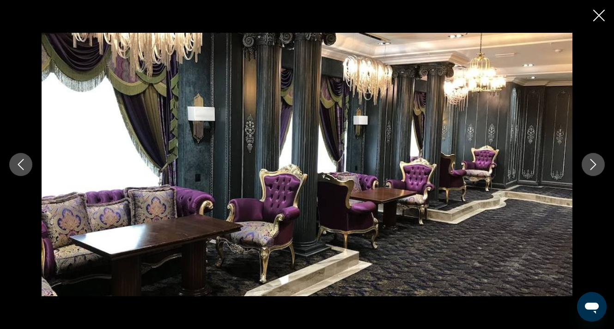
click at [598, 161] on icon "Next image" at bounding box center [592, 164] width 11 height 11
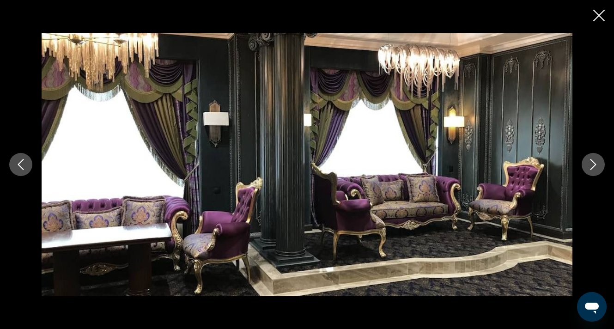
click at [598, 161] on icon "Next image" at bounding box center [592, 164] width 11 height 11
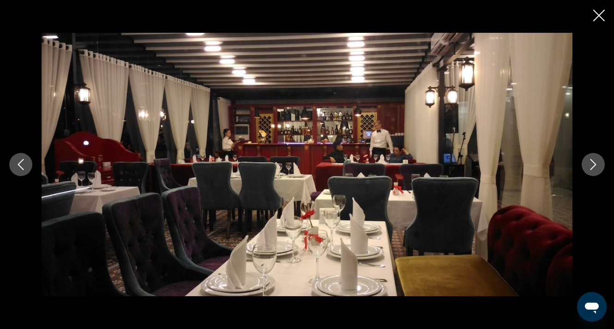
click at [598, 161] on icon "Next image" at bounding box center [592, 164] width 11 height 11
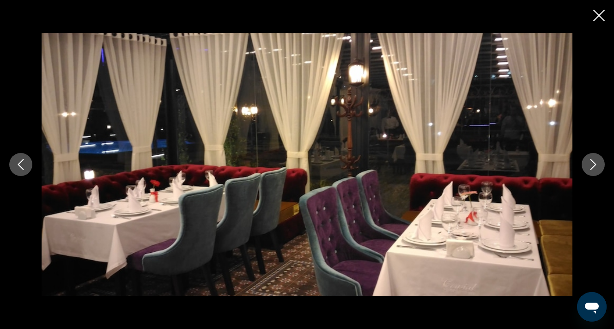
click at [598, 161] on icon "Next image" at bounding box center [592, 164] width 11 height 11
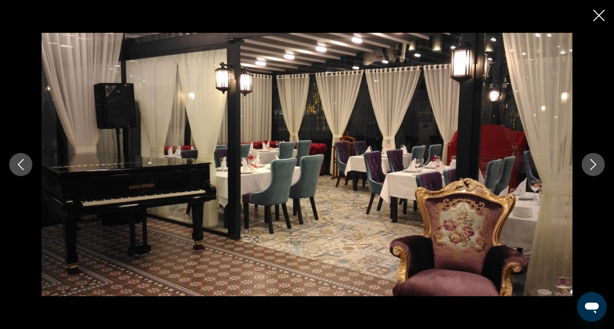
click at [598, 161] on icon "Next image" at bounding box center [592, 164] width 11 height 11
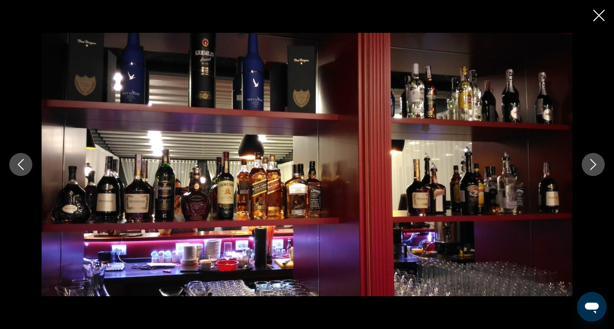
click at [596, 17] on icon "Close slideshow" at bounding box center [599, 16] width 12 height 12
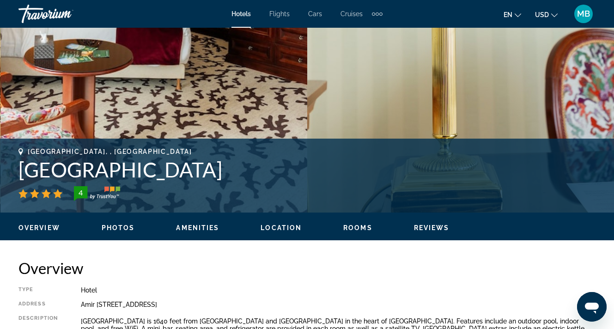
scroll to position [223, 0]
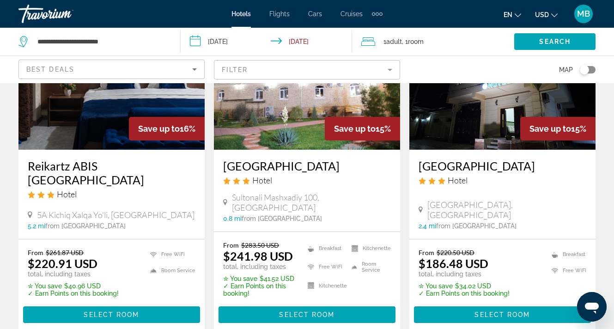
scroll to position [1202, 0]
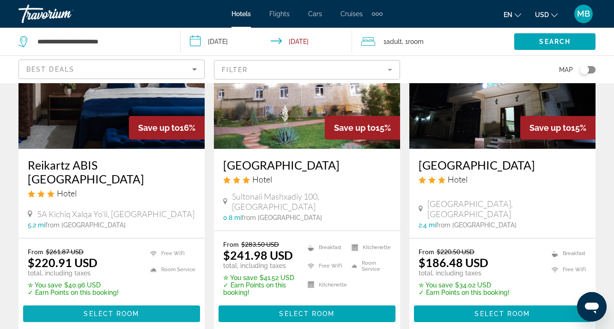
click at [108, 310] on span "Select Room" at bounding box center [111, 313] width 55 height 7
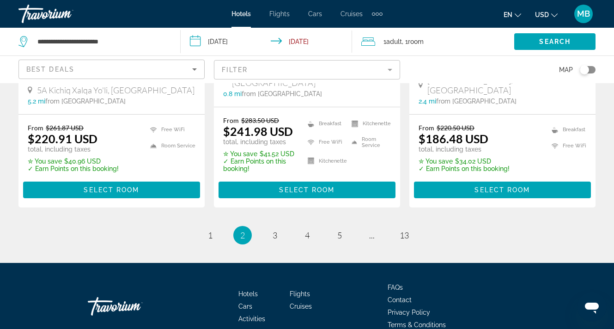
scroll to position [1325, 0]
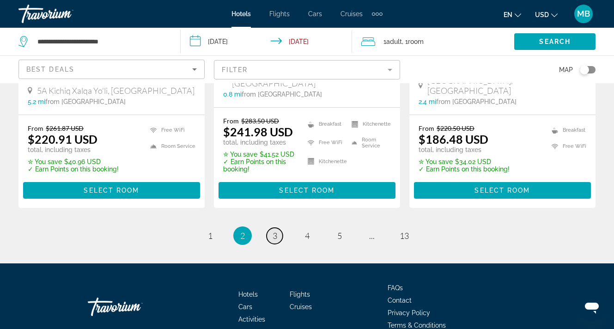
click at [275, 230] on span "3" at bounding box center [274, 235] width 5 height 10
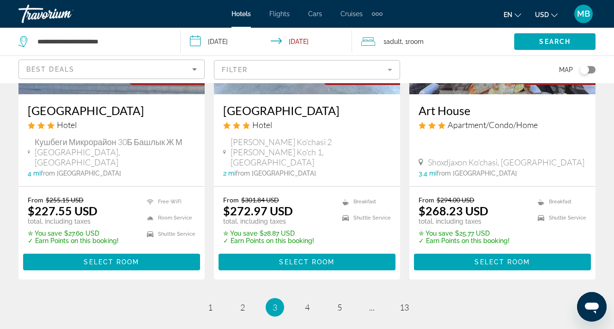
scroll to position [1264, 0]
